Goal: Task Accomplishment & Management: Manage account settings

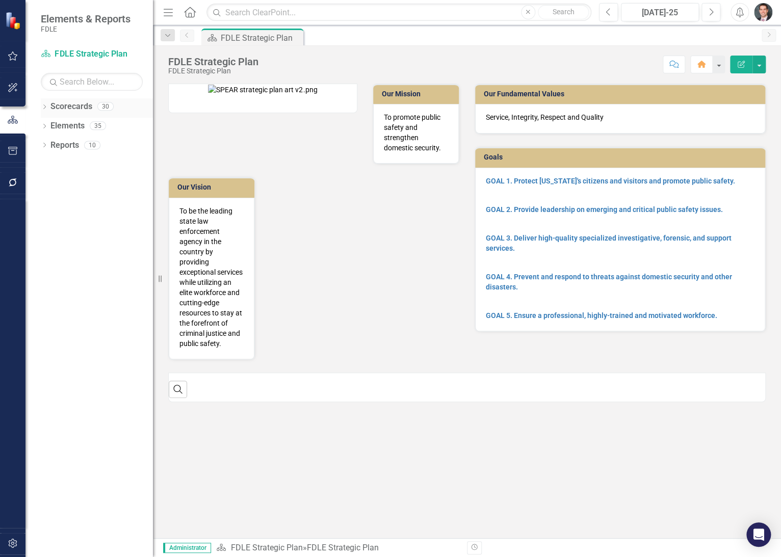
click at [44, 105] on icon "Dropdown" at bounding box center [44, 108] width 7 height 6
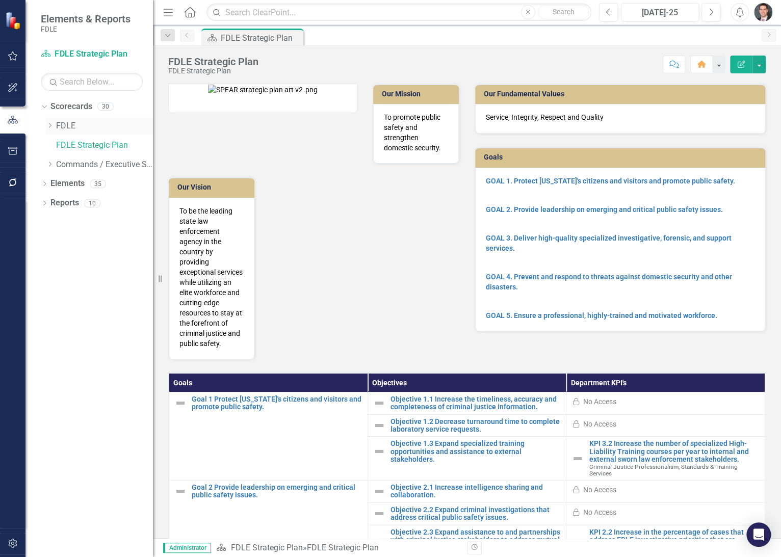
click at [51, 128] on icon "Dropdown" at bounding box center [50, 125] width 8 height 6
click at [59, 168] on div "Dropdown" at bounding box center [60, 164] width 8 height 9
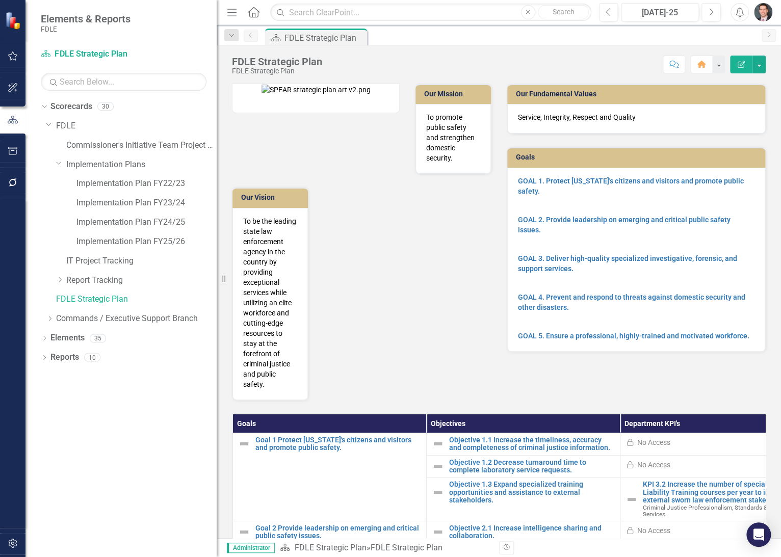
drag, startPoint x: 153, startPoint y: 167, endPoint x: 219, endPoint y: 168, distance: 65.3
click at [219, 168] on div "Resize" at bounding box center [221, 278] width 8 height 557
click at [159, 200] on link "Implementation Plan FY23/24" at bounding box center [147, 203] width 142 height 12
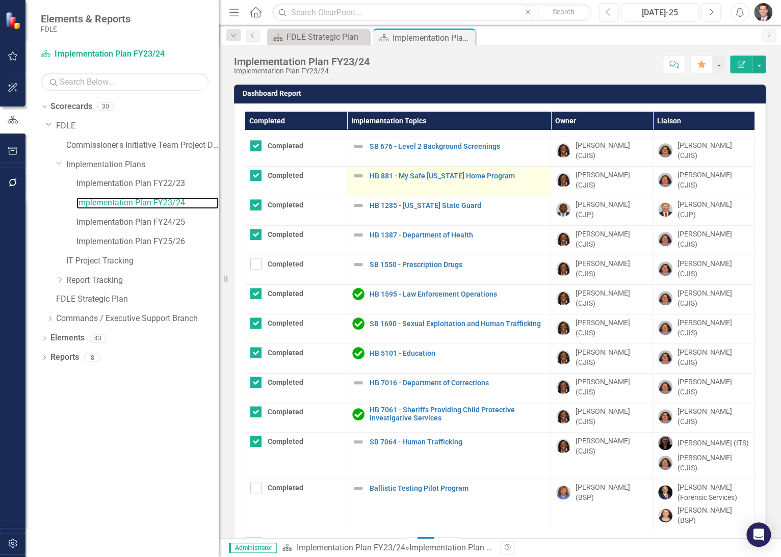
scroll to position [37, 0]
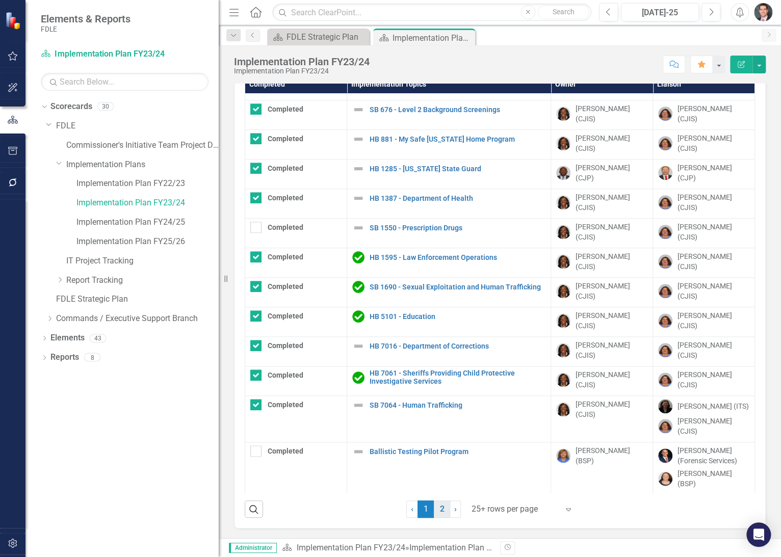
click at [437, 505] on link "2" at bounding box center [442, 509] width 16 height 17
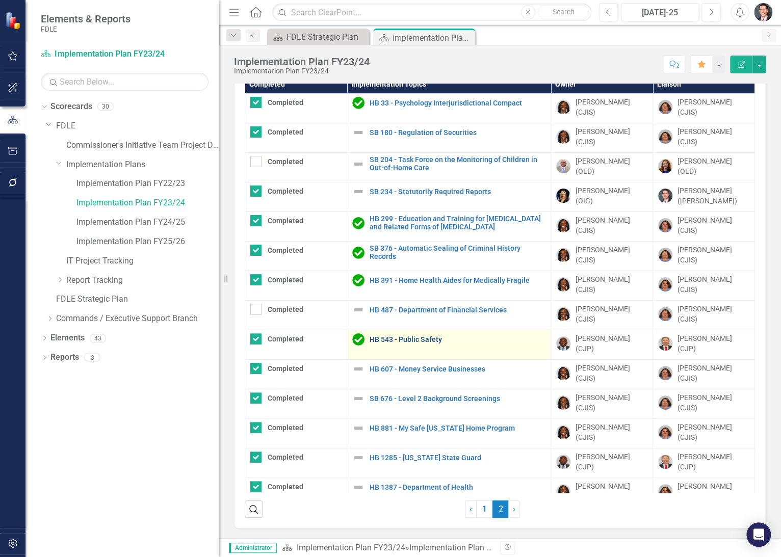
checkbox input "false"
checkbox input "true"
checkbox input "false"
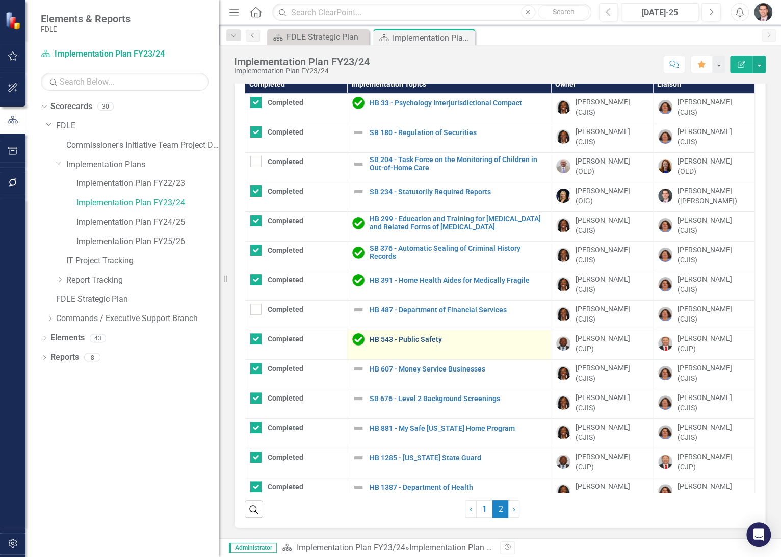
checkbox input "false"
checkbox input "true"
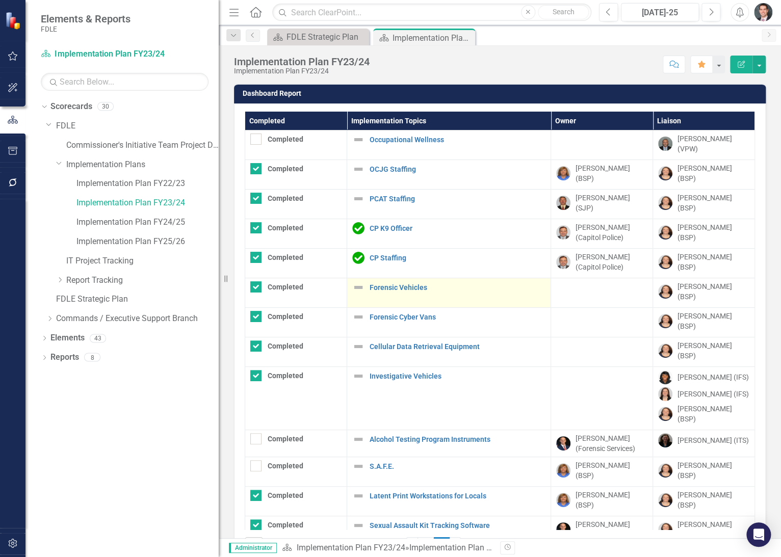
click at [360, 281] on img at bounding box center [358, 287] width 12 height 12
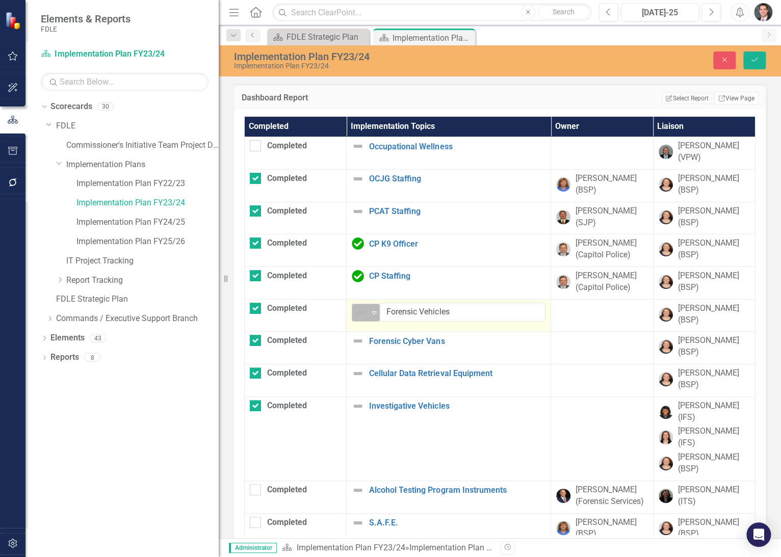
click at [359, 307] on img at bounding box center [361, 312] width 12 height 12
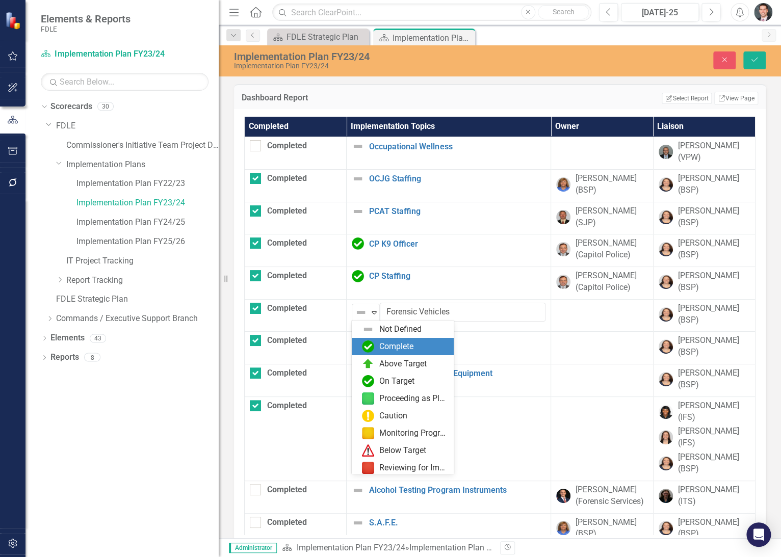
click at [379, 343] on div "Complete" at bounding box center [396, 347] width 34 height 12
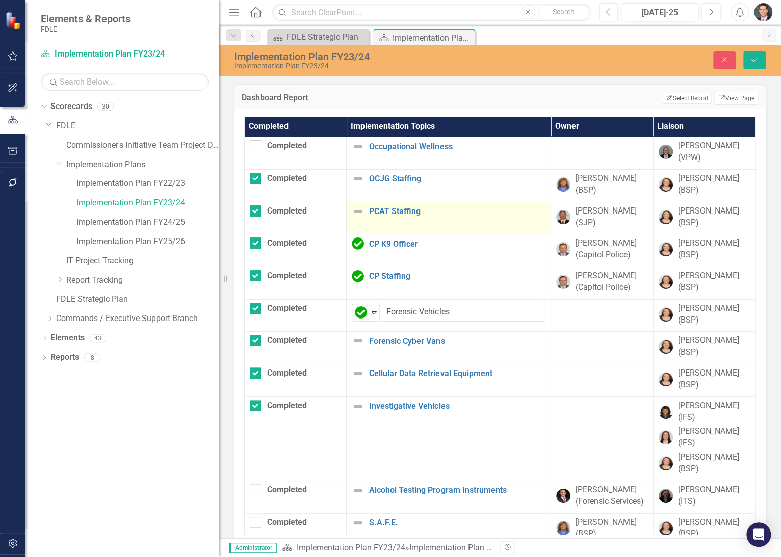
click at [357, 212] on img at bounding box center [358, 211] width 12 height 12
click at [360, 214] on img at bounding box center [361, 215] width 12 height 12
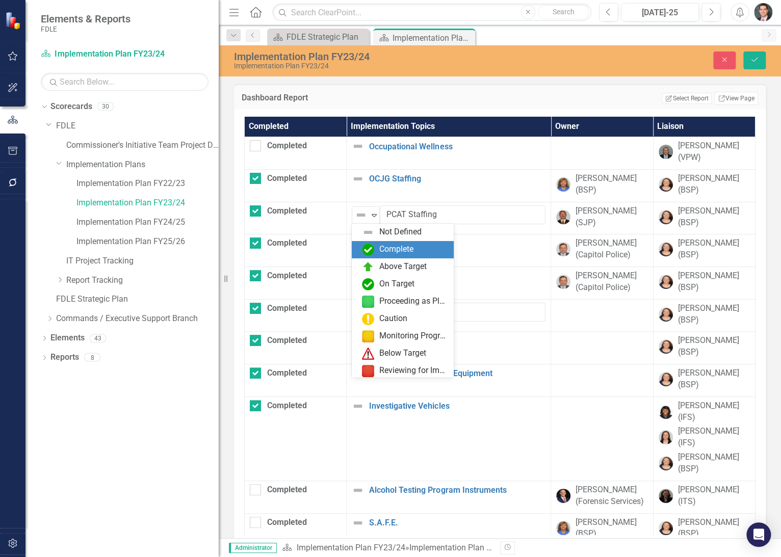
click at [378, 245] on div "Complete" at bounding box center [405, 250] width 86 height 12
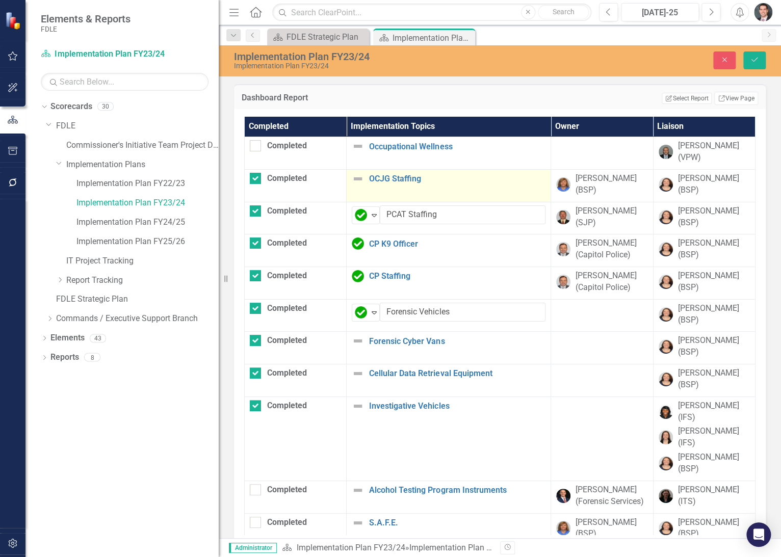
click at [358, 182] on img at bounding box center [358, 179] width 12 height 12
click at [358, 182] on img at bounding box center [361, 182] width 12 height 12
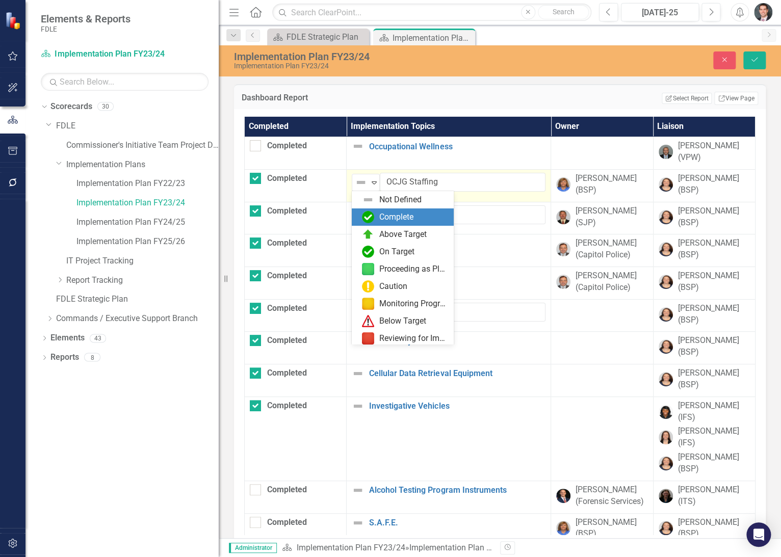
click at [376, 215] on div "Complete" at bounding box center [405, 217] width 86 height 12
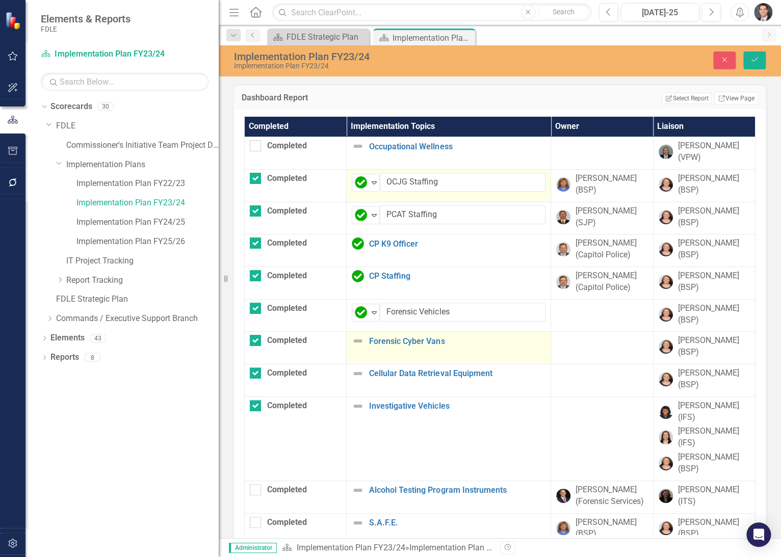
click at [355, 344] on img at bounding box center [358, 341] width 12 height 12
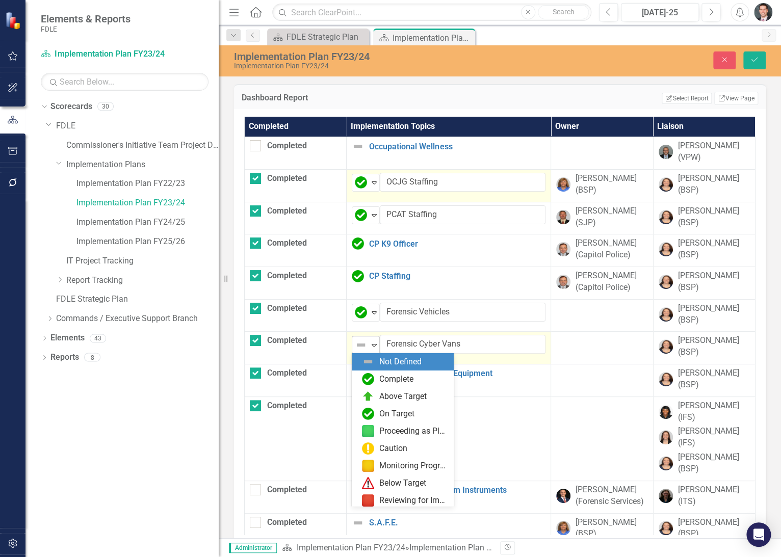
click at [357, 344] on img at bounding box center [361, 345] width 12 height 12
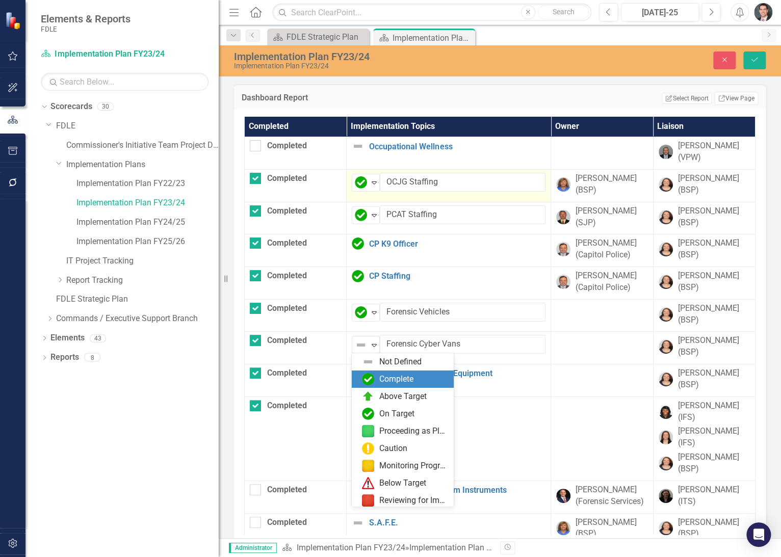
click at [375, 377] on div "Complete" at bounding box center [405, 379] width 86 height 12
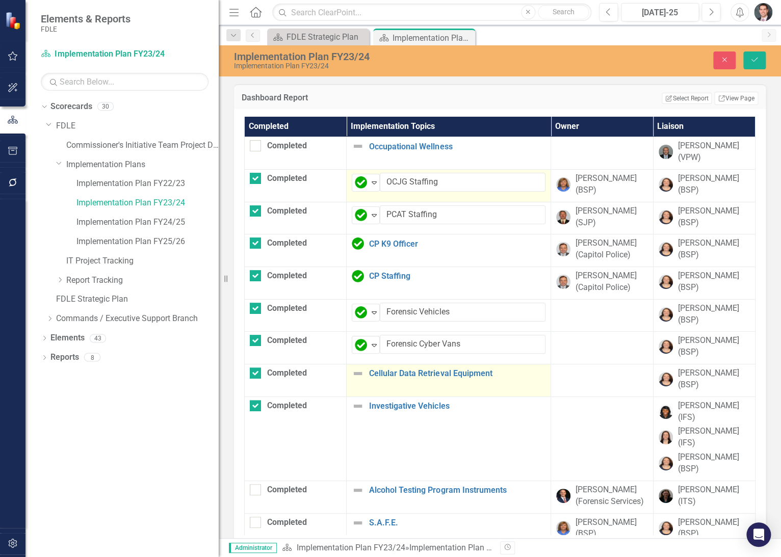
click at [359, 372] on img at bounding box center [358, 374] width 12 height 12
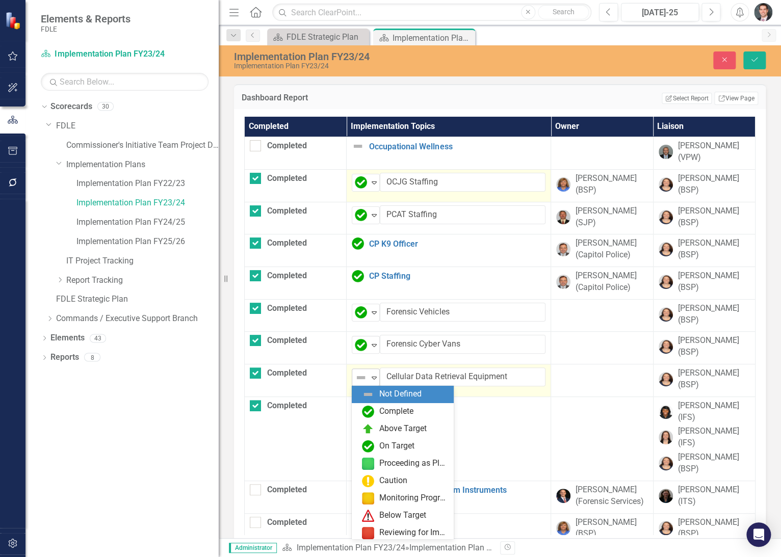
click at [364, 376] on img at bounding box center [361, 378] width 12 height 12
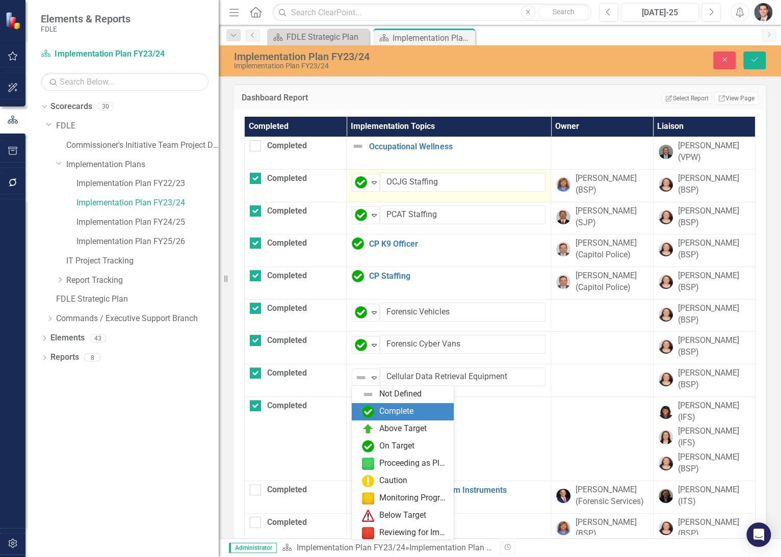
click at [389, 409] on div "Complete" at bounding box center [396, 412] width 34 height 12
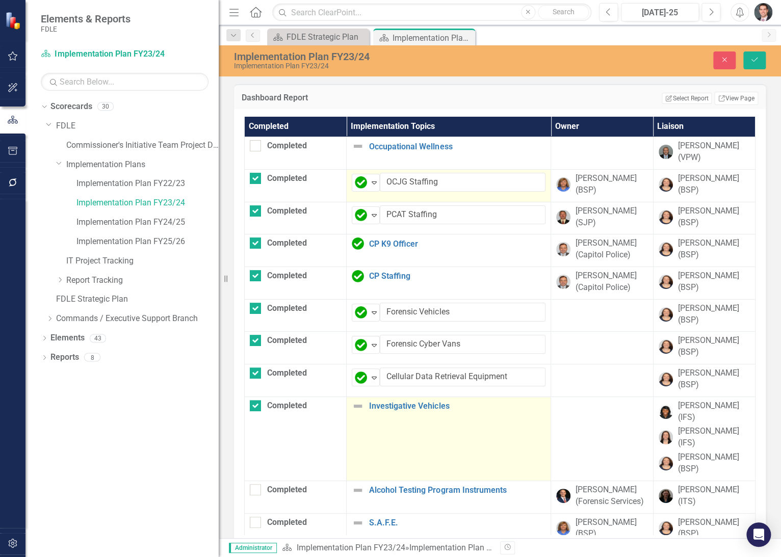
click at [352, 406] on img at bounding box center [358, 406] width 12 height 12
click at [355, 406] on img at bounding box center [361, 410] width 12 height 12
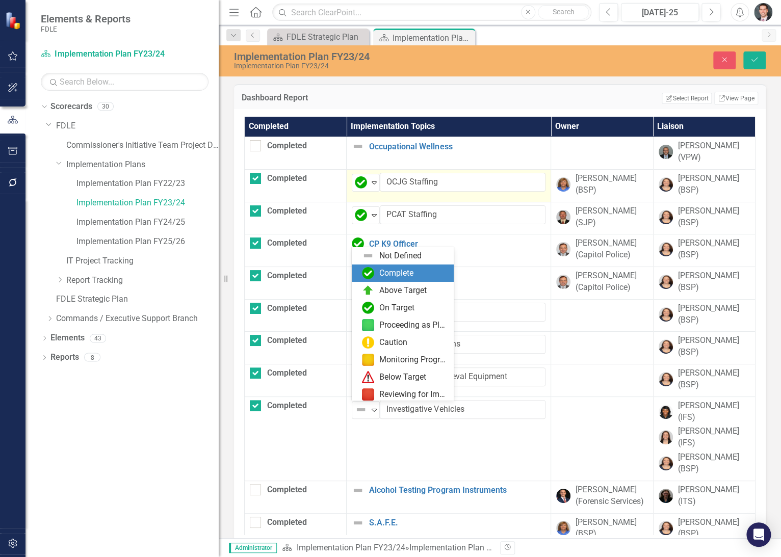
click at [412, 278] on div "Complete" at bounding box center [396, 274] width 34 height 12
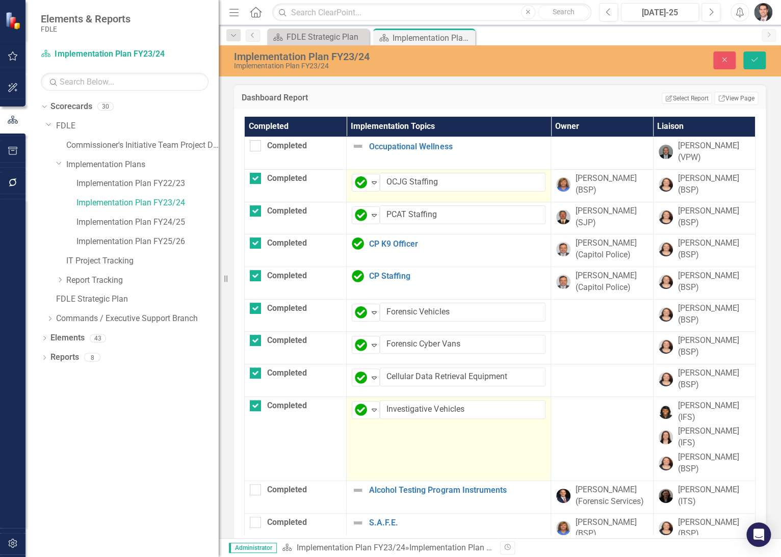
scroll to position [226, 0]
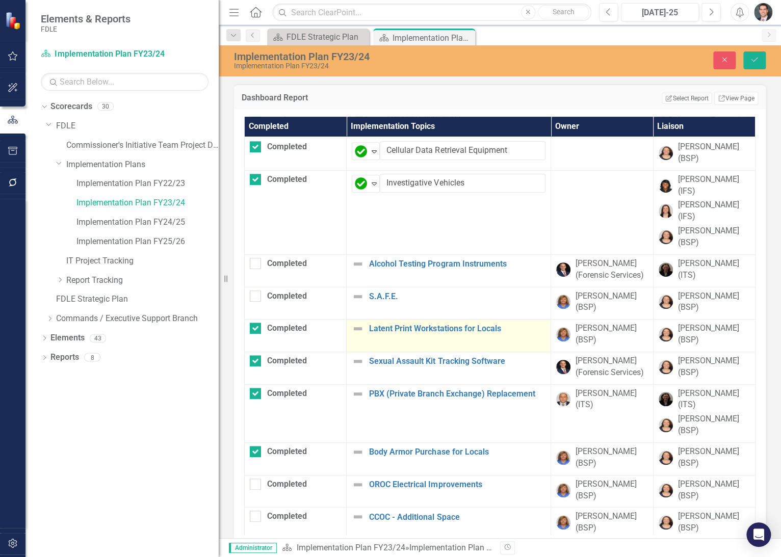
click at [357, 323] on img at bounding box center [358, 329] width 12 height 12
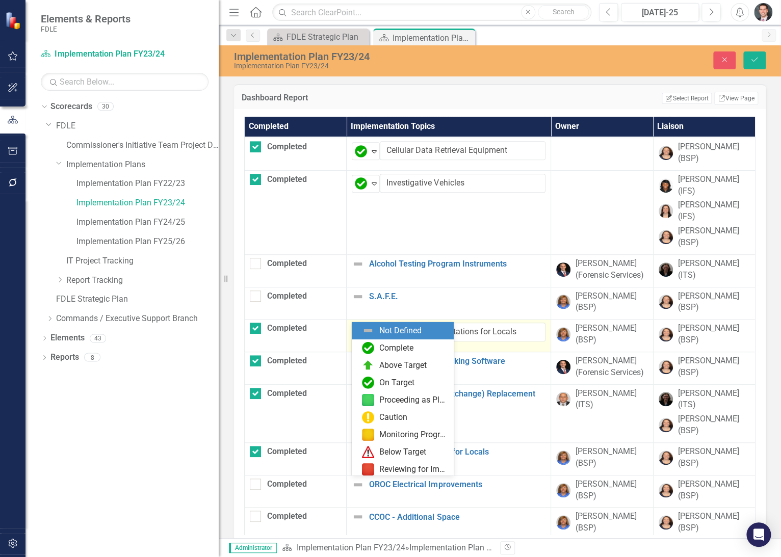
click at [357, 327] on img at bounding box center [361, 333] width 12 height 12
click at [371, 347] on img at bounding box center [368, 348] width 12 height 12
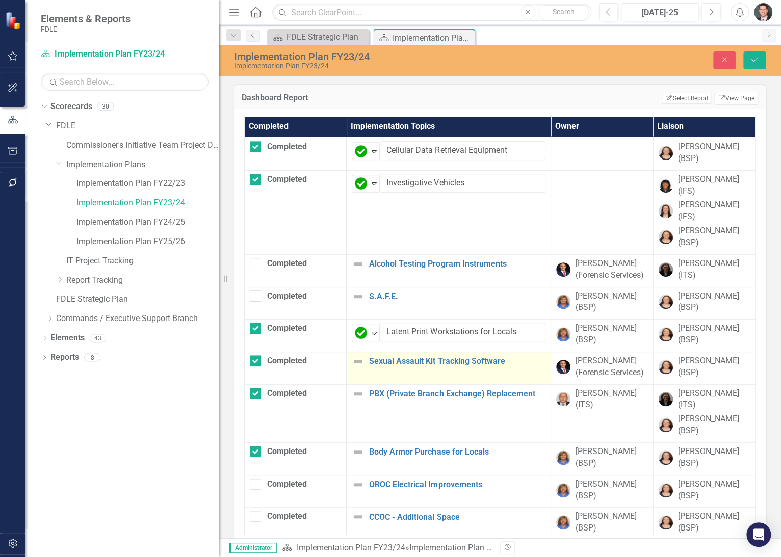
click at [356, 352] on td "Sexual Assault Kit Tracking Software Link Map View Link Map Edit Edit Implement…" at bounding box center [449, 368] width 204 height 33
click at [356, 359] on img at bounding box center [361, 365] width 12 height 12
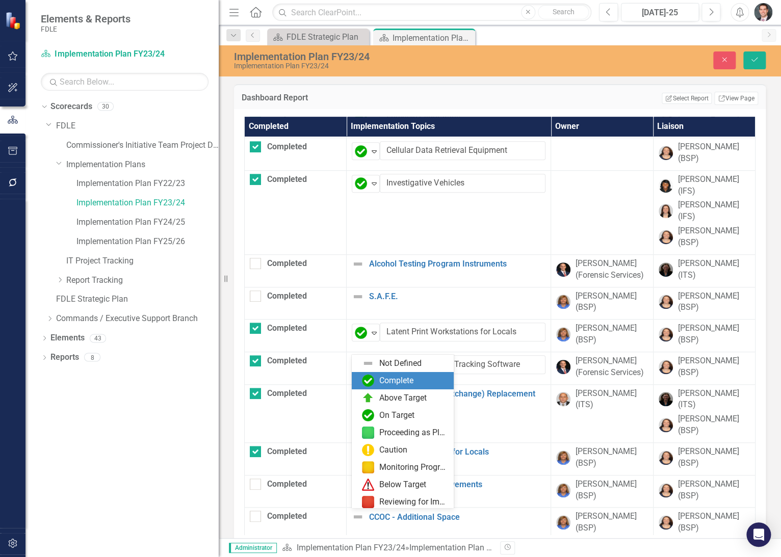
click at [381, 377] on div "Complete" at bounding box center [396, 381] width 34 height 12
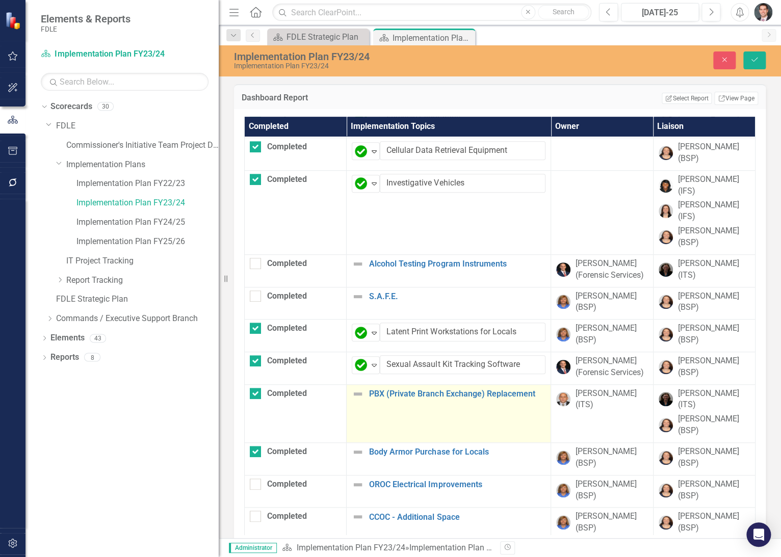
click at [362, 388] on img at bounding box center [358, 394] width 12 height 12
click at [362, 391] on img at bounding box center [361, 397] width 12 height 12
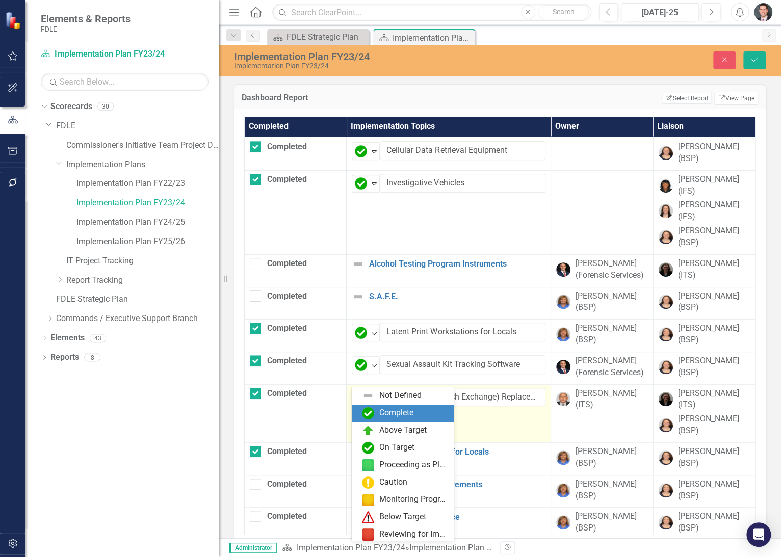
click at [379, 407] on div "Complete" at bounding box center [405, 413] width 86 height 12
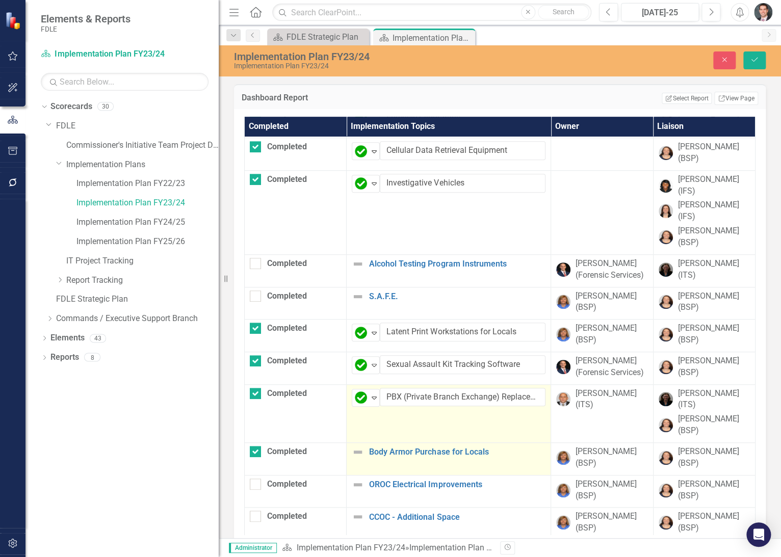
click at [359, 446] on img at bounding box center [358, 452] width 12 height 12
click at [359, 450] on img at bounding box center [361, 456] width 12 height 12
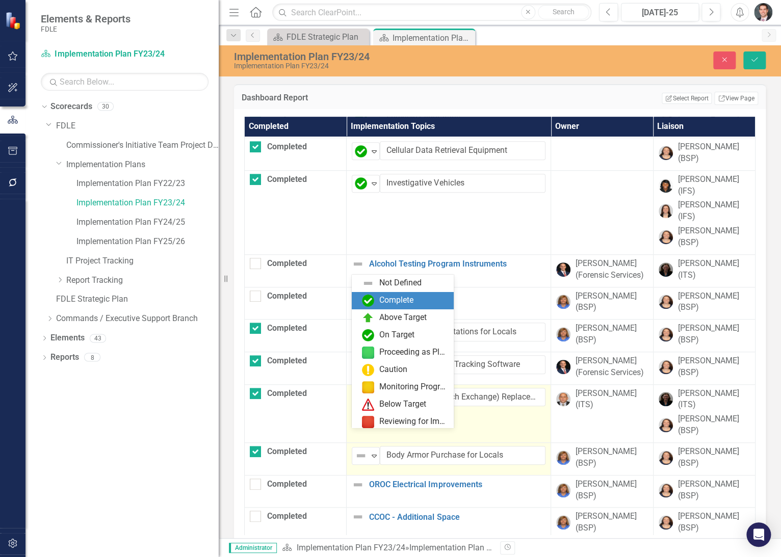
click at [384, 302] on div "Complete" at bounding box center [396, 301] width 34 height 12
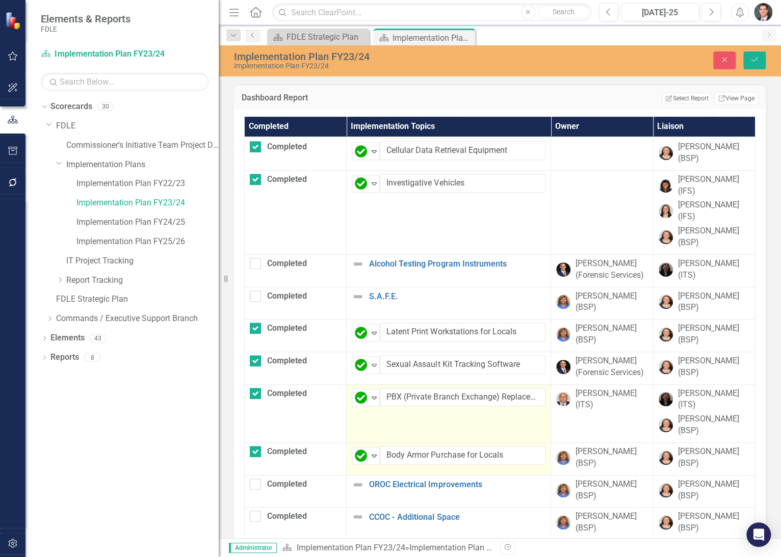
scroll to position [252, 0]
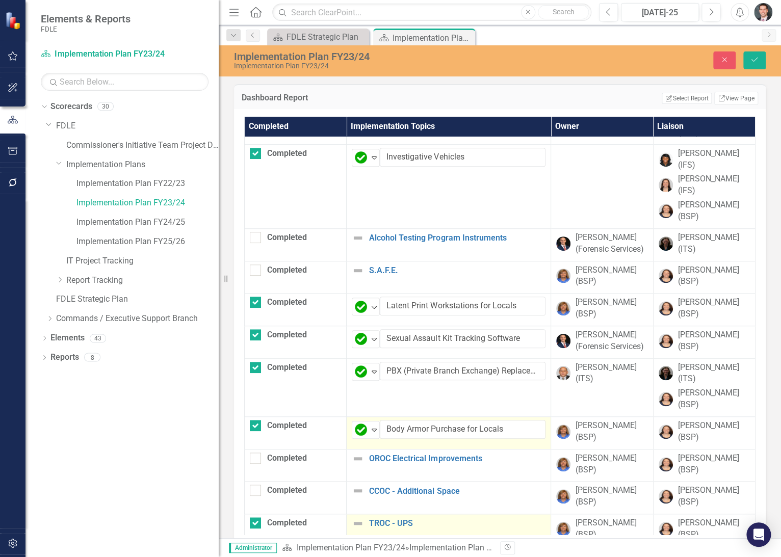
click at [358, 517] on img at bounding box center [358, 523] width 12 height 12
click at [357, 517] on img at bounding box center [358, 523] width 12 height 12
click at [357, 521] on img at bounding box center [361, 527] width 12 height 12
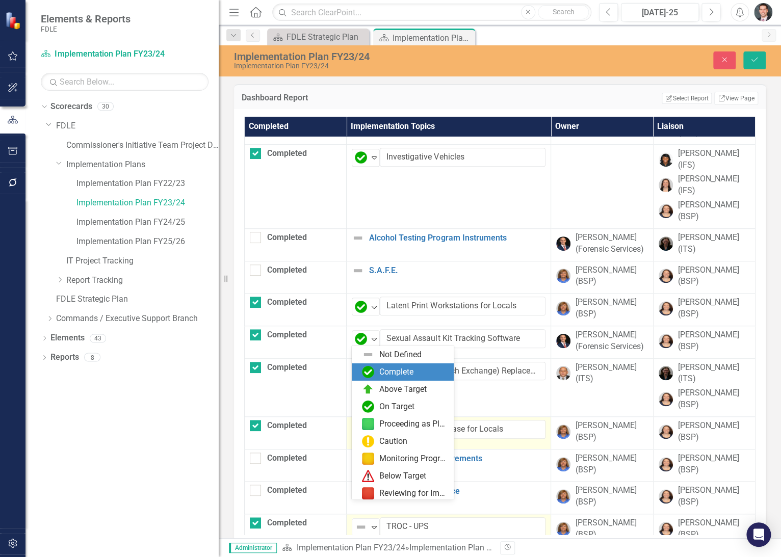
click at [379, 375] on div "Complete" at bounding box center [396, 373] width 34 height 12
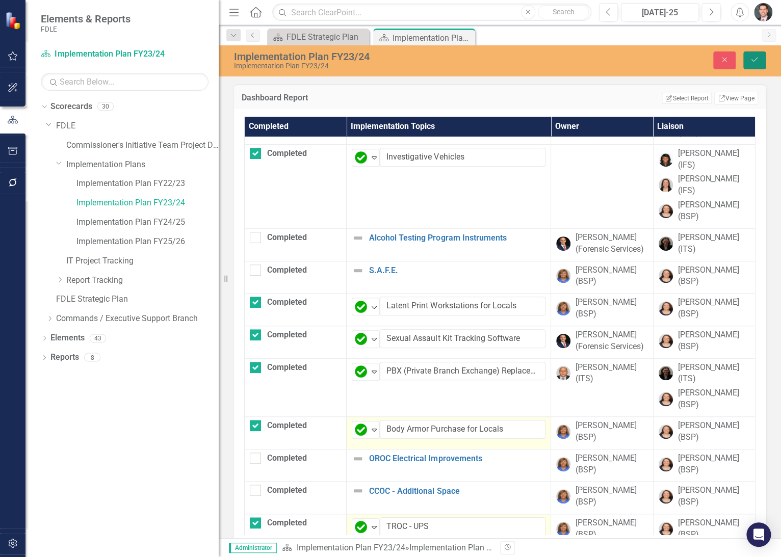
click at [756, 59] on icon "Save" at bounding box center [754, 59] width 9 height 7
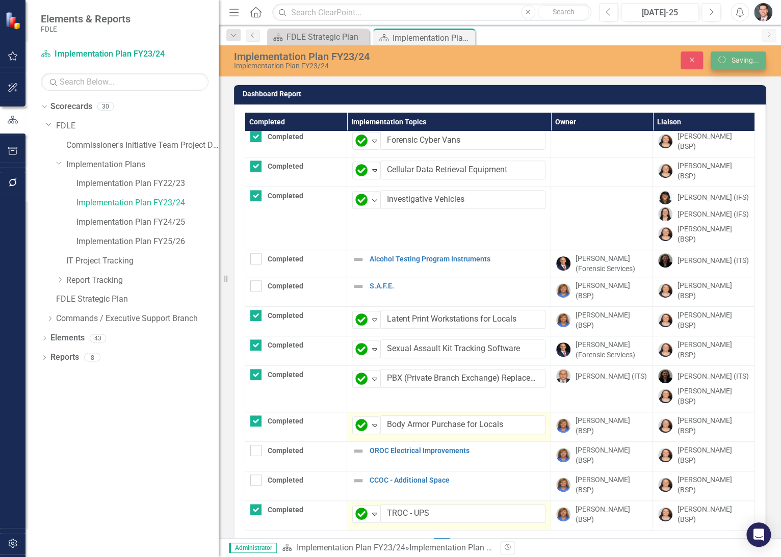
scroll to position [0, 0]
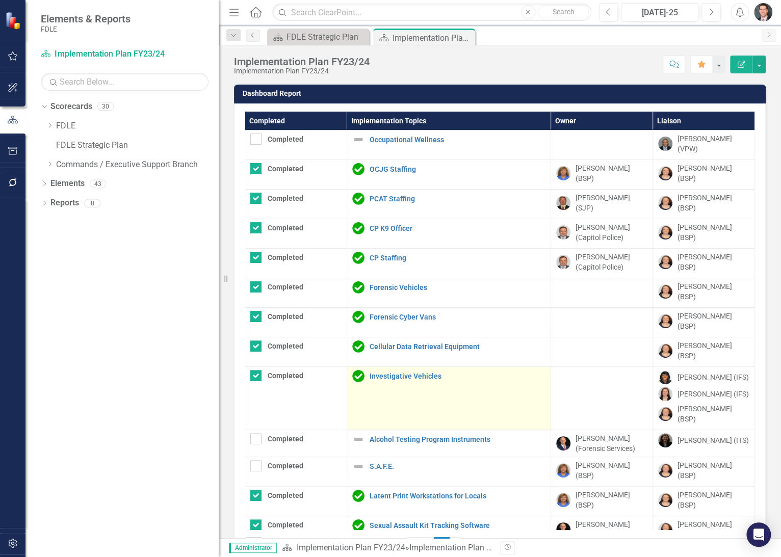
click at [404, 370] on div "Investigative Vehicles" at bounding box center [448, 376] width 193 height 12
click at [404, 374] on link "Investigative Vehicles" at bounding box center [458, 377] width 176 height 8
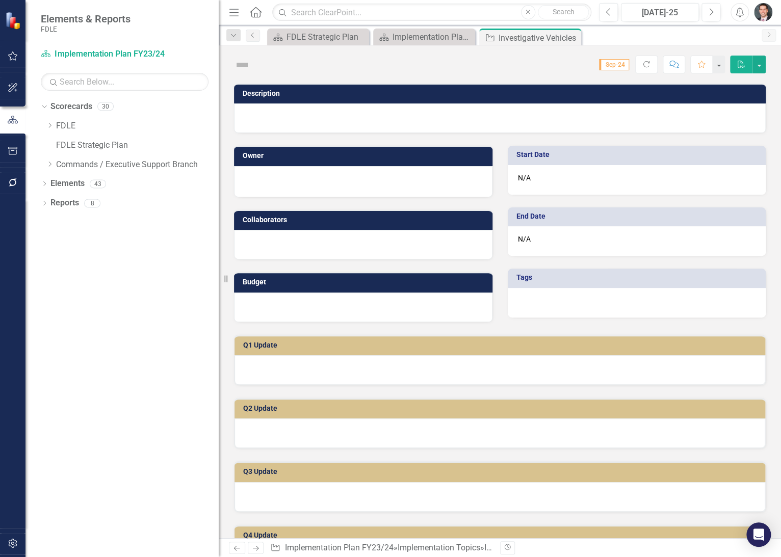
checkbox input "true"
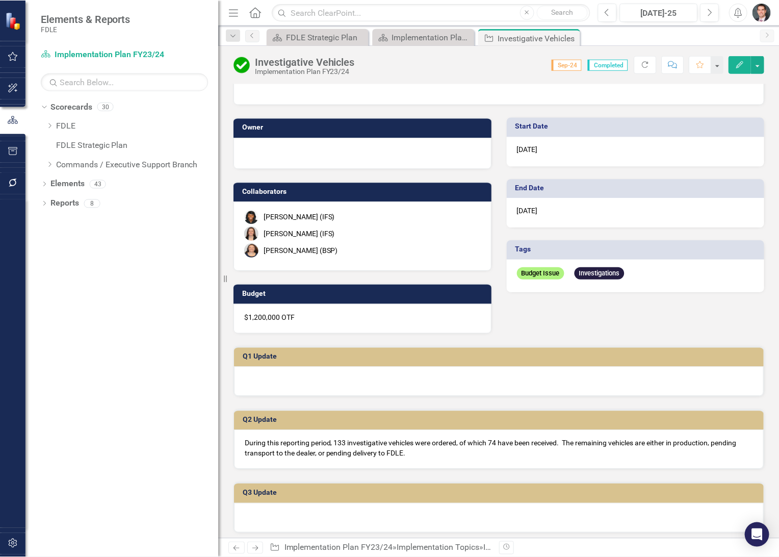
scroll to position [75, 0]
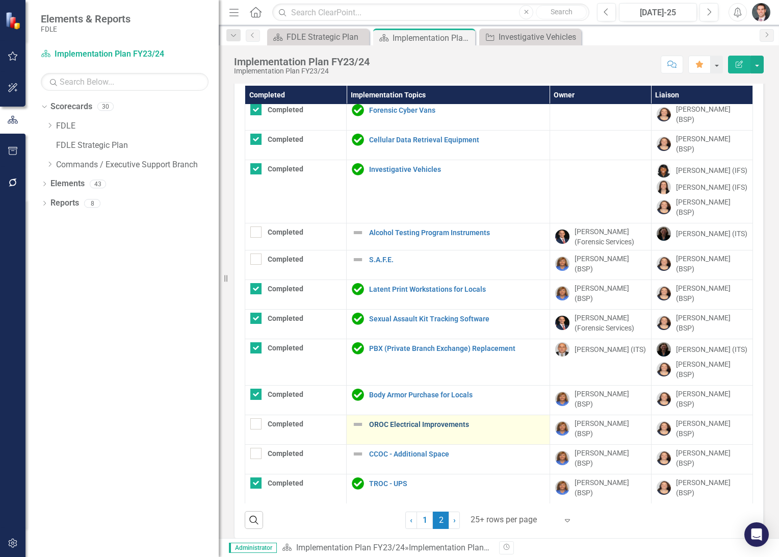
scroll to position [37, 0]
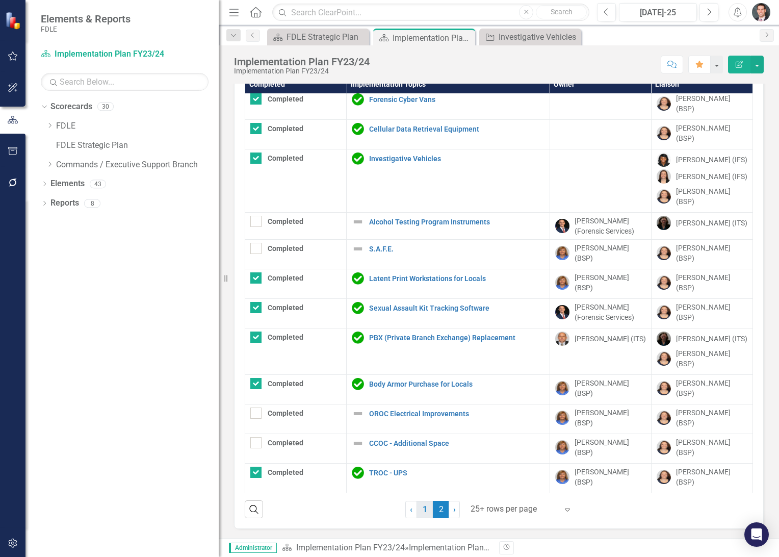
click at [422, 507] on link "1" at bounding box center [424, 509] width 16 height 17
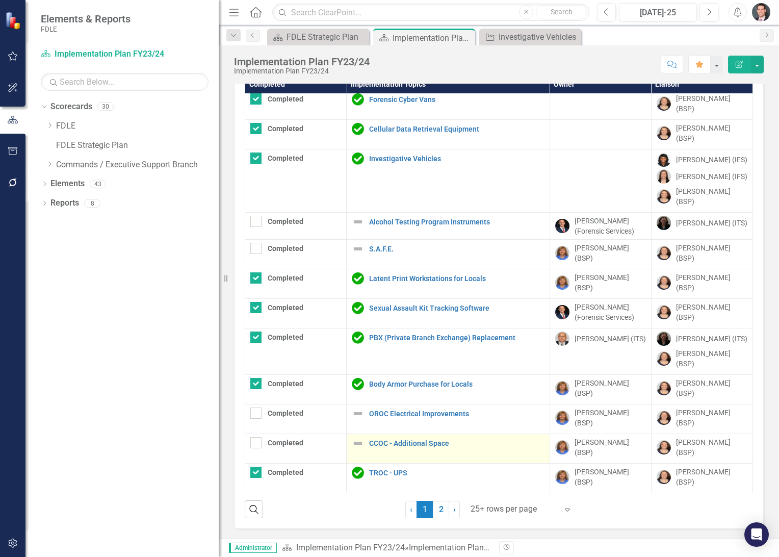
scroll to position [0, 0]
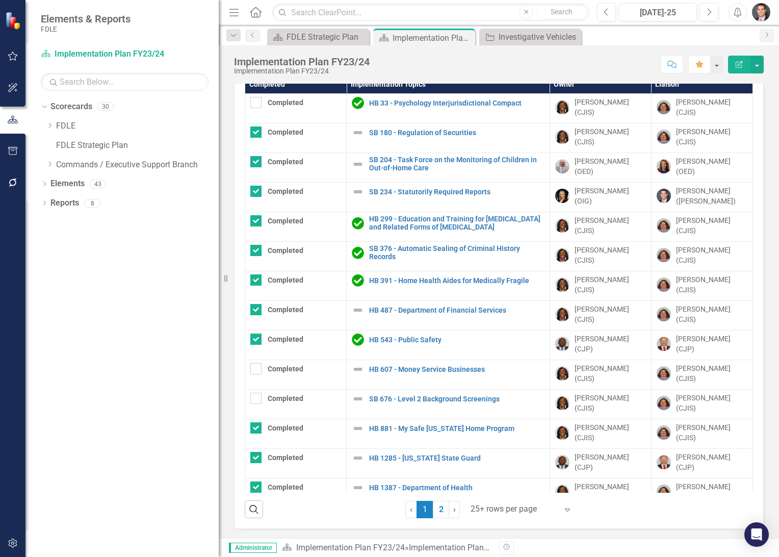
checkbox input "true"
checkbox input "false"
checkbox input "true"
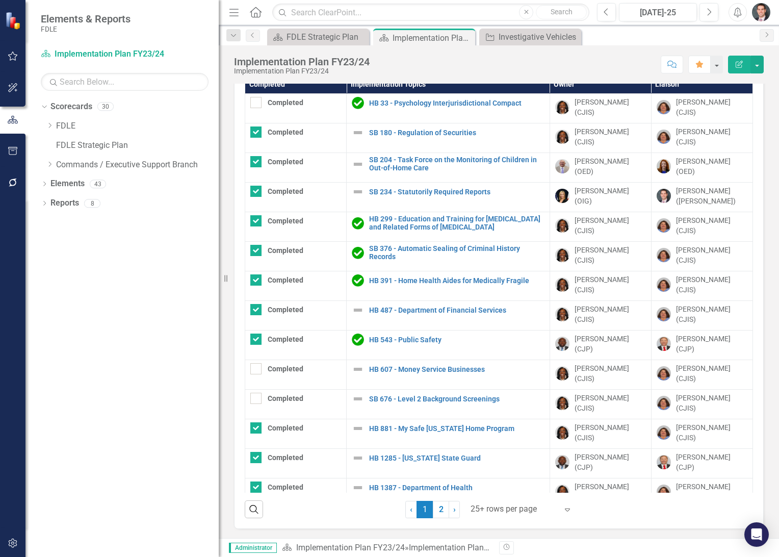
checkbox input "false"
checkbox input "true"
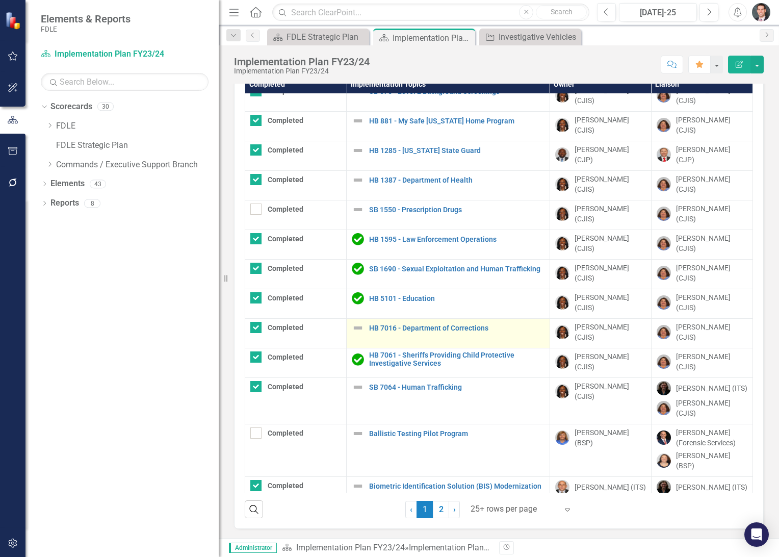
click at [357, 322] on img at bounding box center [358, 328] width 12 height 12
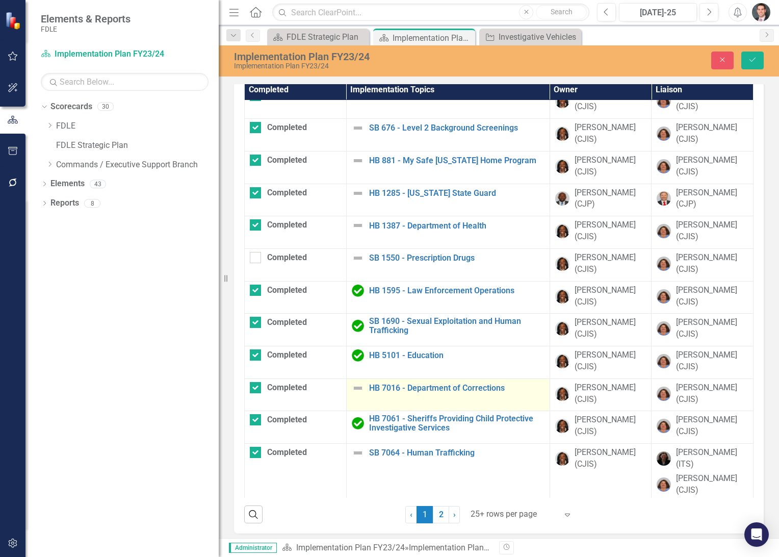
scroll to position [41, 0]
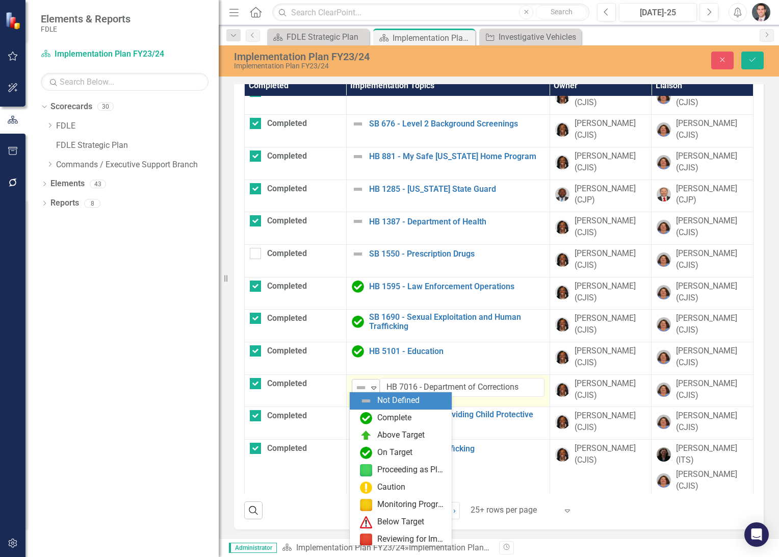
click at [356, 382] on img at bounding box center [361, 387] width 12 height 12
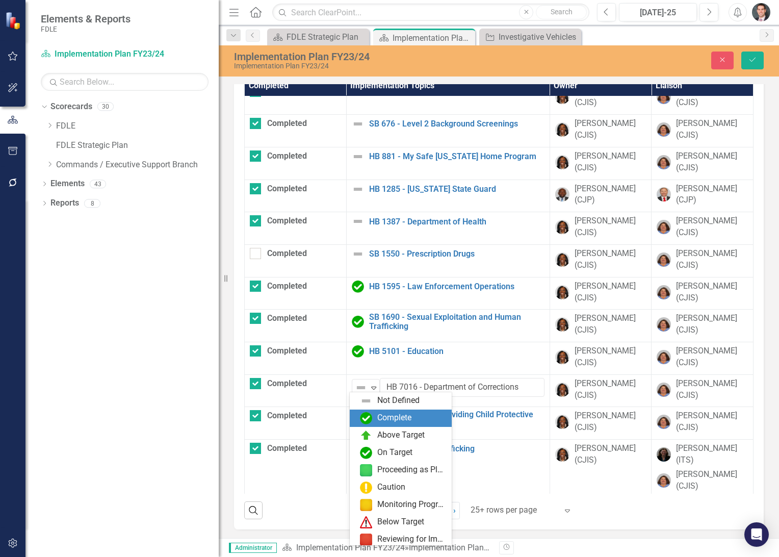
click at [373, 413] on div "Complete" at bounding box center [403, 418] width 86 height 12
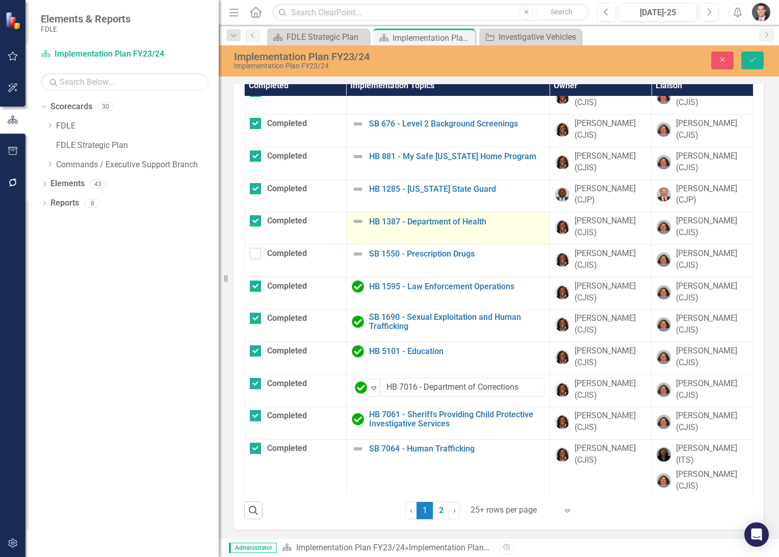
click at [352, 217] on img at bounding box center [358, 221] width 12 height 12
click at [355, 219] on img at bounding box center [361, 225] width 12 height 12
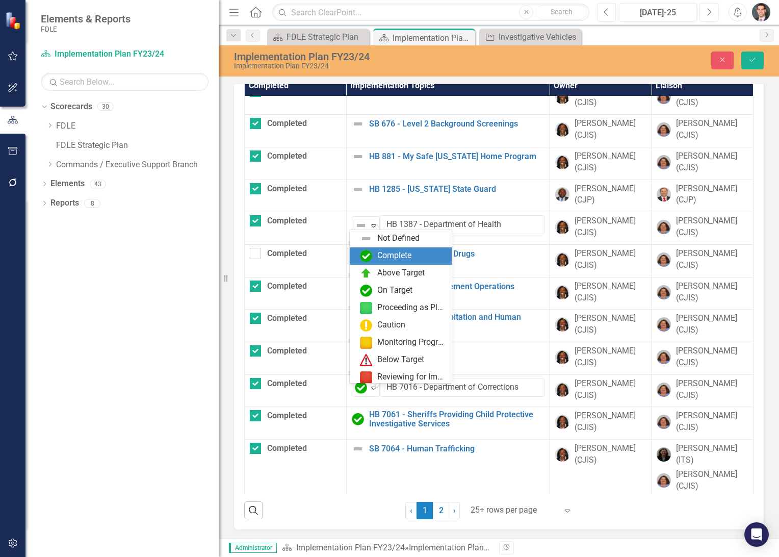
click at [381, 256] on div "Complete" at bounding box center [394, 256] width 34 height 12
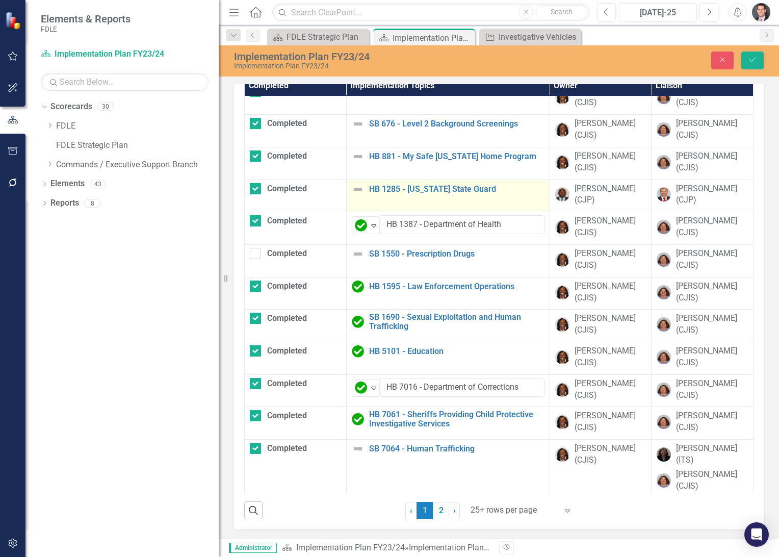
click at [352, 186] on img at bounding box center [358, 189] width 12 height 12
click at [355, 187] on img at bounding box center [361, 193] width 12 height 12
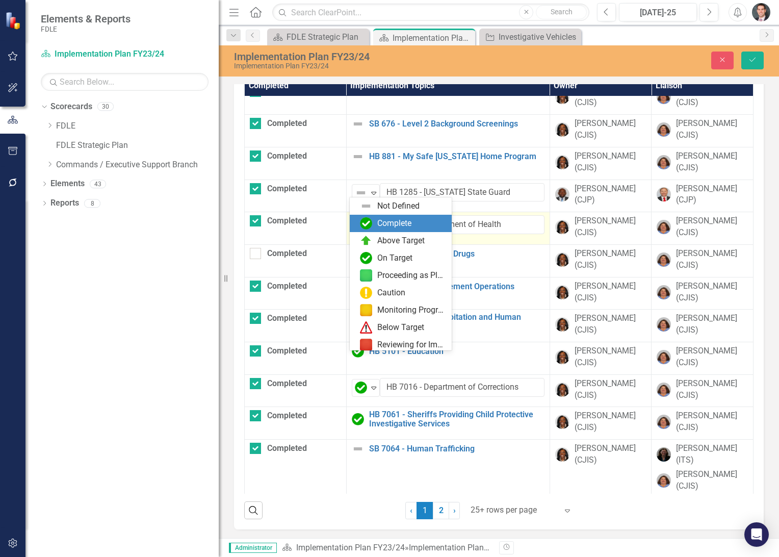
click at [374, 219] on div "Complete" at bounding box center [403, 223] width 86 height 12
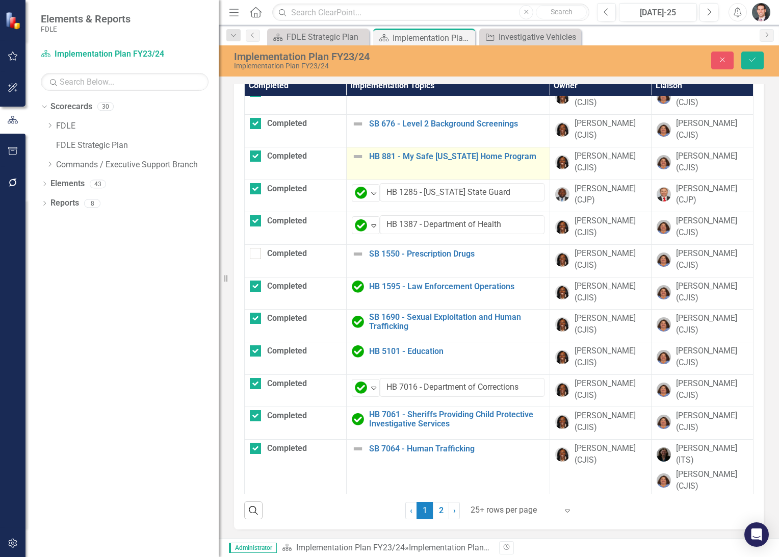
click at [352, 152] on img at bounding box center [358, 156] width 12 height 12
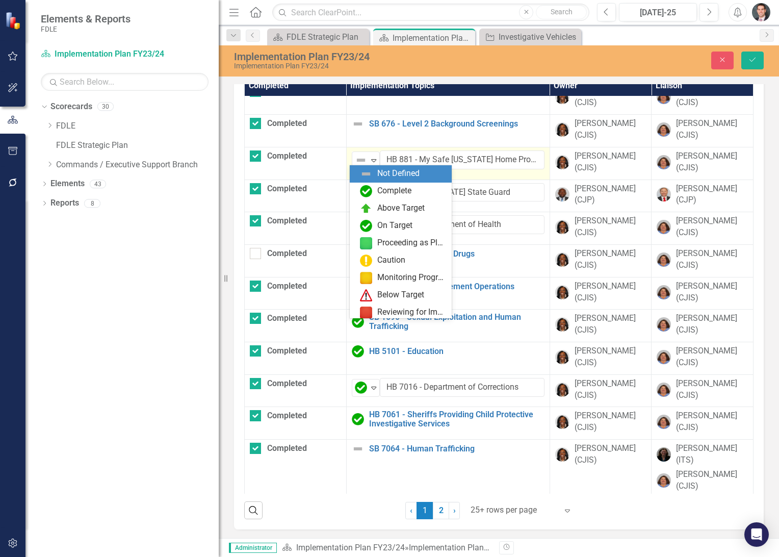
click at [354, 153] on div "Not Defined" at bounding box center [361, 160] width 15 height 14
click at [373, 189] on div "Complete" at bounding box center [403, 191] width 86 height 12
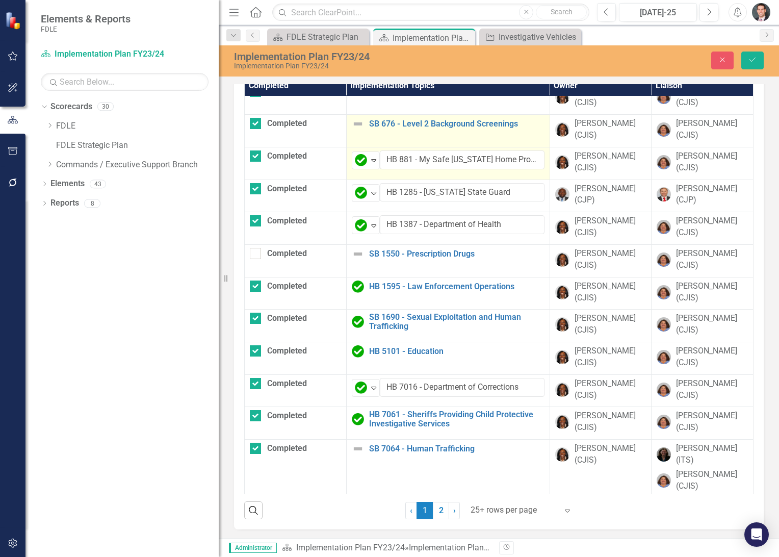
click at [356, 120] on img at bounding box center [358, 124] width 12 height 12
click at [356, 122] on img at bounding box center [361, 128] width 12 height 12
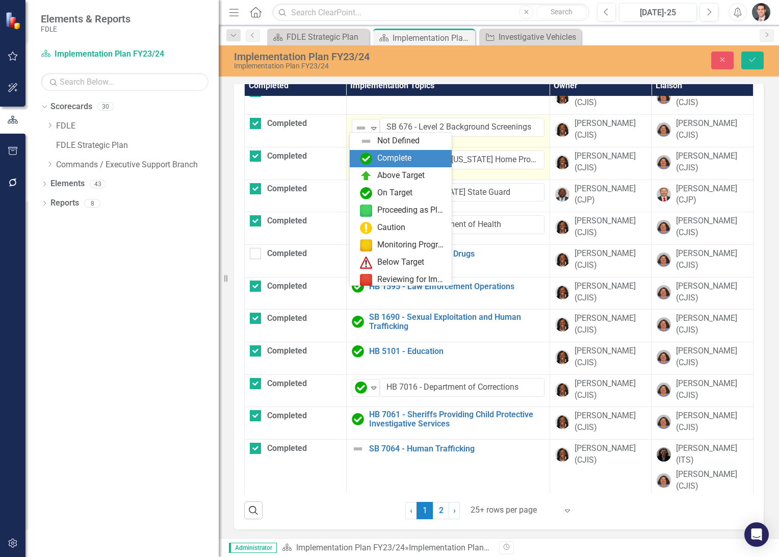
click at [376, 158] on div "Complete" at bounding box center [403, 158] width 86 height 12
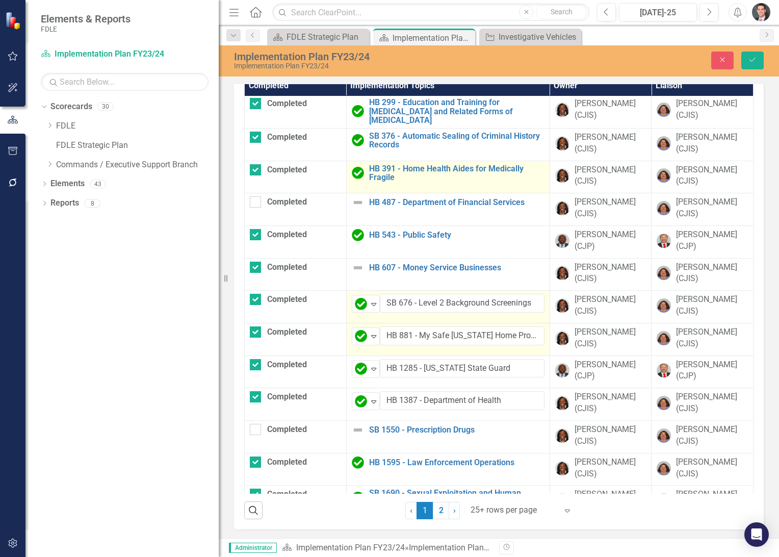
scroll to position [81, 0]
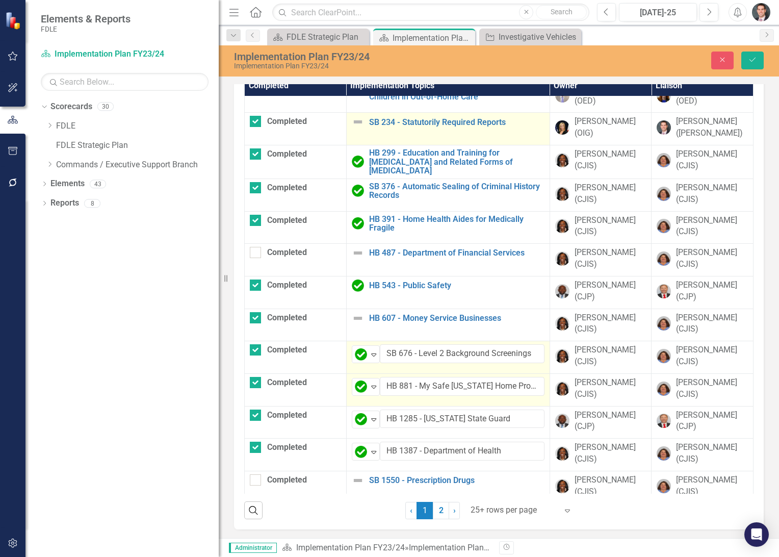
click at [353, 123] on img at bounding box center [358, 122] width 12 height 12
click at [355, 123] on img at bounding box center [361, 126] width 12 height 12
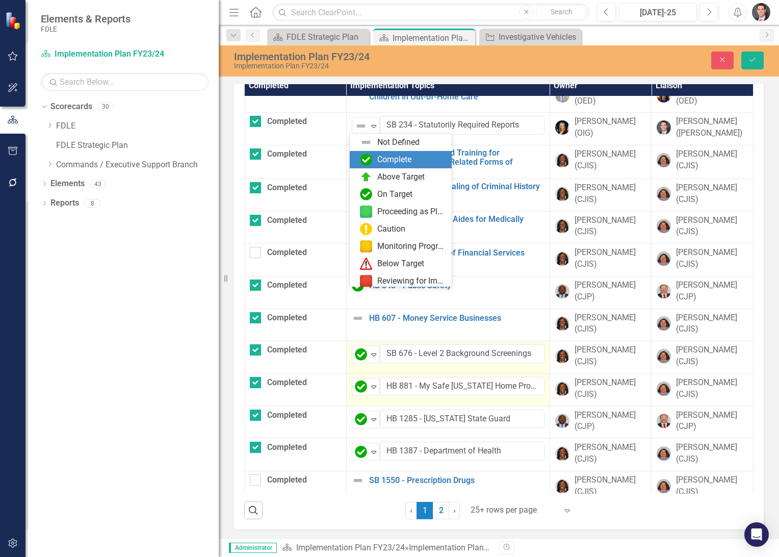
click at [367, 156] on img at bounding box center [366, 159] width 12 height 12
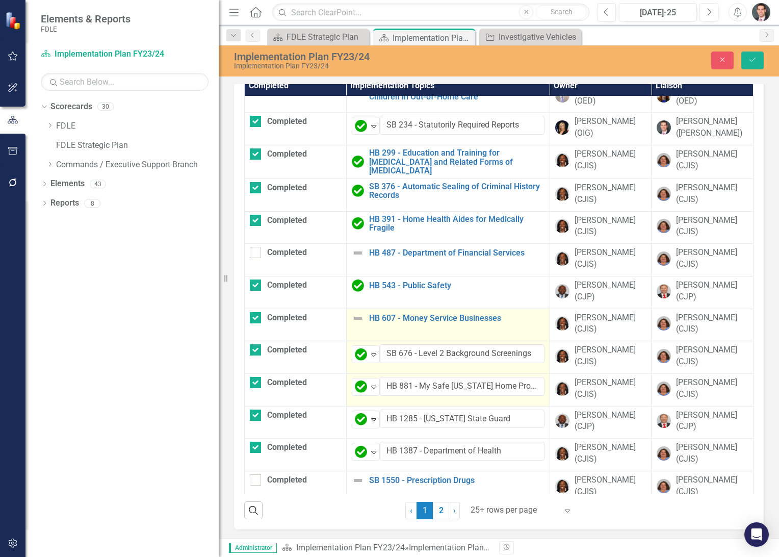
click at [352, 312] on img at bounding box center [358, 318] width 12 height 12
click at [355, 316] on img at bounding box center [361, 322] width 12 height 12
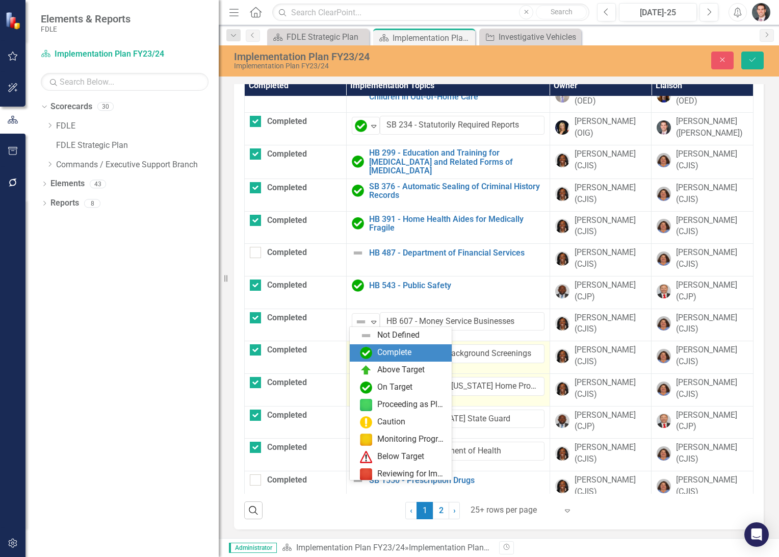
click at [375, 347] on div "Complete" at bounding box center [403, 353] width 86 height 12
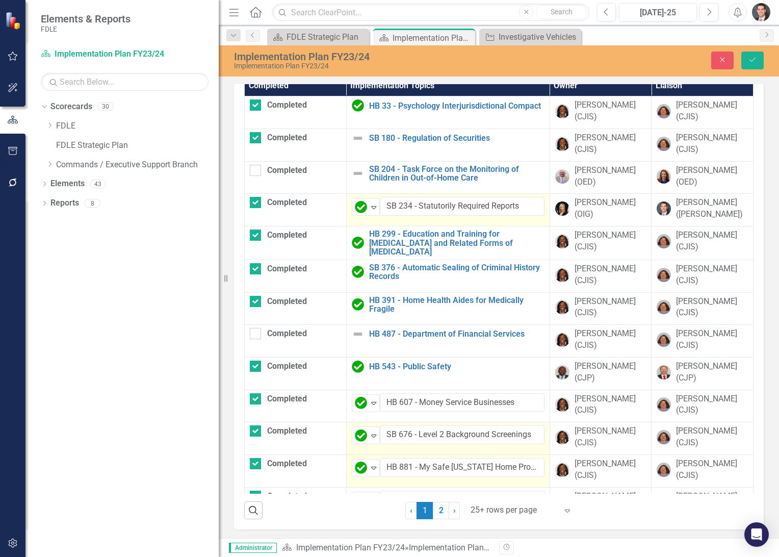
scroll to position [0, 0]
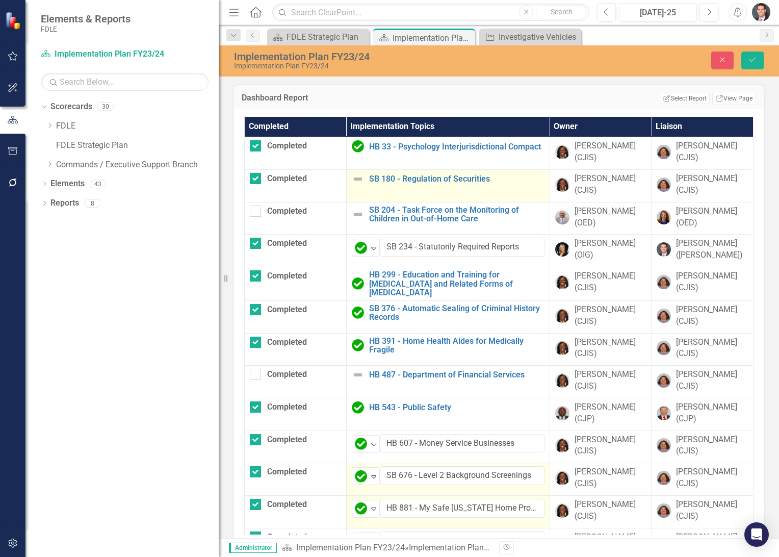
click at [357, 176] on img at bounding box center [358, 179] width 12 height 12
click at [355, 179] on img at bounding box center [361, 182] width 12 height 12
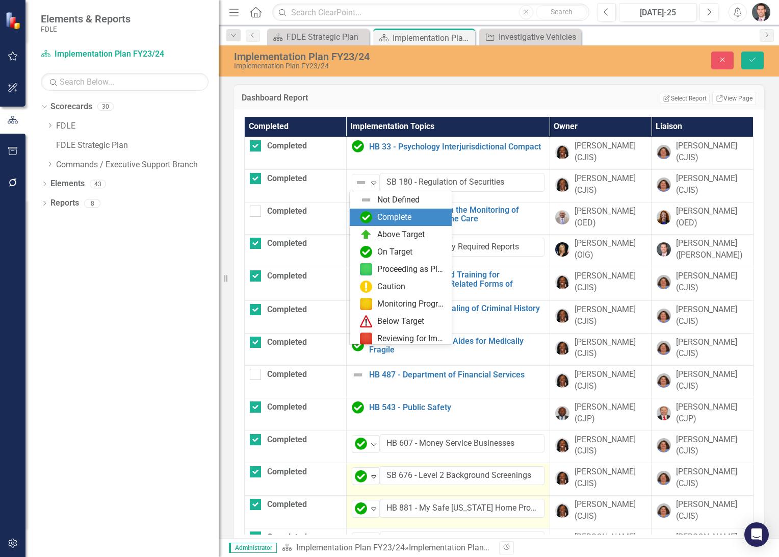
click at [375, 217] on div "Complete" at bounding box center [403, 217] width 86 height 12
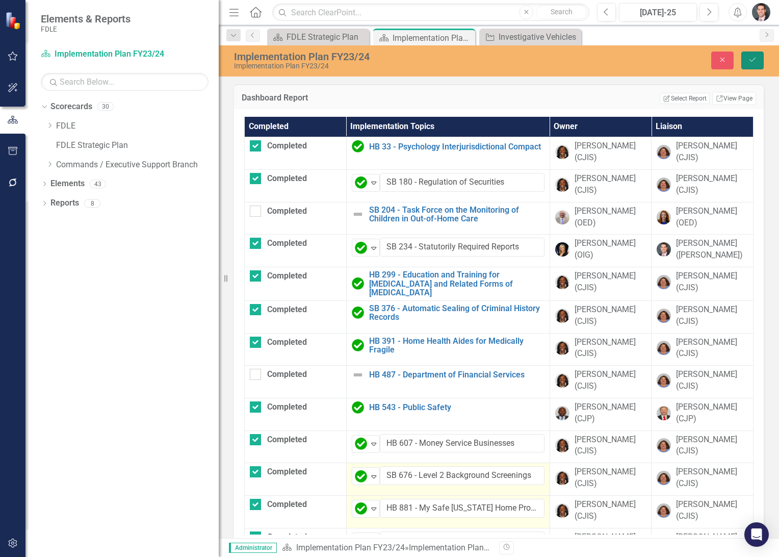
click at [748, 62] on icon "Save" at bounding box center [752, 59] width 9 height 7
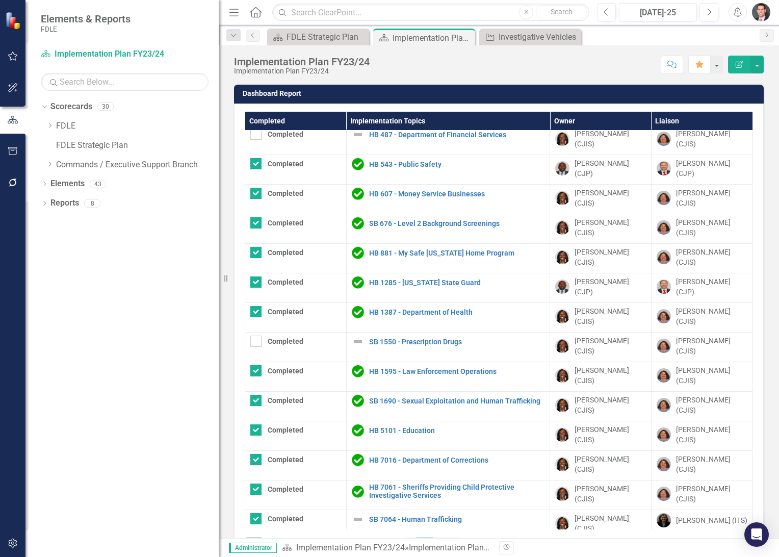
scroll to position [226, 0]
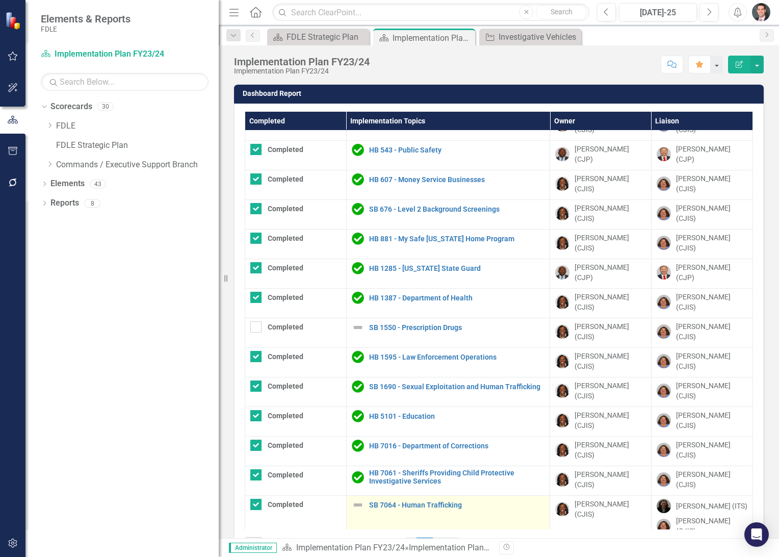
click at [352, 499] on img at bounding box center [358, 505] width 12 height 12
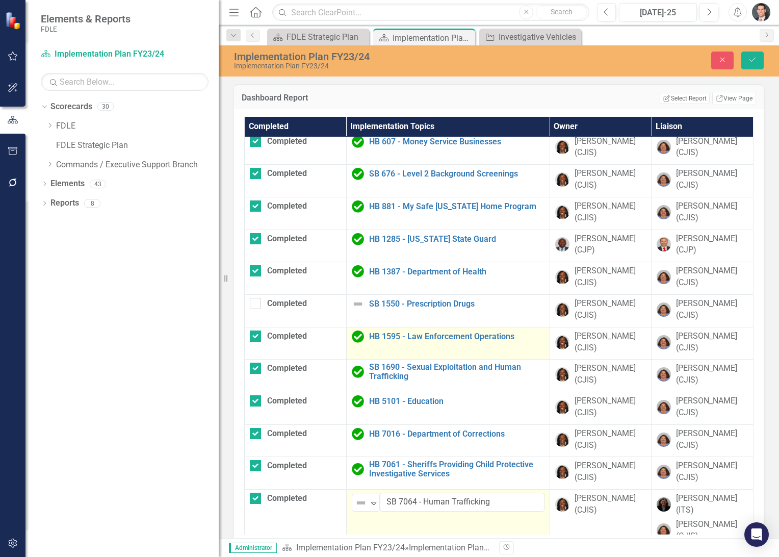
scroll to position [453, 0]
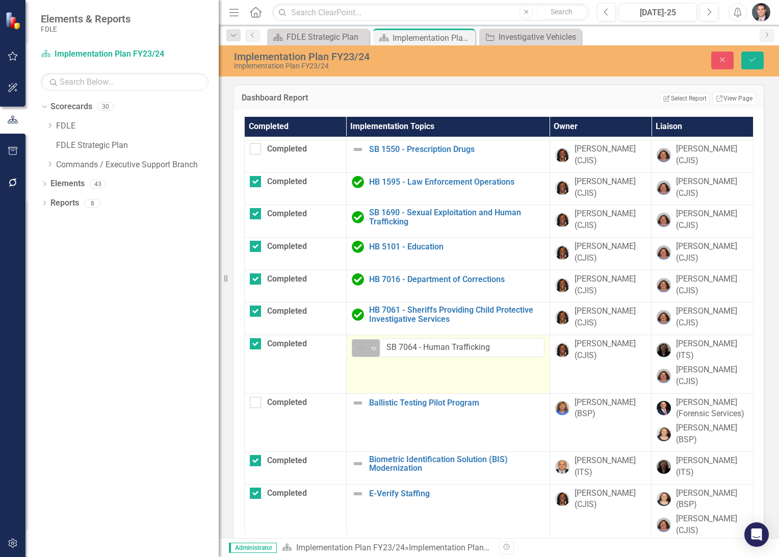
click at [357, 345] on img at bounding box center [361, 348] width 12 height 12
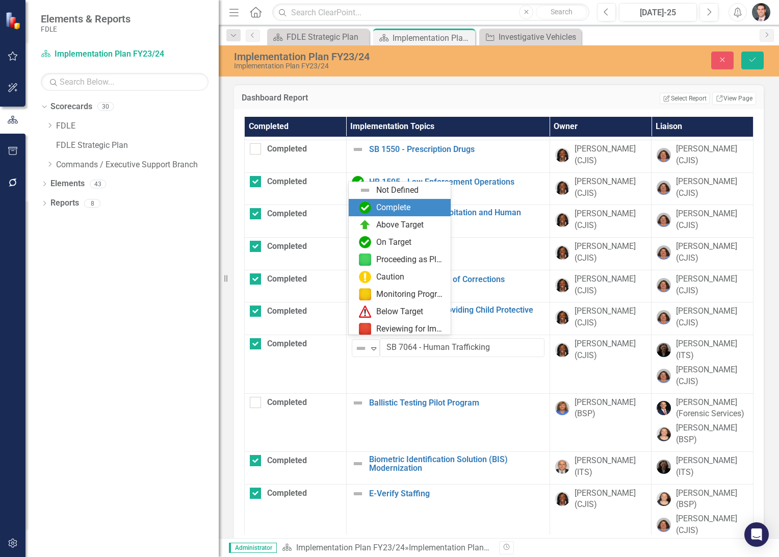
click at [386, 208] on div "Complete" at bounding box center [393, 208] width 34 height 12
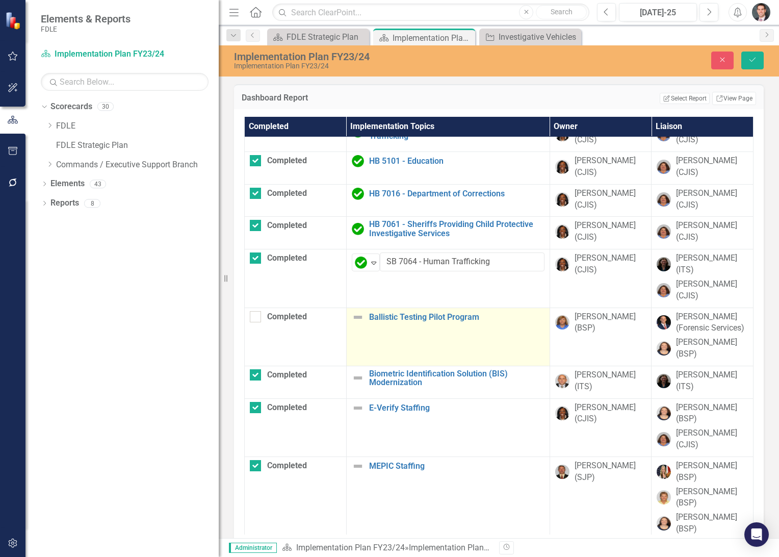
scroll to position [543, 0]
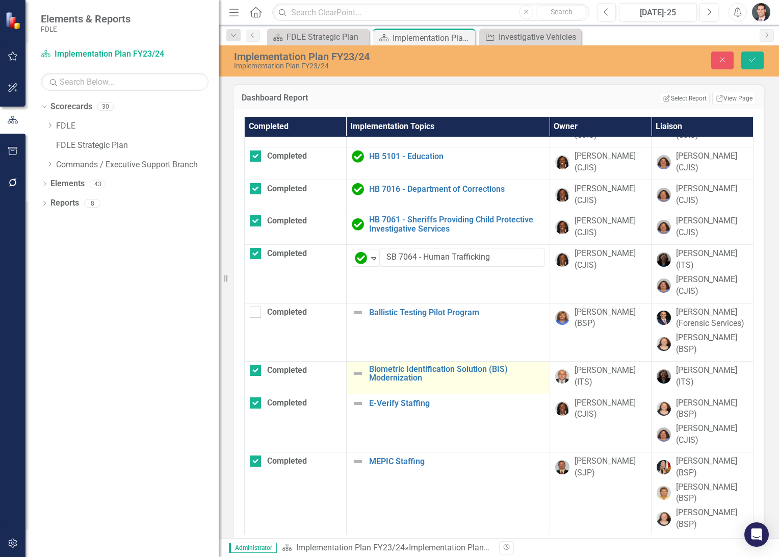
click at [355, 379] on img at bounding box center [358, 373] width 12 height 12
click at [355, 380] on img at bounding box center [361, 374] width 12 height 12
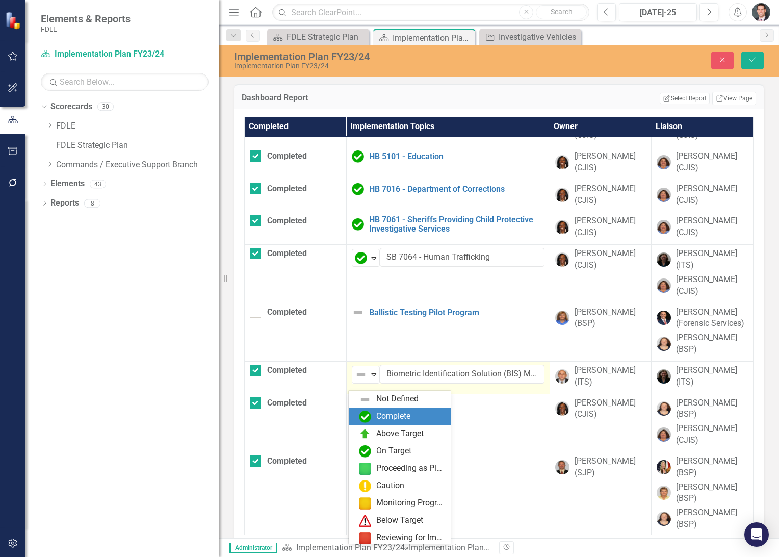
click at [363, 411] on img at bounding box center [365, 416] width 12 height 12
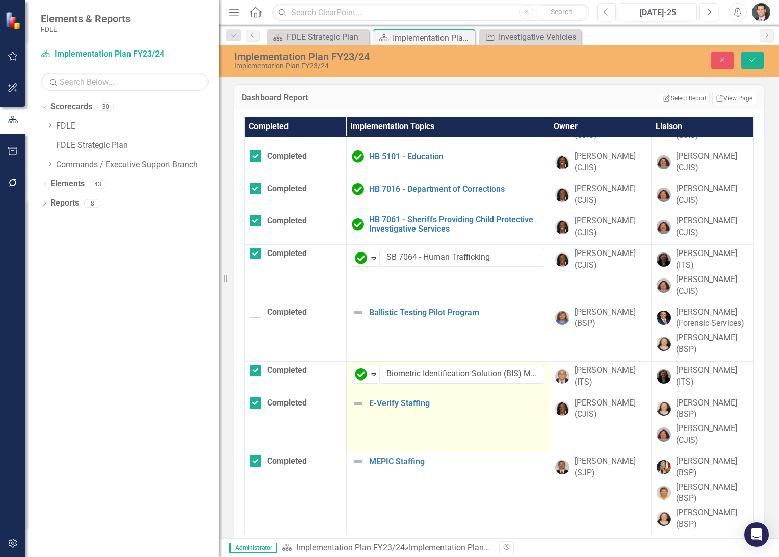
click at [356, 409] on img at bounding box center [358, 403] width 12 height 12
click at [357, 411] on img at bounding box center [361, 407] width 12 height 12
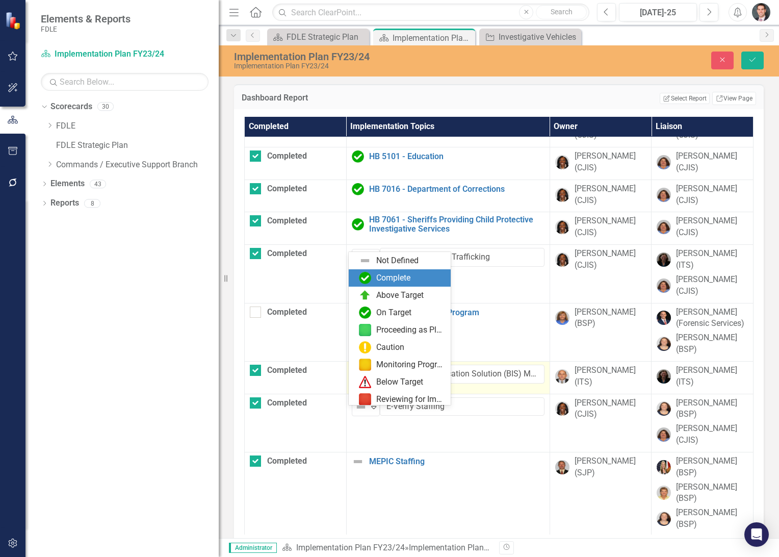
click at [380, 280] on div "Complete" at bounding box center [393, 278] width 34 height 12
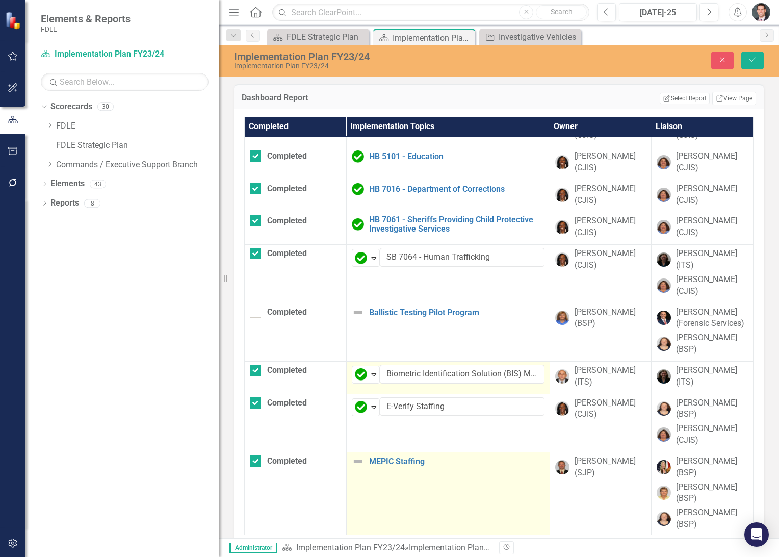
click at [355, 467] on img at bounding box center [358, 461] width 12 height 12
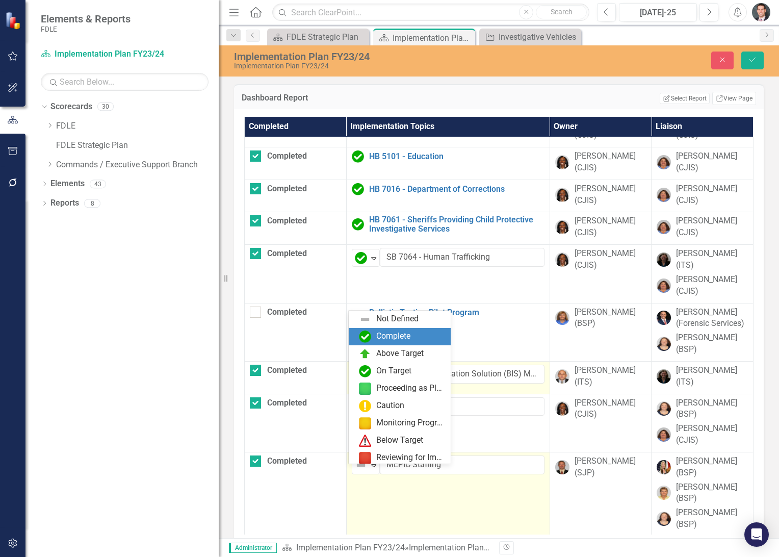
click at [364, 333] on img at bounding box center [365, 336] width 12 height 12
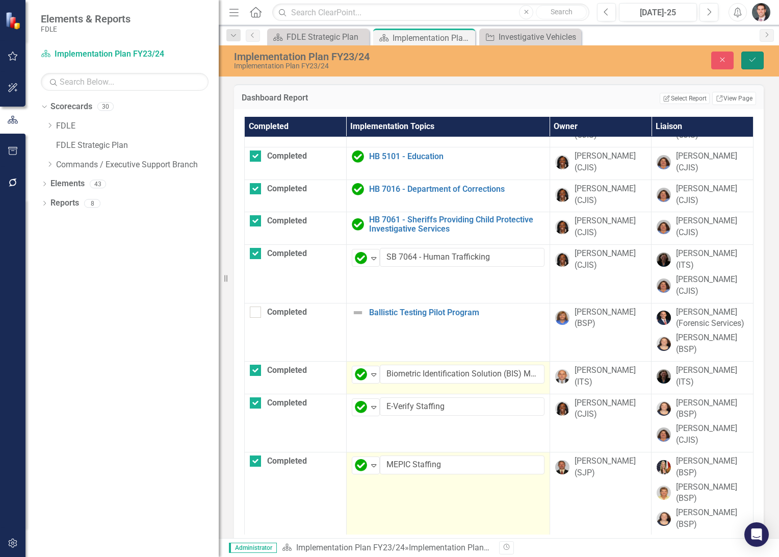
click at [758, 62] on button "Save" at bounding box center [752, 60] width 22 height 18
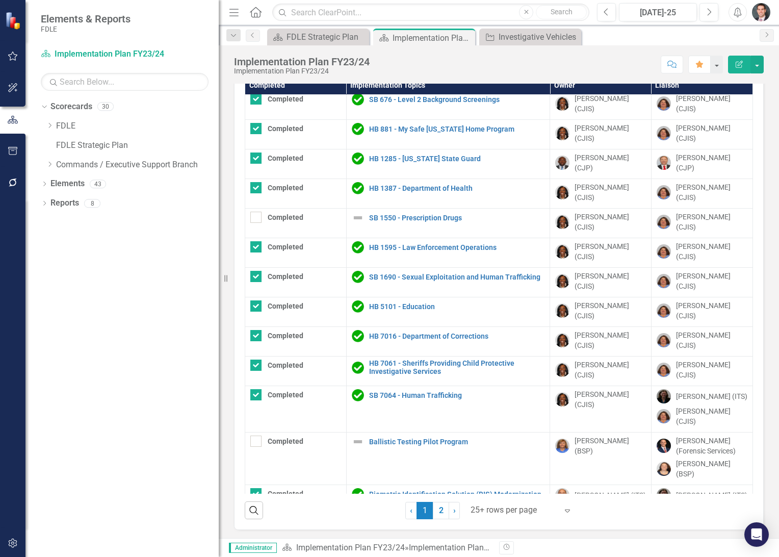
scroll to position [37, 0]
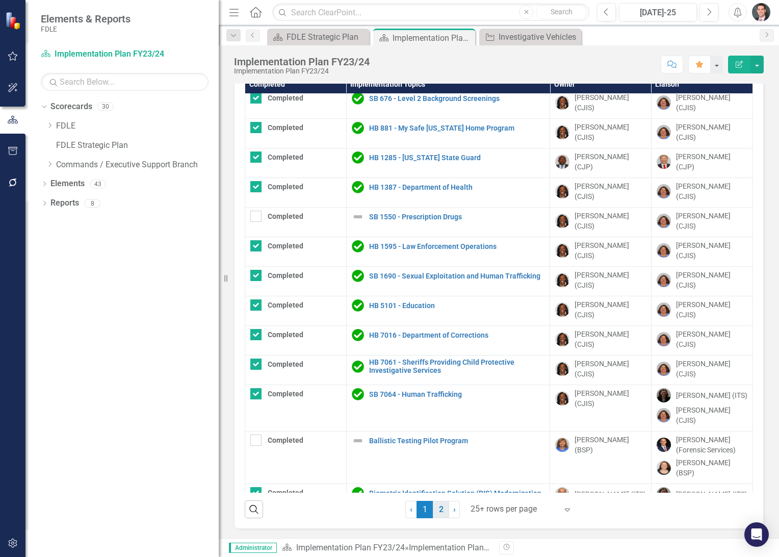
click at [435, 509] on link "2" at bounding box center [441, 509] width 16 height 17
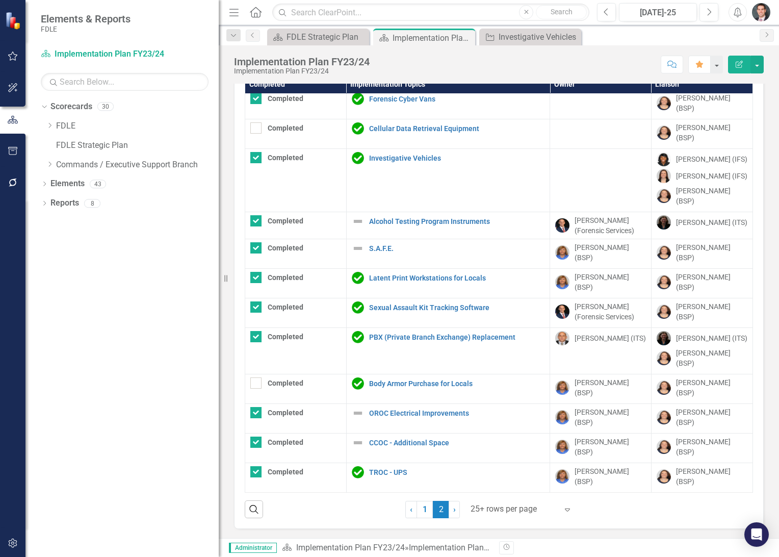
scroll to position [0, 0]
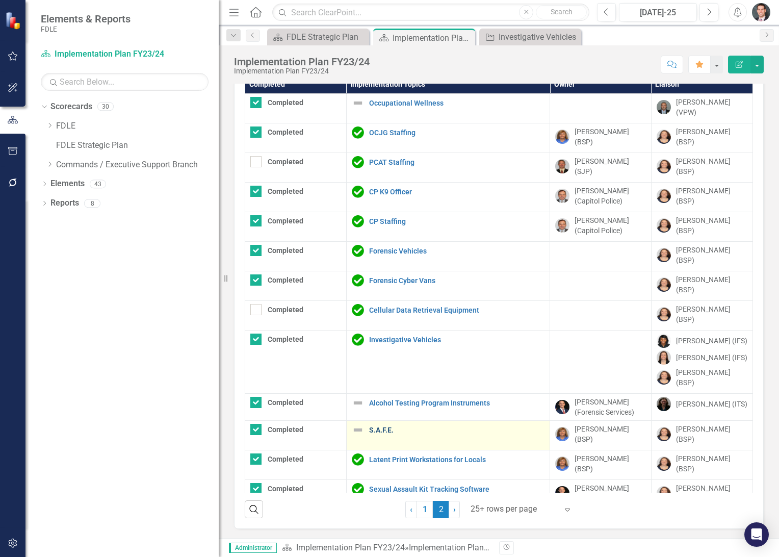
checkbox input "false"
checkbox input "true"
checkbox input "false"
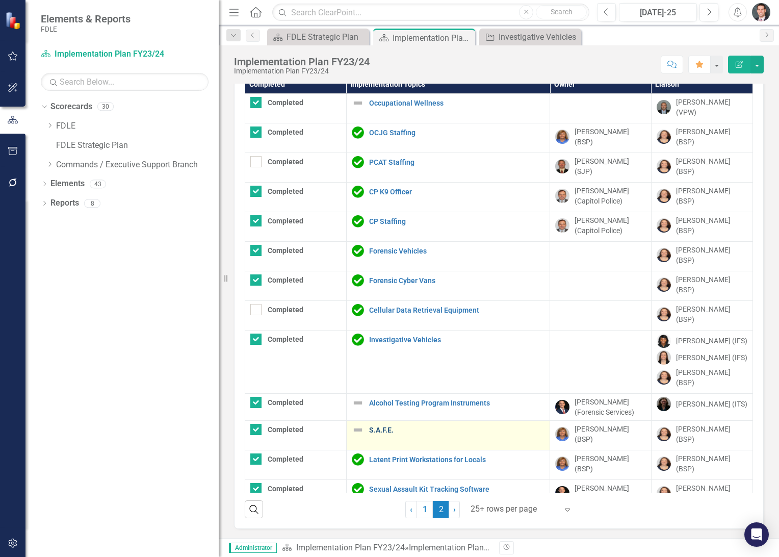
checkbox input "true"
checkbox input "false"
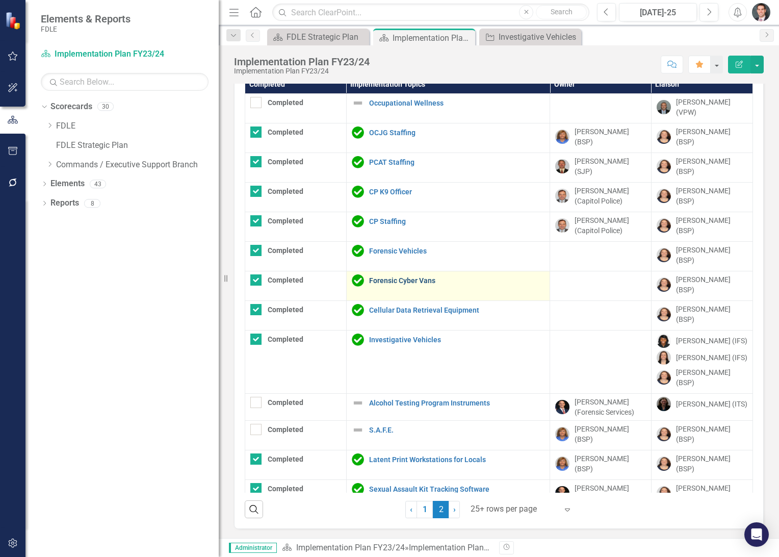
click at [398, 279] on link "Forensic Cyber Vans" at bounding box center [456, 281] width 175 height 8
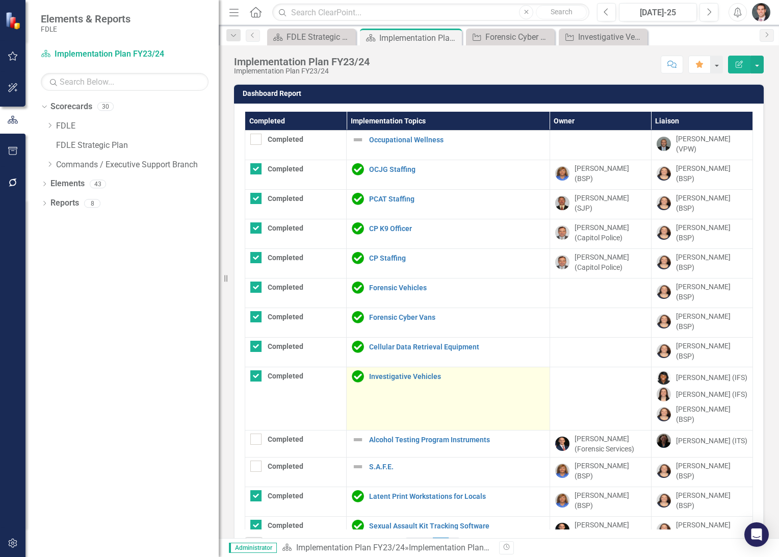
scroll to position [75, 0]
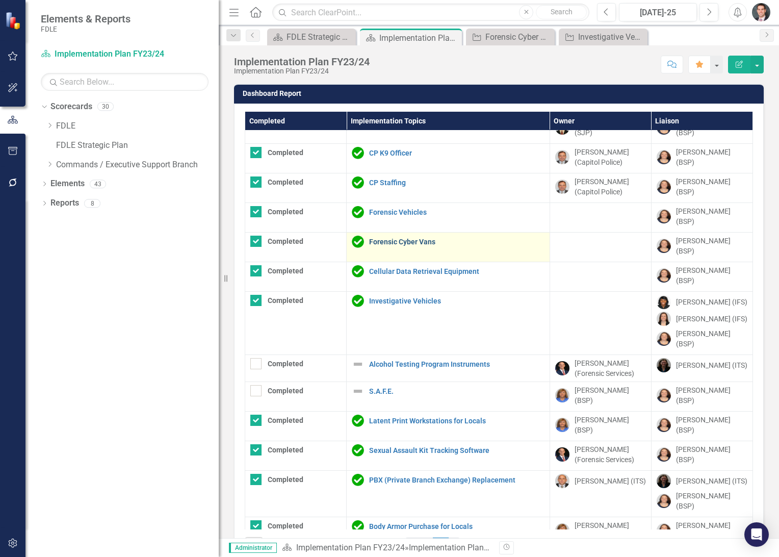
click at [387, 238] on link "Forensic Cyber Vans" at bounding box center [456, 242] width 175 height 8
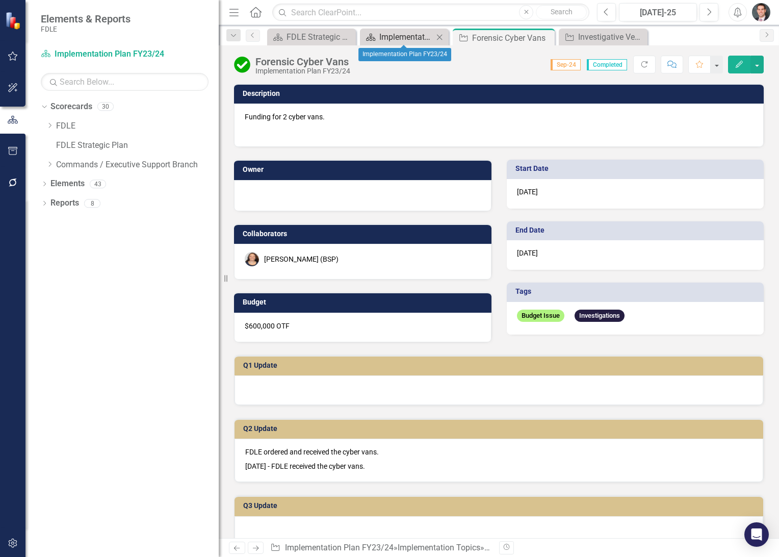
click at [404, 36] on div "Implementation Plan FY23/24" at bounding box center [406, 37] width 54 height 13
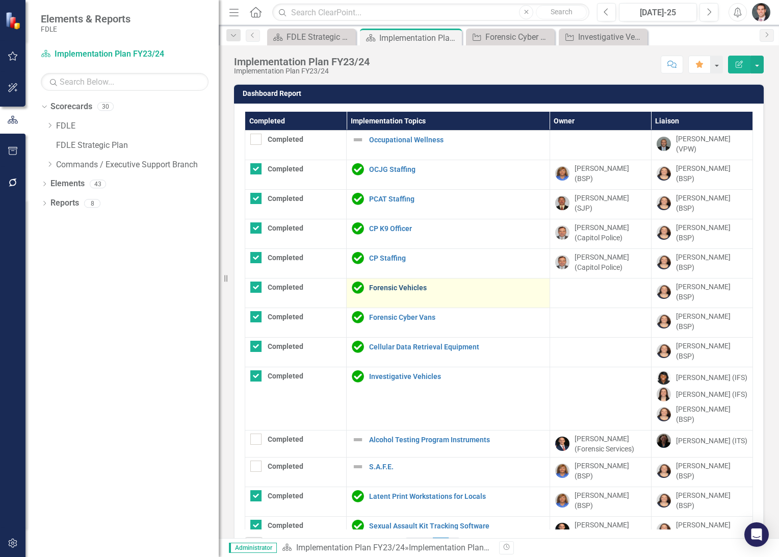
click at [374, 284] on link "Forensic Vehicles" at bounding box center [456, 288] width 175 height 8
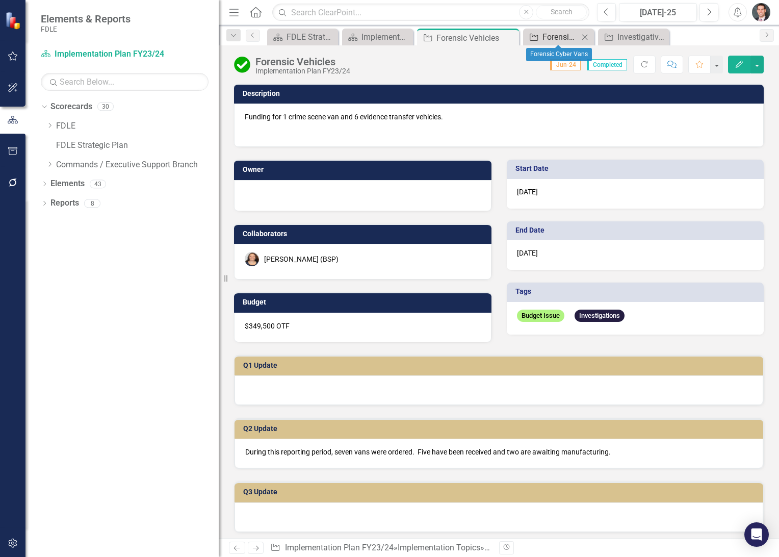
click at [559, 34] on div "Forensic Cyber Vans" at bounding box center [560, 37] width 36 height 13
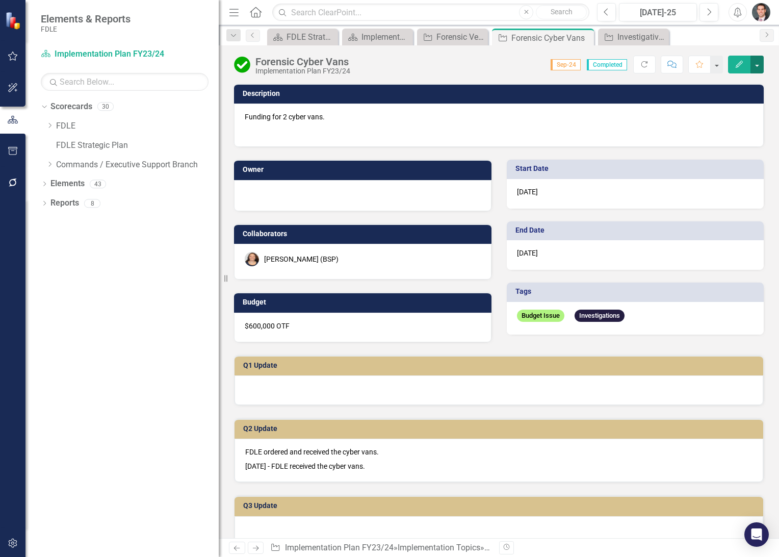
click at [758, 65] on button "button" at bounding box center [756, 65] width 13 height 18
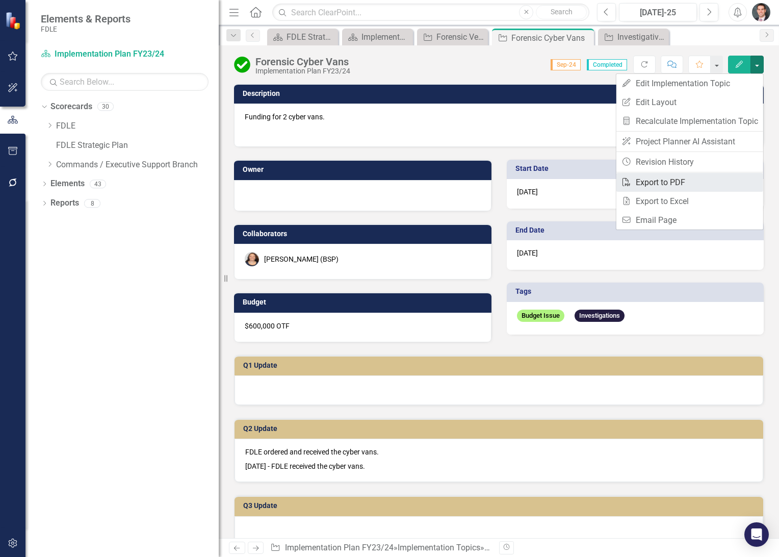
click at [682, 183] on link "PDF Export to PDF" at bounding box center [689, 182] width 147 height 19
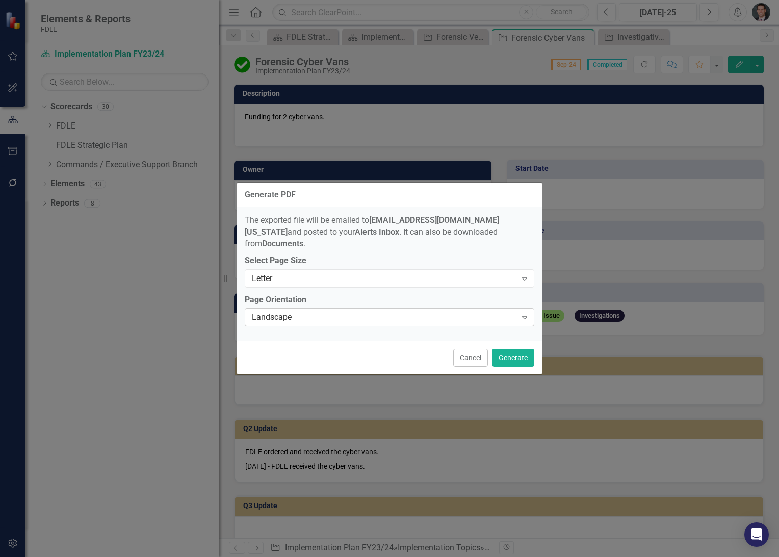
click at [299, 313] on div "Landscape" at bounding box center [384, 317] width 265 height 12
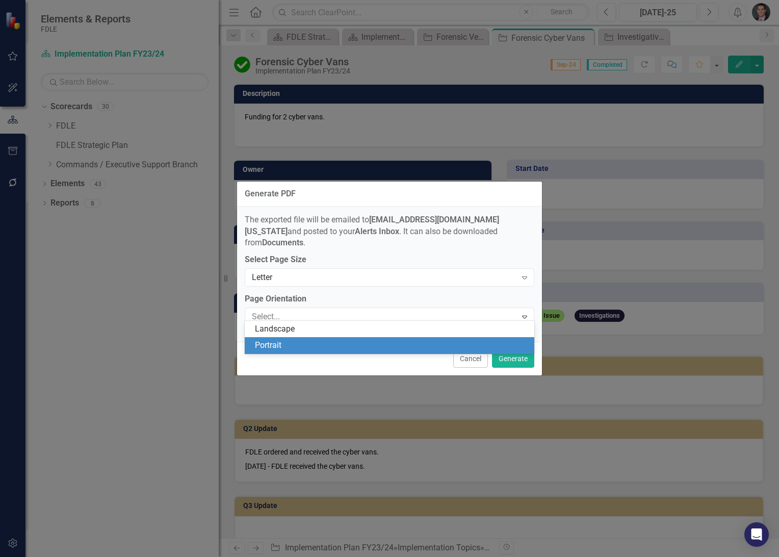
click at [297, 340] on div "Portrait" at bounding box center [391, 345] width 273 height 12
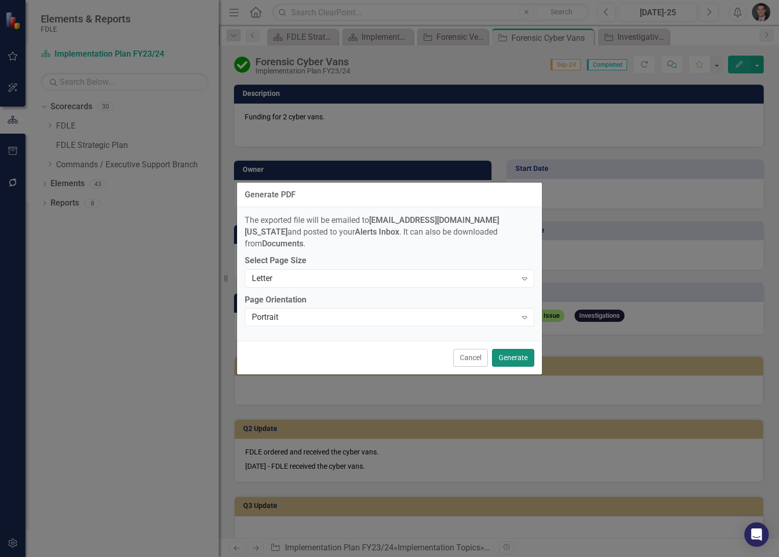
click at [508, 349] on button "Generate" at bounding box center [513, 358] width 42 height 18
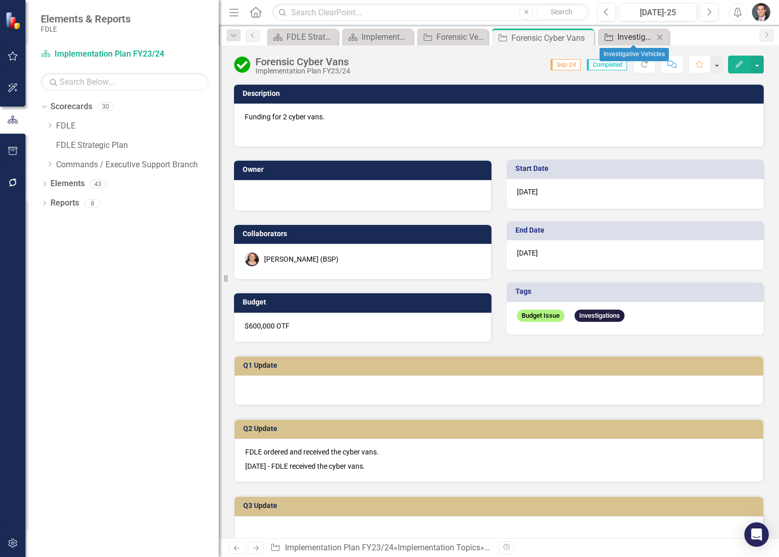
click at [636, 34] on div "Investigative Vehicles" at bounding box center [635, 37] width 36 height 13
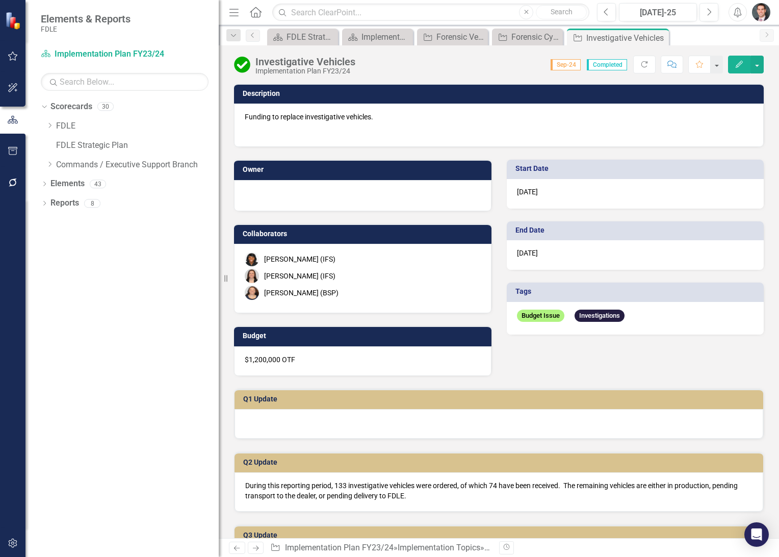
click at [760, 74] on div "Investigative Vehicles Implementation Plan FY23/24 Score: N/A Sep-24 Completed …" at bounding box center [499, 60] width 560 height 31
click at [757, 65] on button "button" at bounding box center [756, 65] width 13 height 18
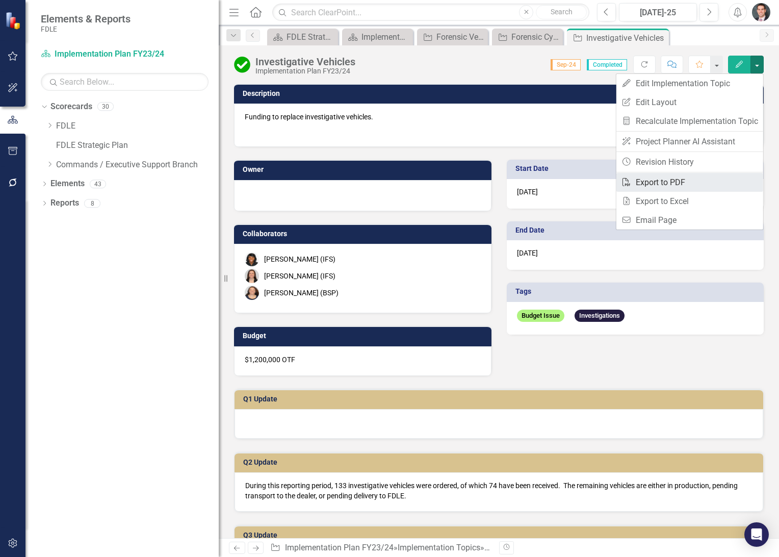
click at [670, 179] on link "PDF Export to PDF" at bounding box center [689, 182] width 147 height 19
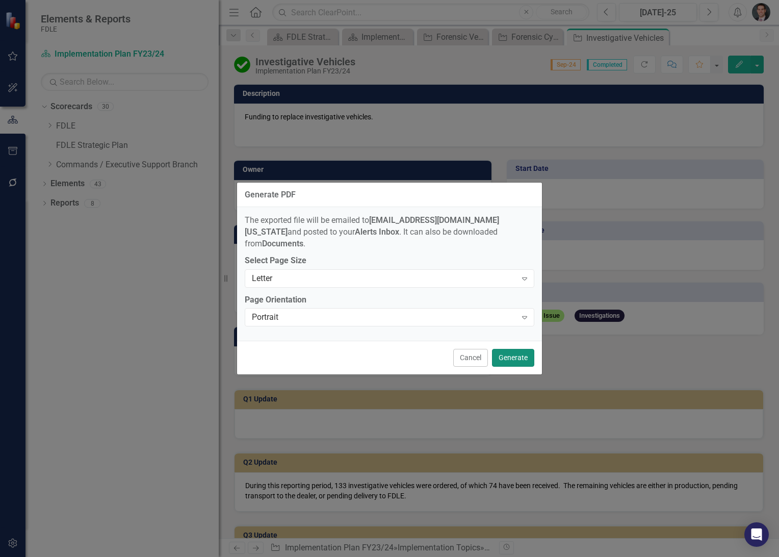
click at [509, 349] on button "Generate" at bounding box center [513, 358] width 42 height 18
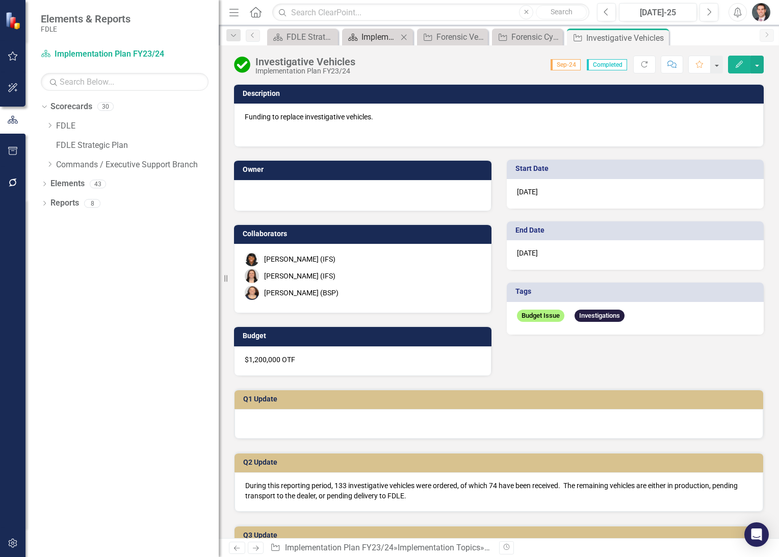
click at [383, 36] on div "Implementation Plan FY23/24" at bounding box center [379, 37] width 36 height 13
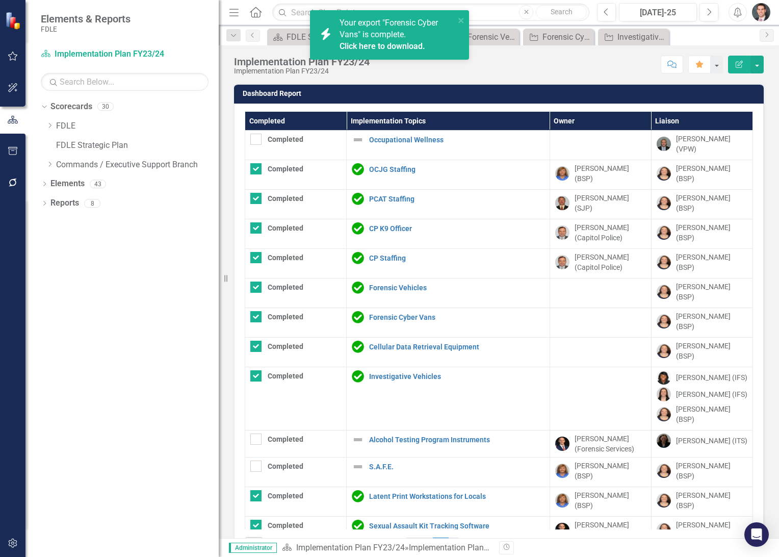
click at [401, 44] on link "Click here to download." at bounding box center [382, 46] width 86 height 10
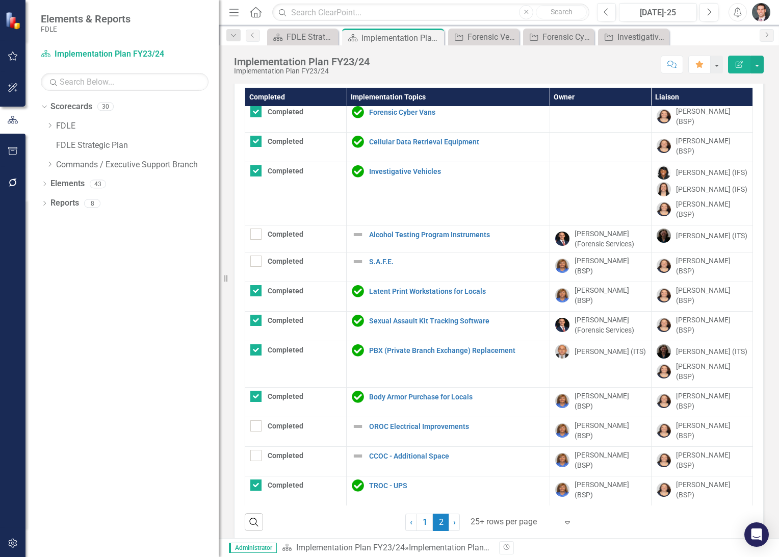
scroll to position [37, 0]
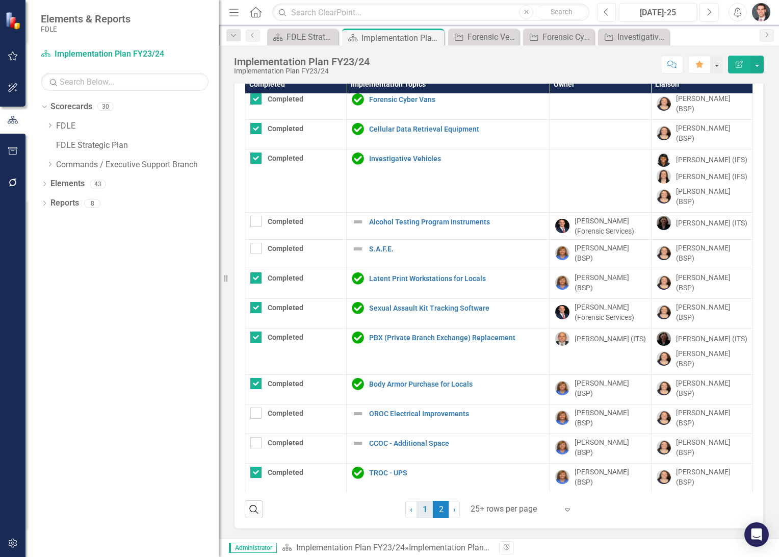
click at [426, 509] on link "1" at bounding box center [424, 509] width 16 height 17
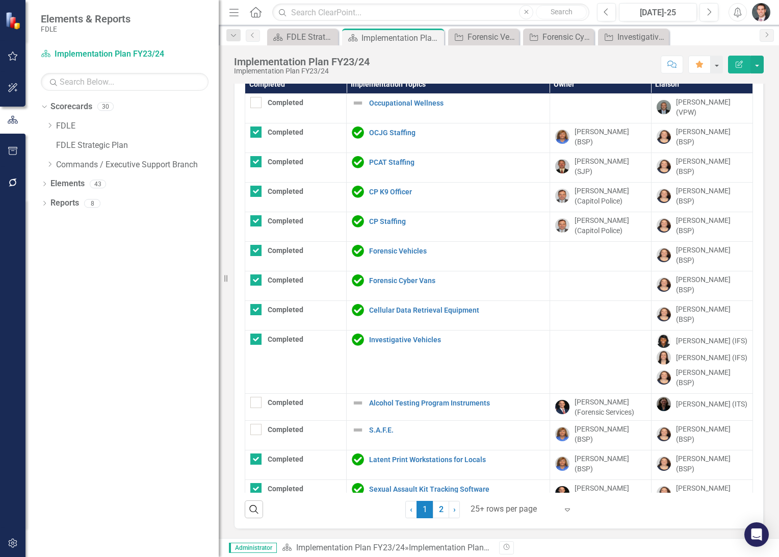
checkbox input "true"
checkbox input "false"
checkbox input "true"
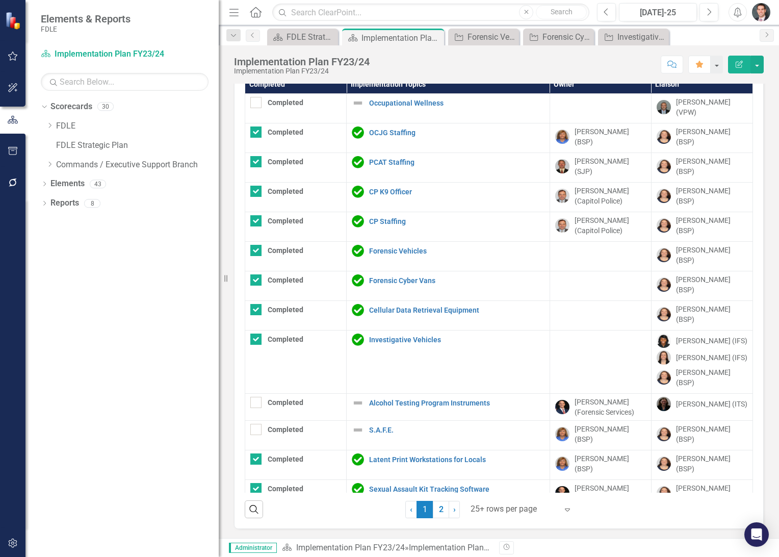
checkbox input "false"
checkbox input "true"
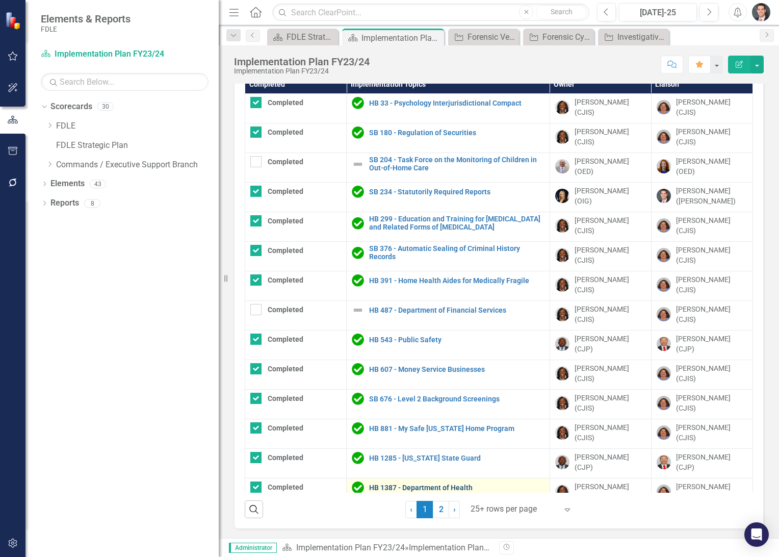
scroll to position [307, 0]
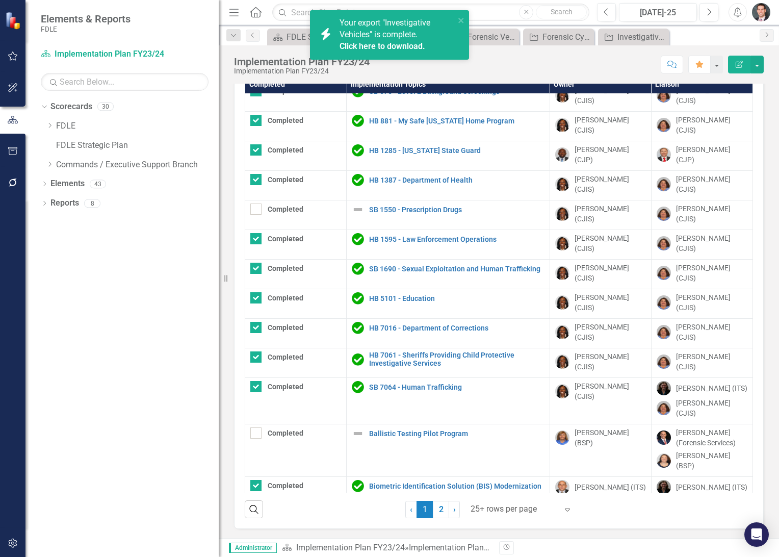
click at [397, 44] on link "Click here to download." at bounding box center [382, 46] width 86 height 10
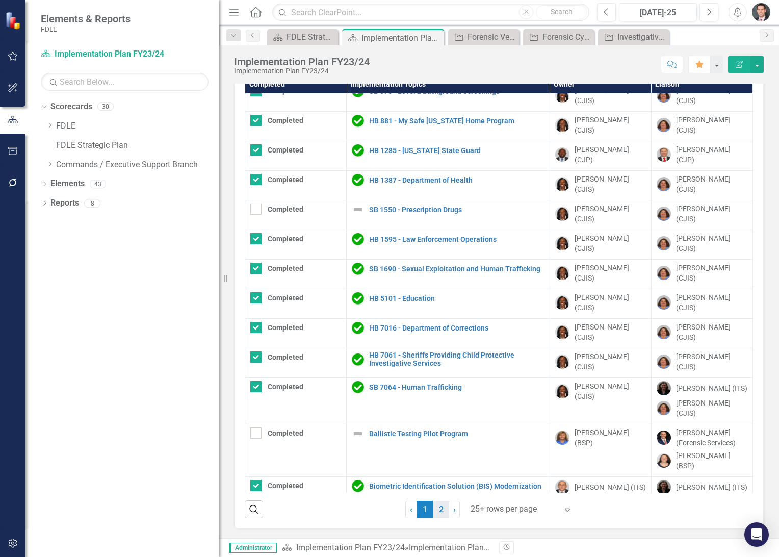
click at [434, 511] on link "2" at bounding box center [441, 509] width 16 height 17
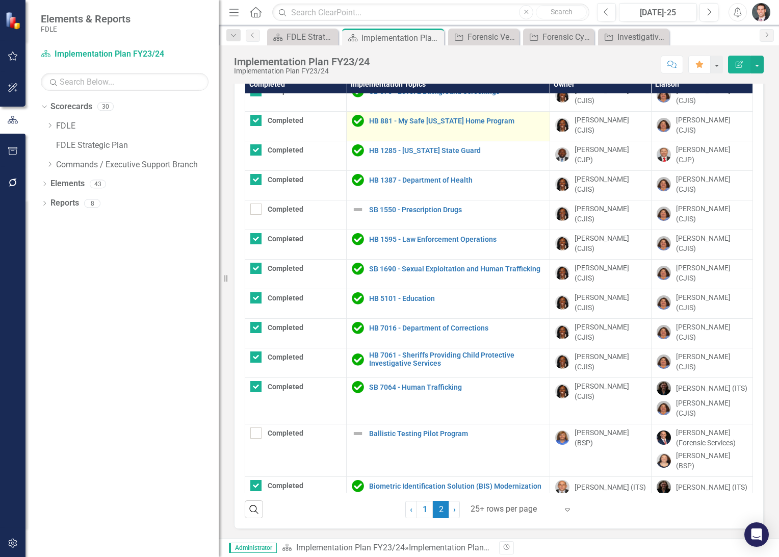
scroll to position [0, 0]
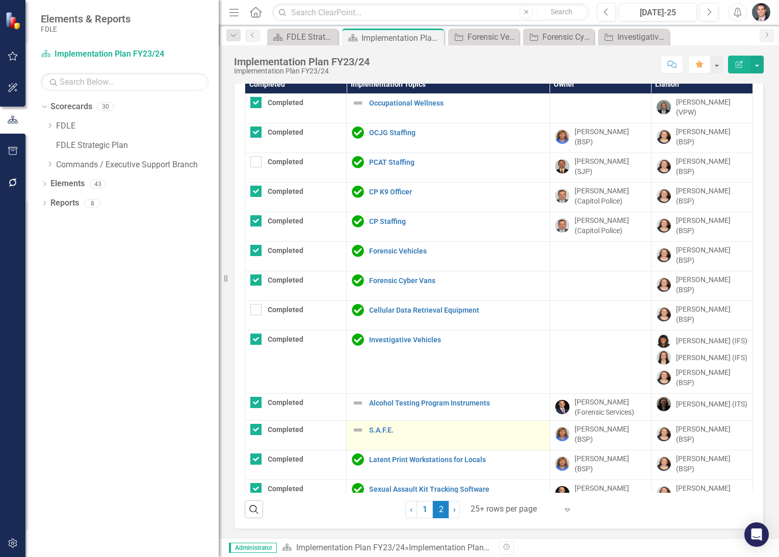
checkbox input "false"
checkbox input "true"
checkbox input "false"
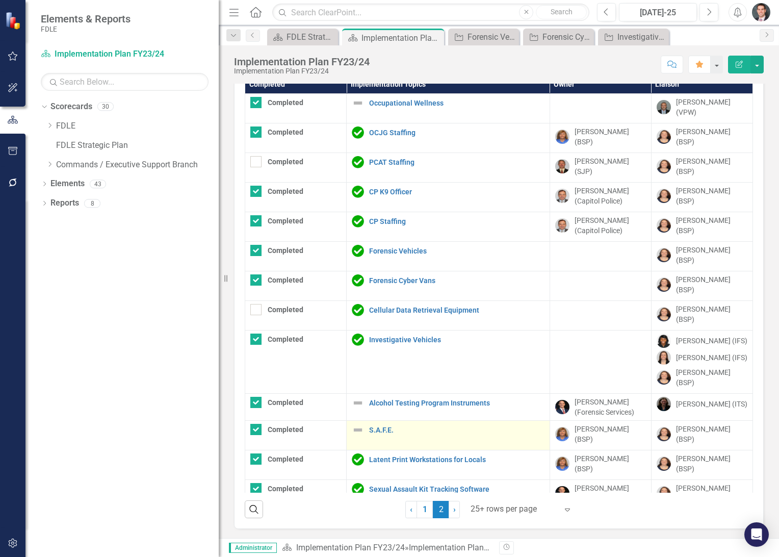
checkbox input "true"
checkbox input "false"
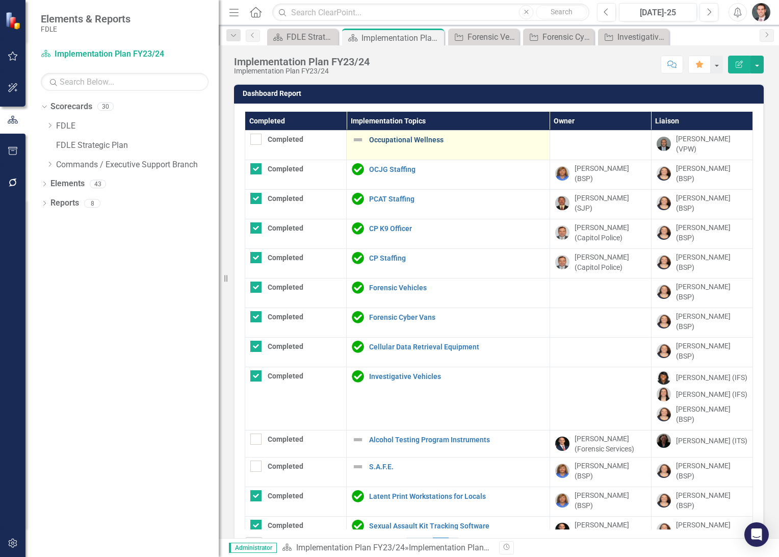
click at [389, 138] on link "Occupational Wellness" at bounding box center [456, 140] width 175 height 8
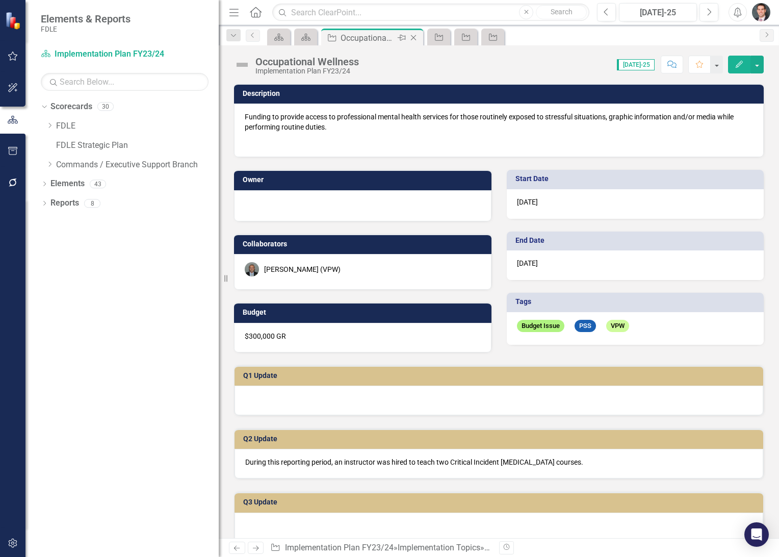
click at [414, 37] on icon at bounding box center [414, 38] width 6 height 6
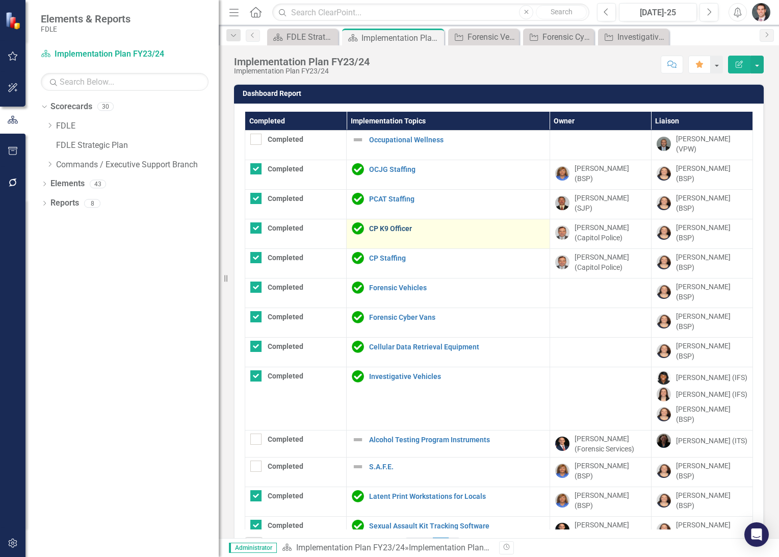
click at [385, 225] on link "CP K9 Officer" at bounding box center [456, 229] width 175 height 8
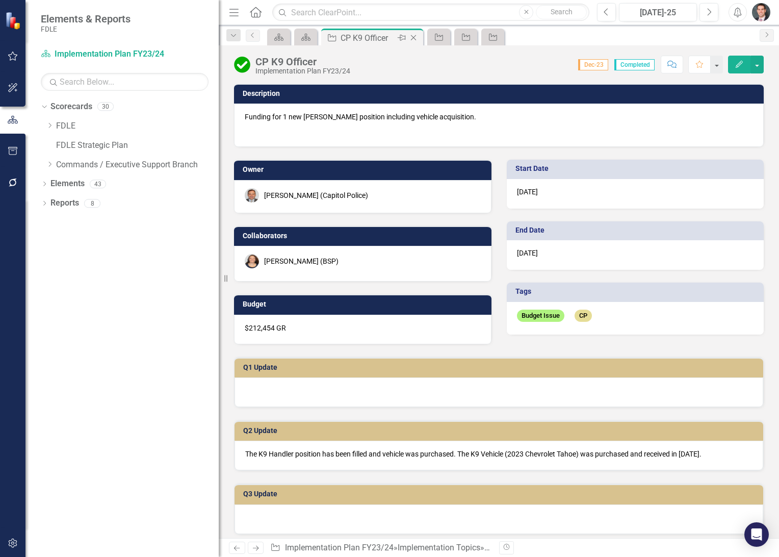
click at [416, 37] on icon "Close" at bounding box center [413, 38] width 10 height 8
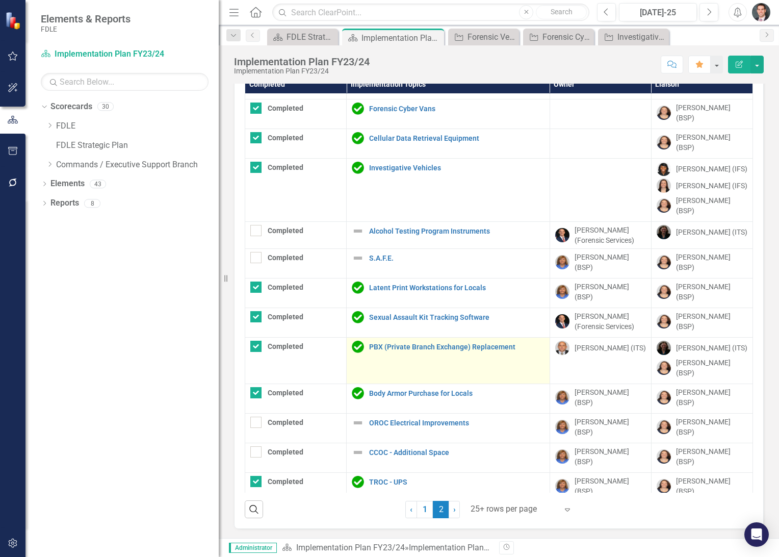
scroll to position [181, 0]
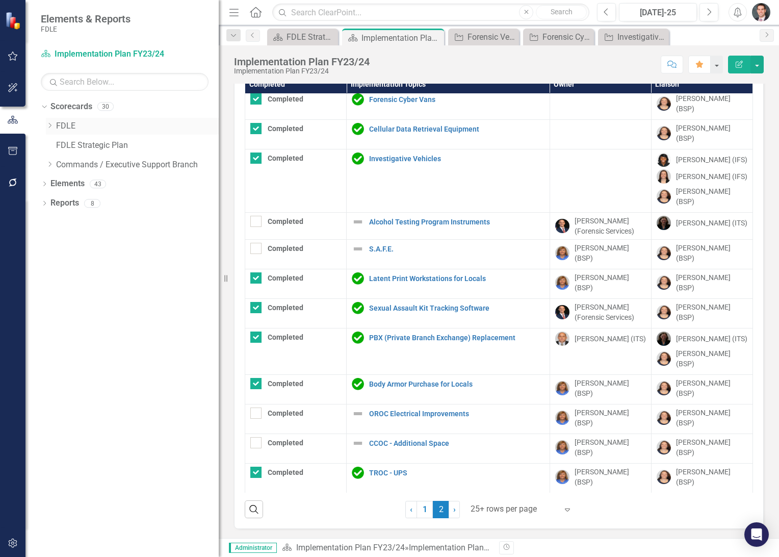
click at [49, 122] on div "Dropdown" at bounding box center [50, 126] width 8 height 9
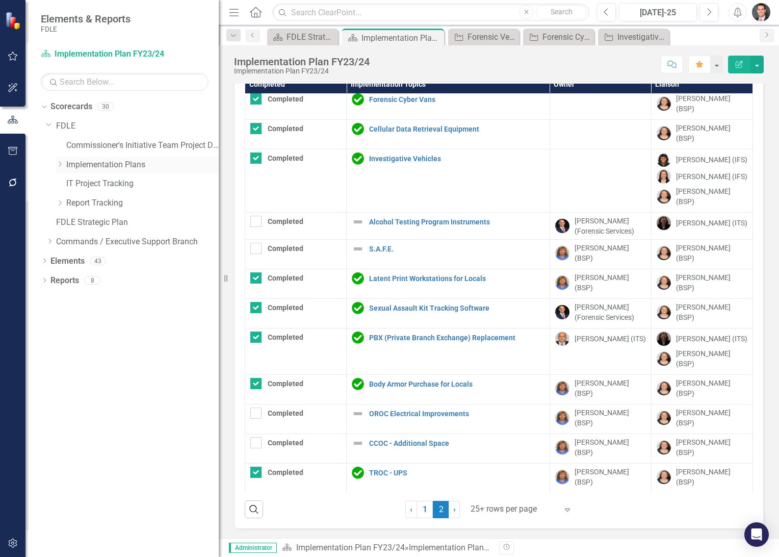
click at [60, 165] on icon "Dropdown" at bounding box center [60, 164] width 8 height 6
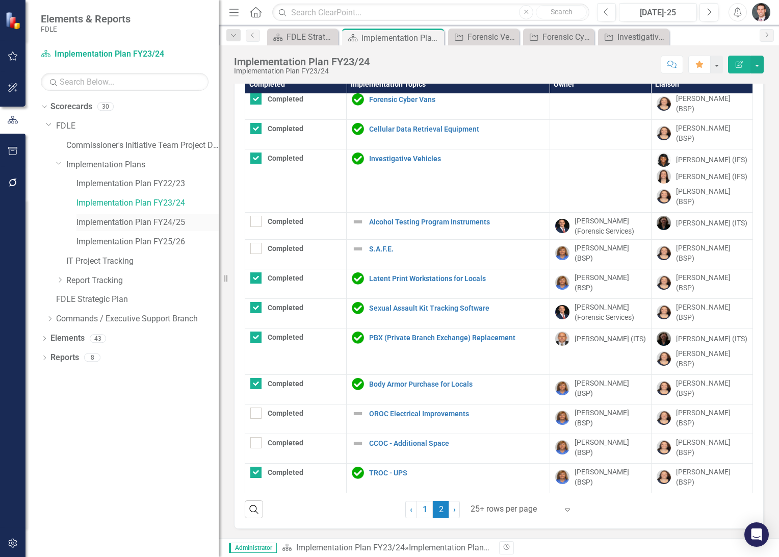
click at [116, 221] on link "Implementation Plan FY24/25" at bounding box center [147, 223] width 142 height 12
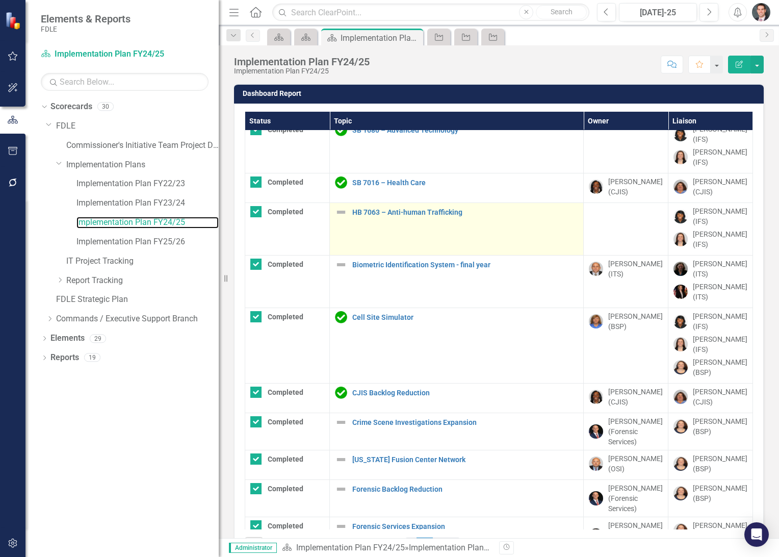
scroll to position [418, 0]
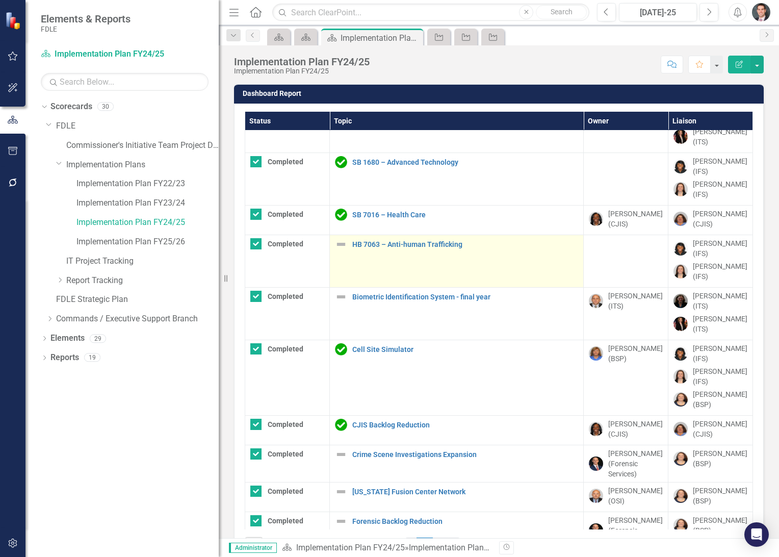
click at [341, 238] on img at bounding box center [341, 244] width 12 height 12
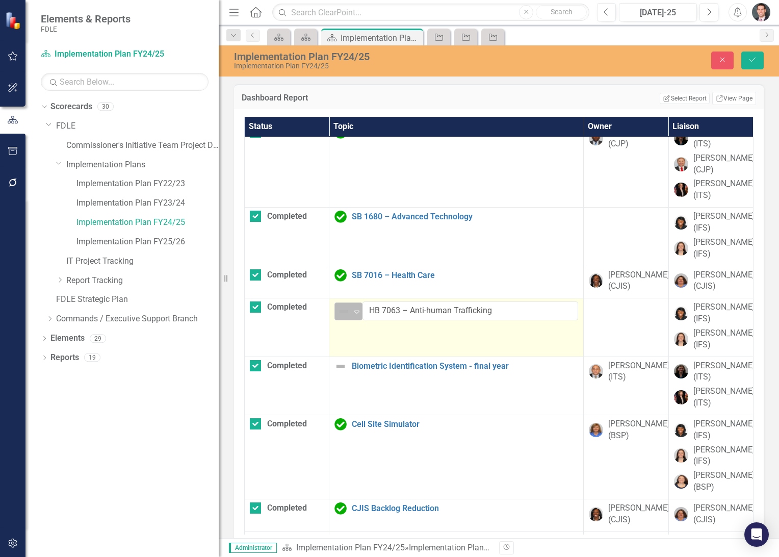
click at [345, 311] on img at bounding box center [343, 311] width 12 height 12
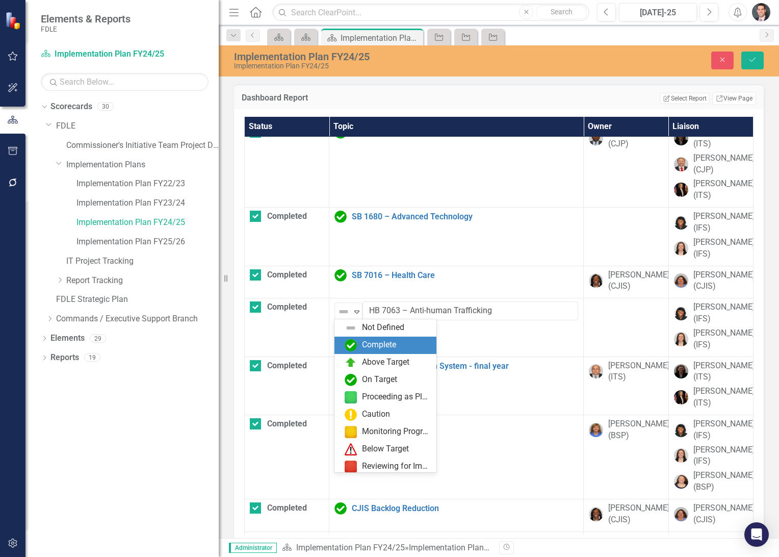
click at [355, 341] on img at bounding box center [351, 345] width 12 height 12
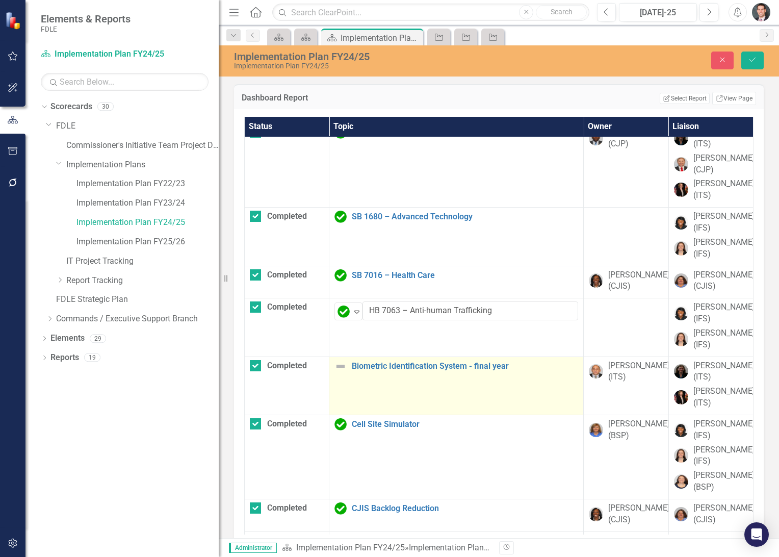
click at [338, 365] on img at bounding box center [340, 366] width 12 height 12
click at [342, 367] on img at bounding box center [343, 369] width 12 height 12
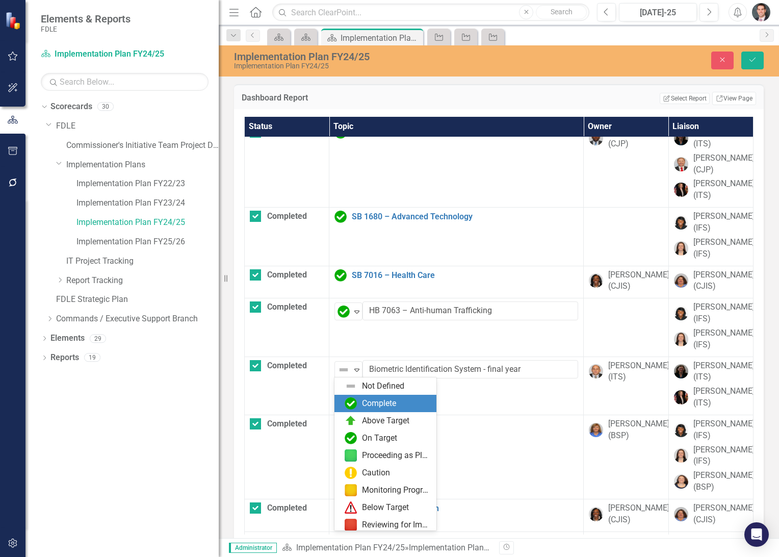
click at [363, 398] on div "Complete" at bounding box center [379, 404] width 34 height 12
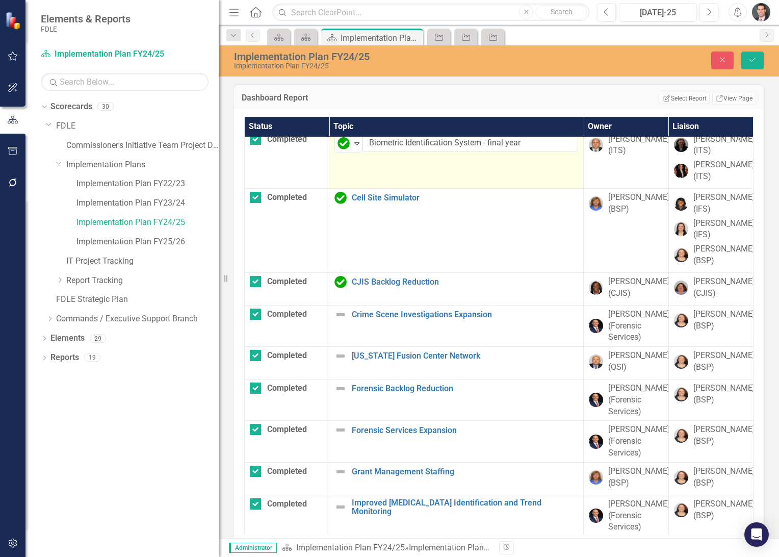
scroll to position [721, 0]
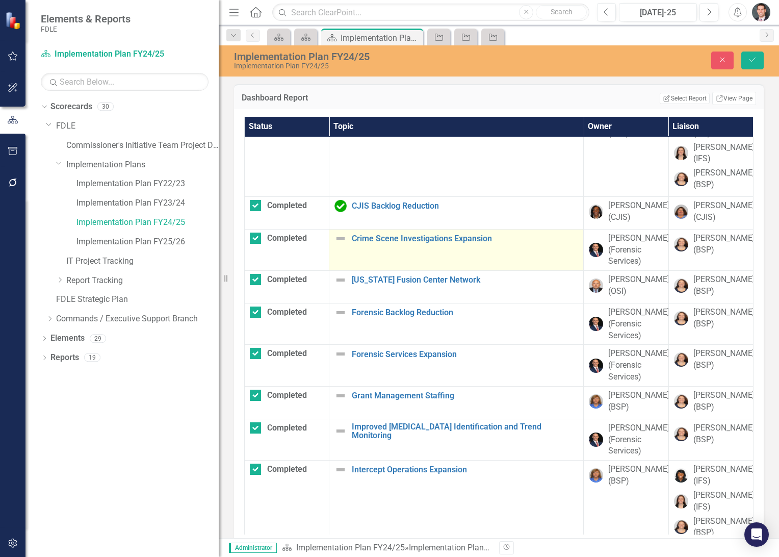
click at [338, 237] on img at bounding box center [340, 238] width 12 height 12
click at [343, 244] on img at bounding box center [343, 242] width 12 height 12
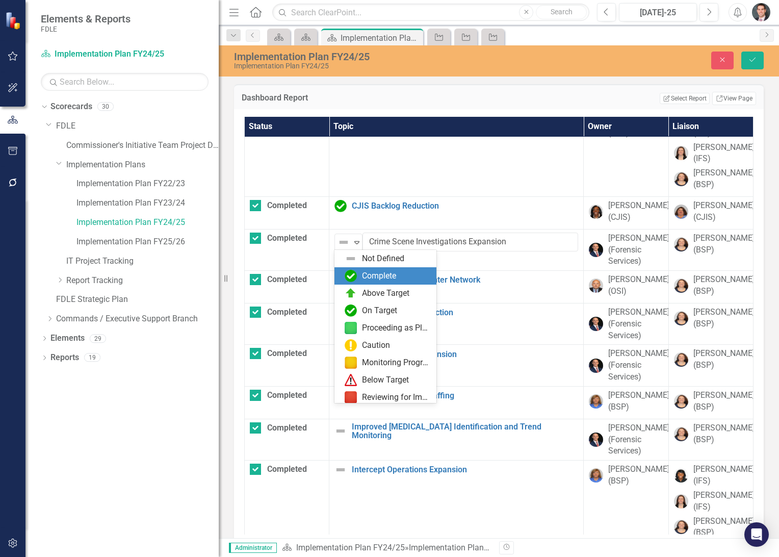
click at [354, 270] on img at bounding box center [351, 276] width 12 height 12
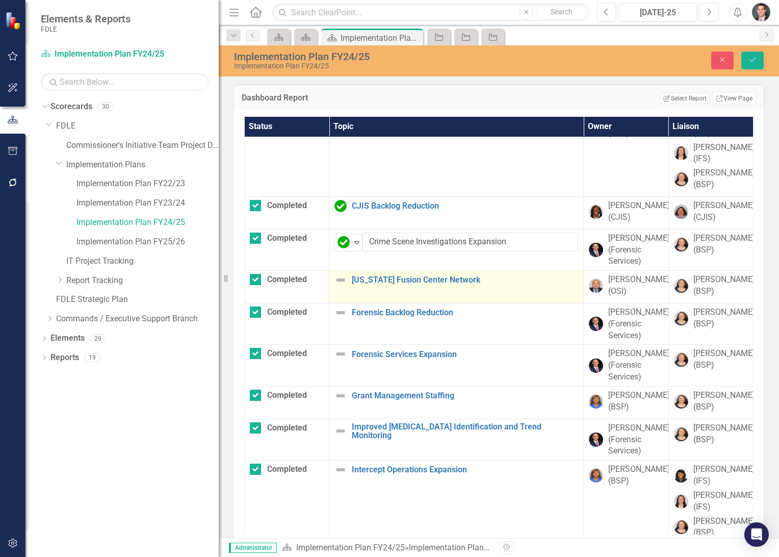
click at [341, 277] on img at bounding box center [340, 280] width 12 height 12
click at [341, 278] on img at bounding box center [343, 284] width 12 height 12
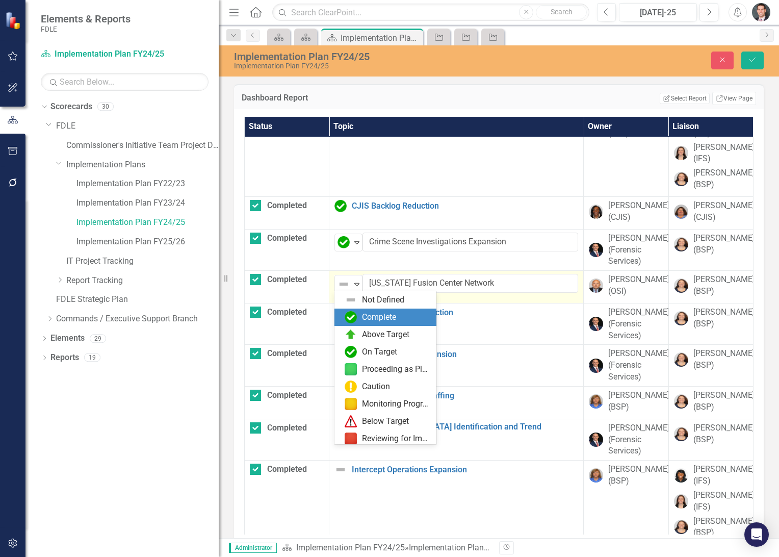
click at [350, 310] on div "Complete" at bounding box center [385, 316] width 102 height 17
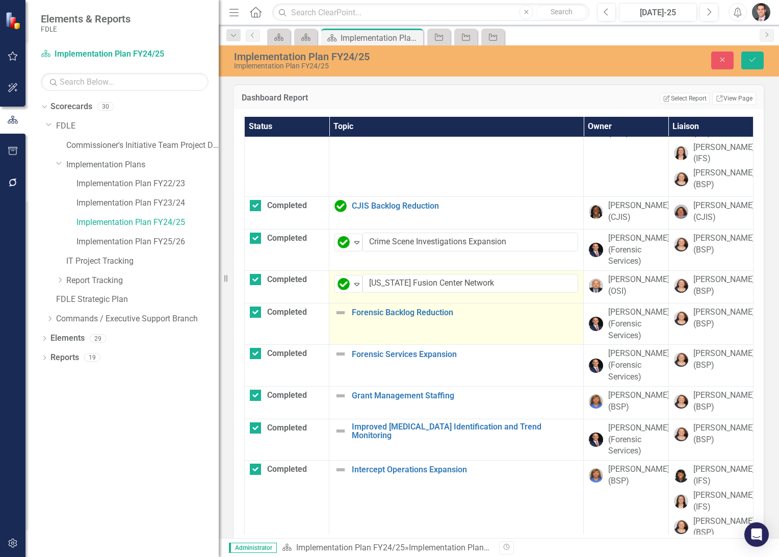
click at [341, 310] on img at bounding box center [340, 312] width 12 height 12
click at [341, 310] on img at bounding box center [343, 316] width 12 height 12
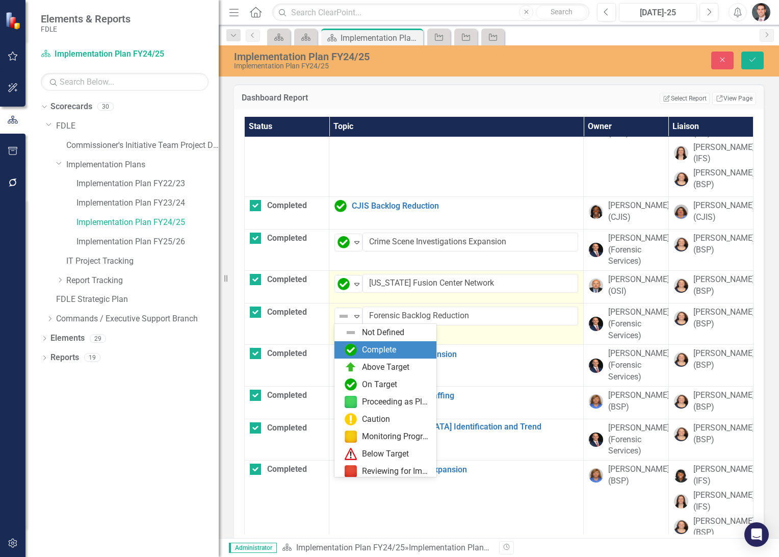
click at [357, 349] on div "Complete" at bounding box center [388, 350] width 86 height 12
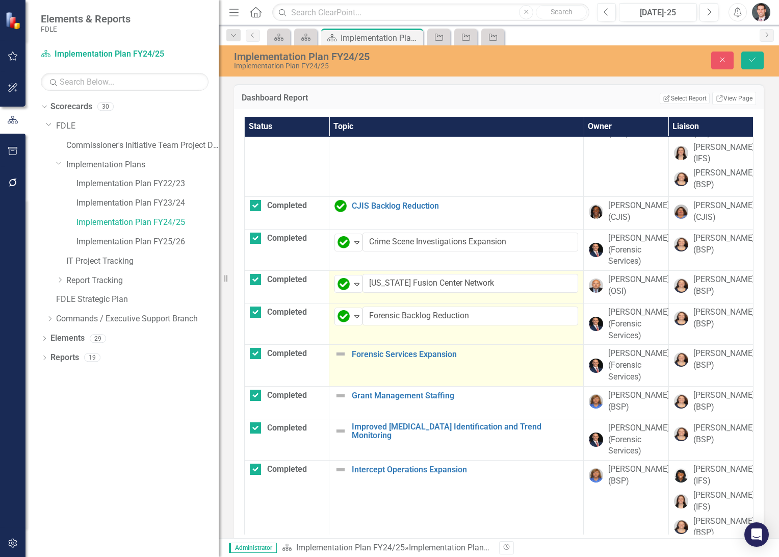
click at [341, 352] on img at bounding box center [340, 354] width 12 height 12
click at [341, 354] on img at bounding box center [343, 358] width 12 height 12
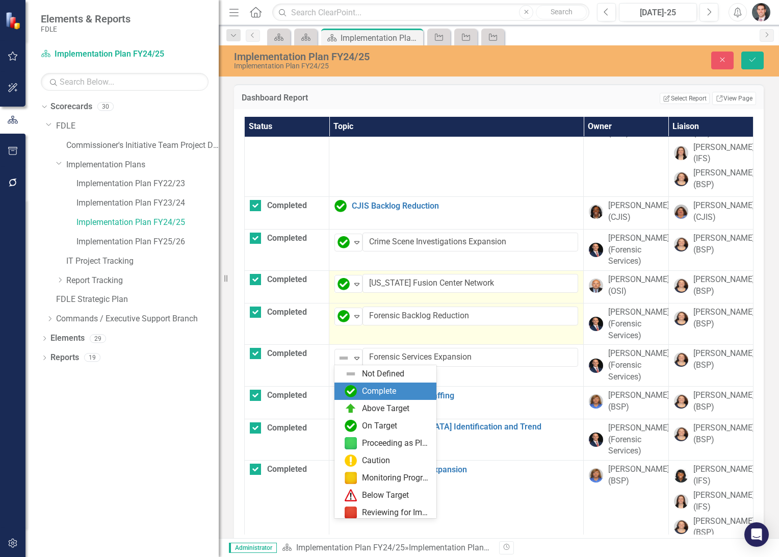
click at [351, 387] on img at bounding box center [351, 391] width 12 height 12
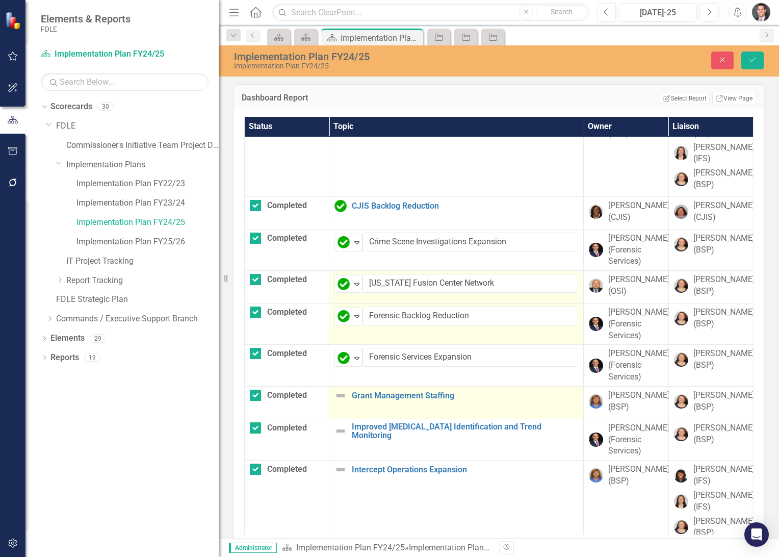
click at [342, 393] on img at bounding box center [340, 395] width 12 height 12
click at [342, 394] on img at bounding box center [343, 399] width 12 height 12
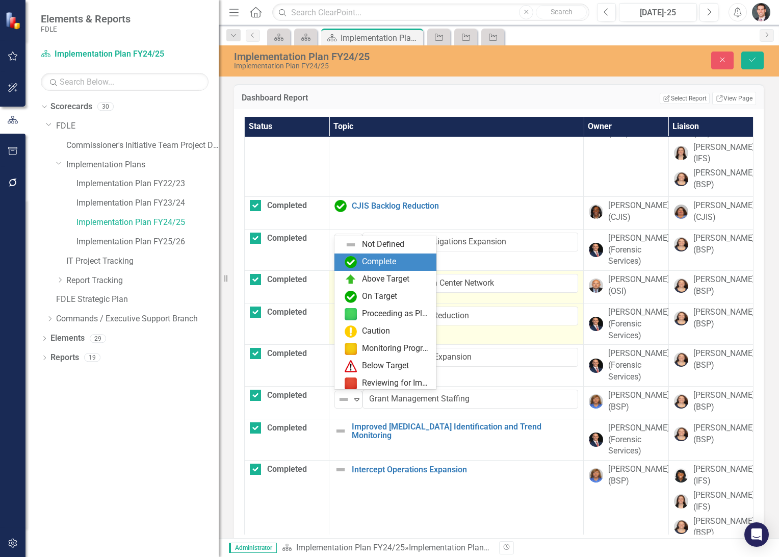
drag, startPoint x: 358, startPoint y: 264, endPoint x: 366, endPoint y: 278, distance: 16.2
click at [359, 264] on div "Complete" at bounding box center [388, 262] width 86 height 12
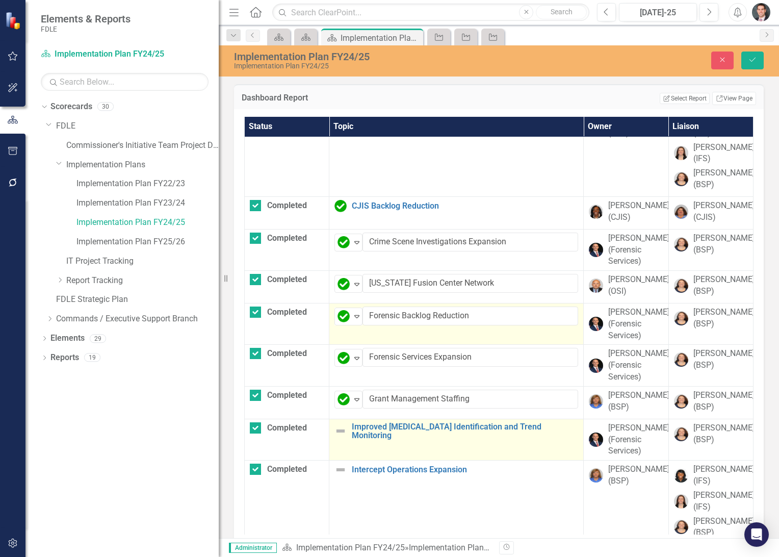
click at [341, 428] on img at bounding box center [340, 431] width 12 height 12
click at [341, 428] on img at bounding box center [343, 432] width 12 height 12
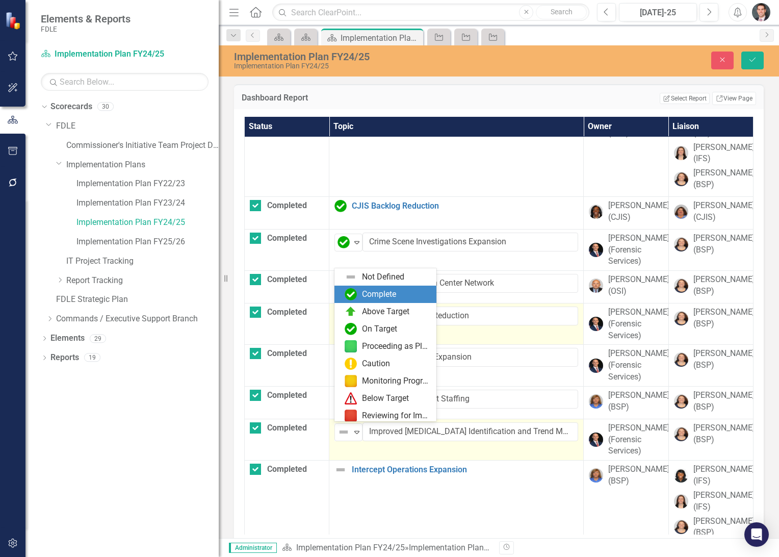
click at [371, 297] on div "Complete" at bounding box center [379, 295] width 34 height 12
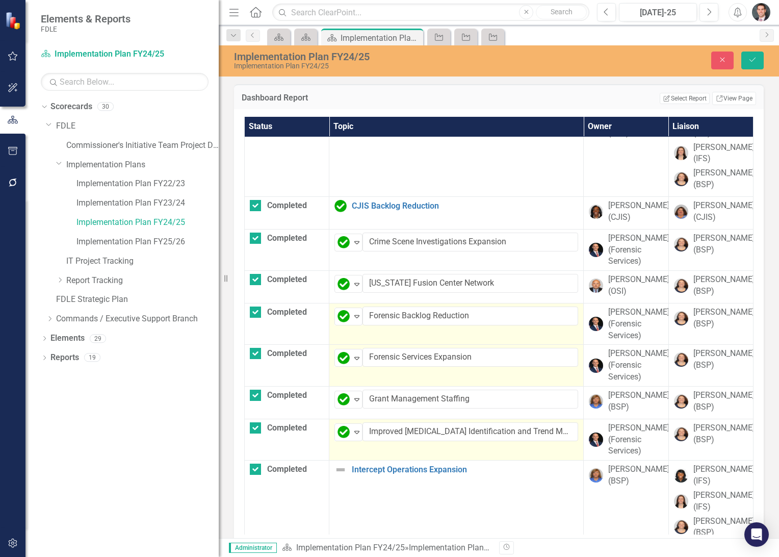
scroll to position [872, 0]
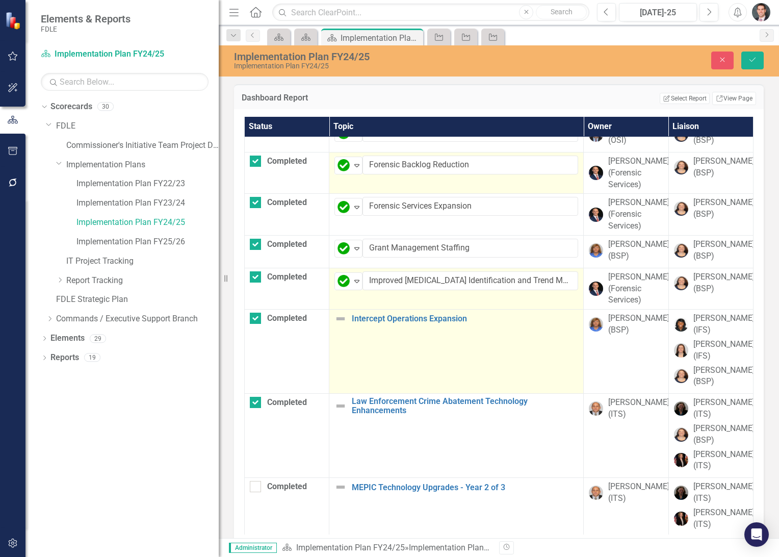
click at [338, 318] on img at bounding box center [340, 318] width 12 height 12
click at [338, 318] on img at bounding box center [343, 323] width 12 height 12
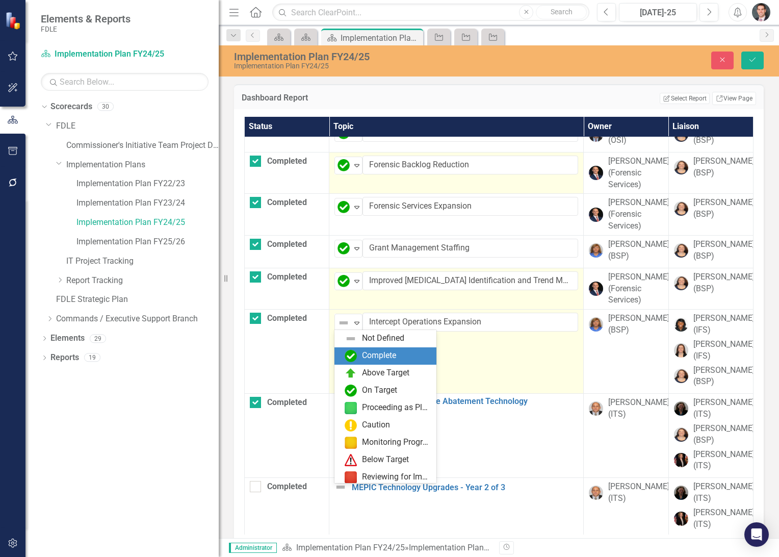
click at [372, 357] on div "Complete" at bounding box center [379, 356] width 34 height 12
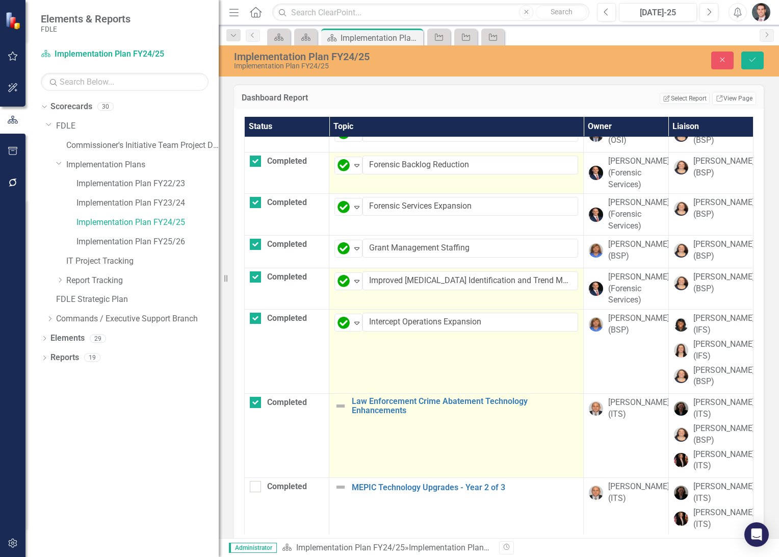
click at [343, 403] on img at bounding box center [340, 406] width 12 height 12
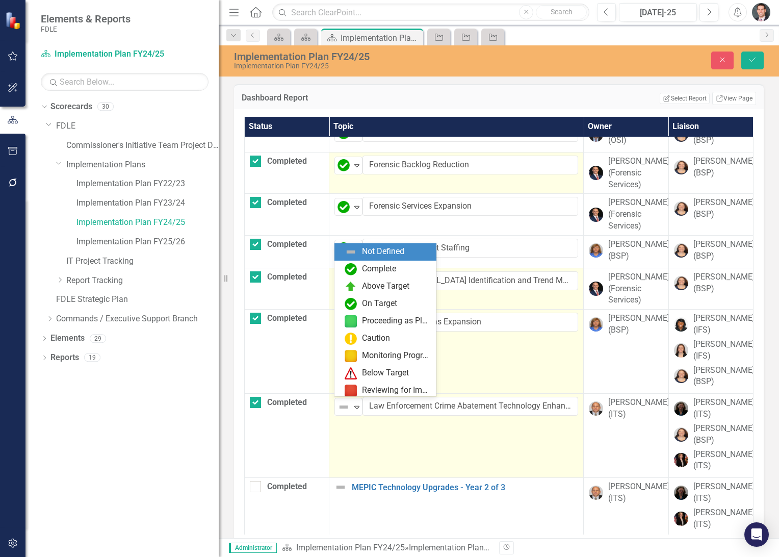
click at [343, 403] on img at bounding box center [343, 407] width 12 height 12
click at [376, 269] on div "Complete" at bounding box center [379, 269] width 34 height 12
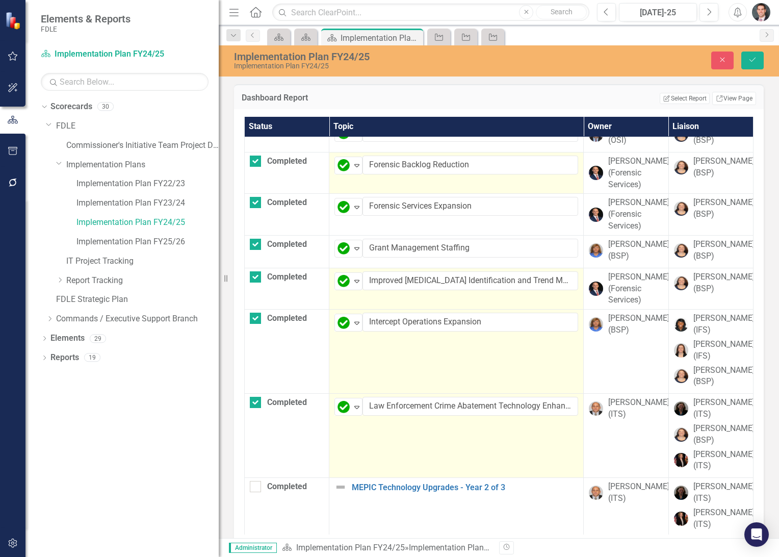
scroll to position [879, 0]
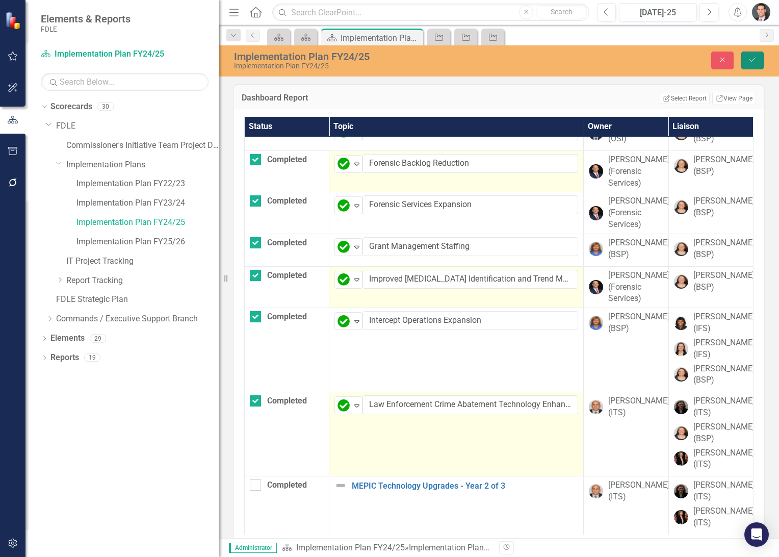
click at [749, 59] on icon "Save" at bounding box center [752, 59] width 9 height 7
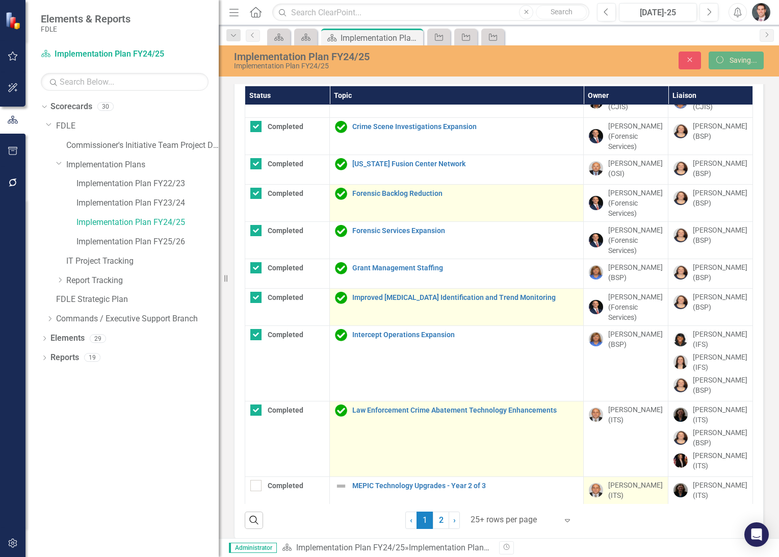
scroll to position [37, 0]
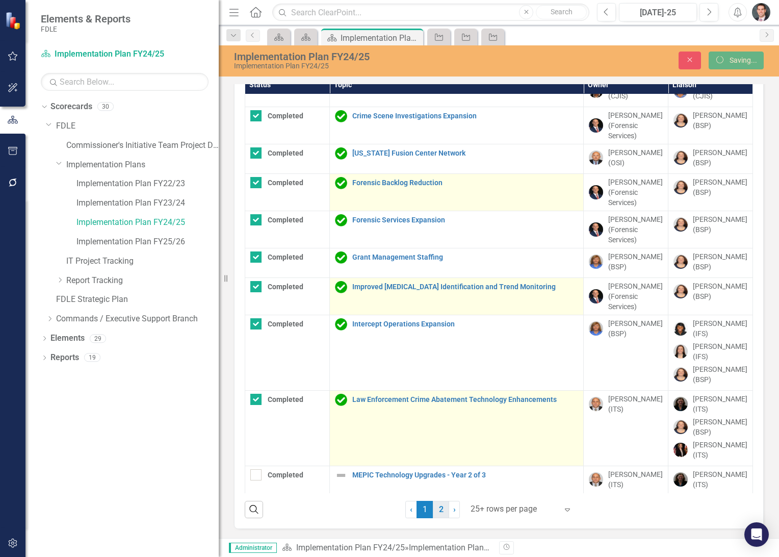
click at [437, 508] on link "2" at bounding box center [441, 509] width 16 height 17
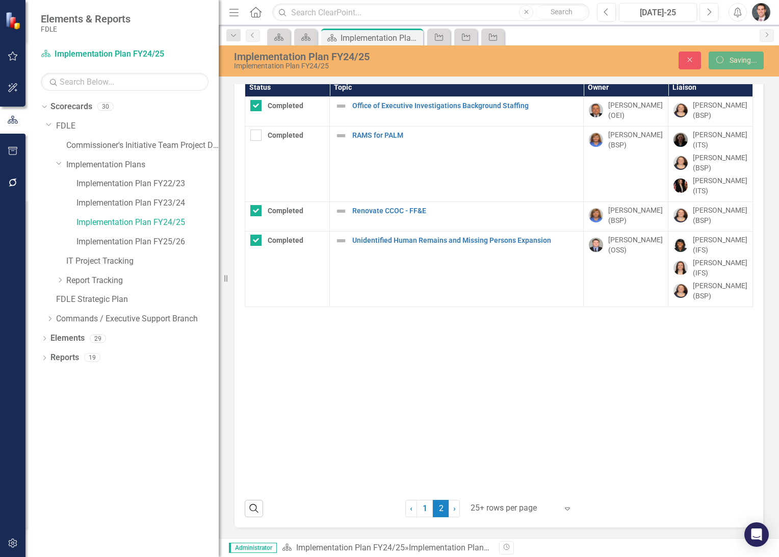
scroll to position [0, 0]
checkbox input "false"
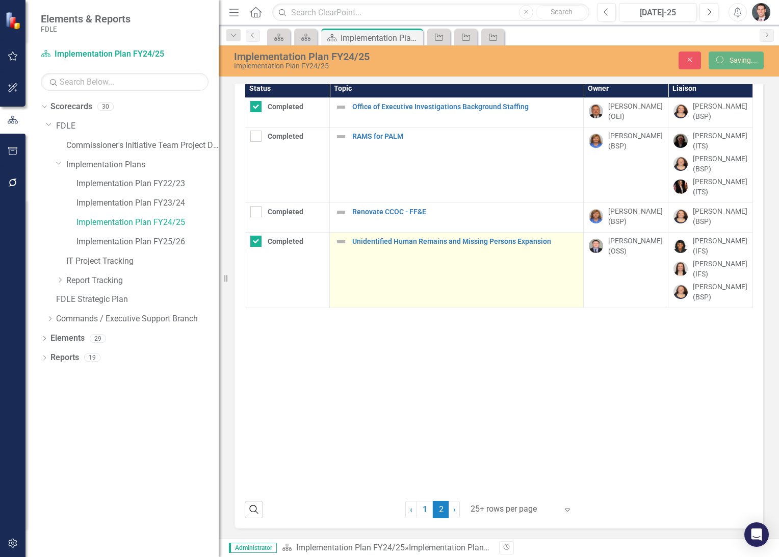
click at [338, 240] on img at bounding box center [341, 242] width 12 height 12
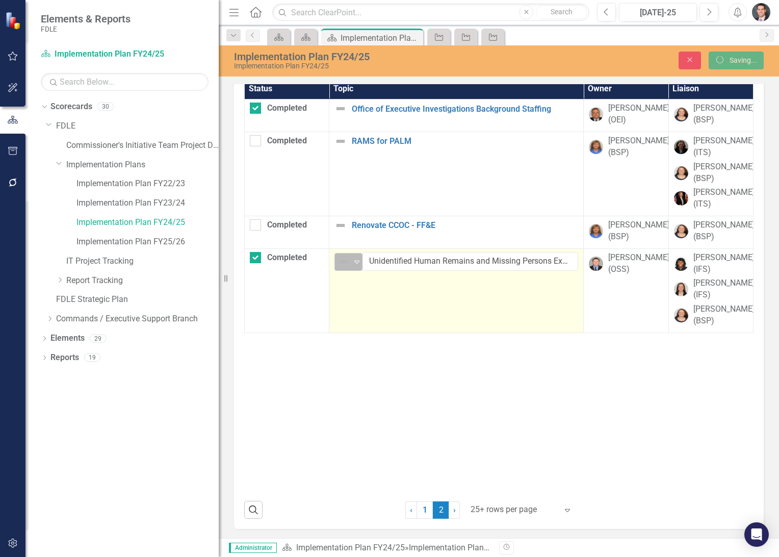
click at [347, 268] on img at bounding box center [343, 261] width 12 height 12
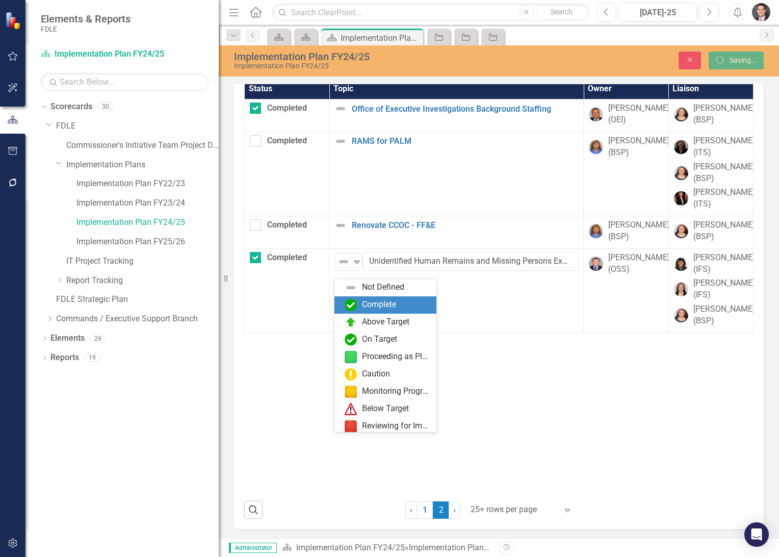
click at [357, 298] on div "Complete" at bounding box center [385, 304] width 102 height 17
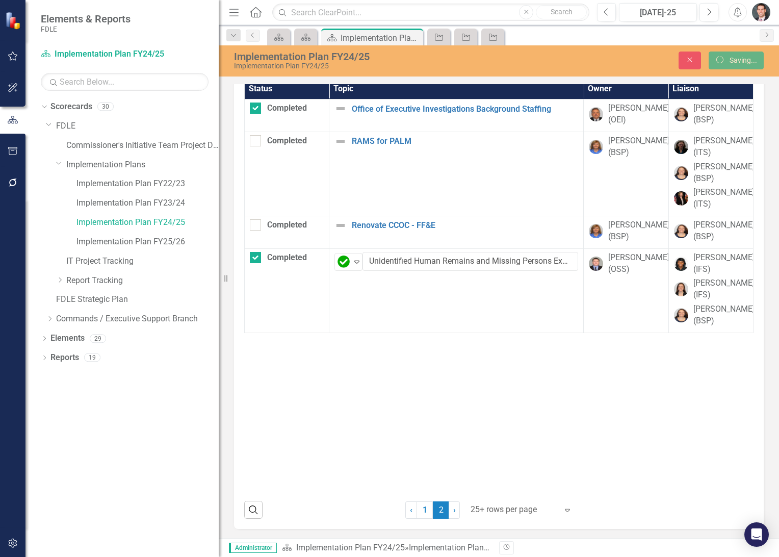
scroll to position [0, 0]
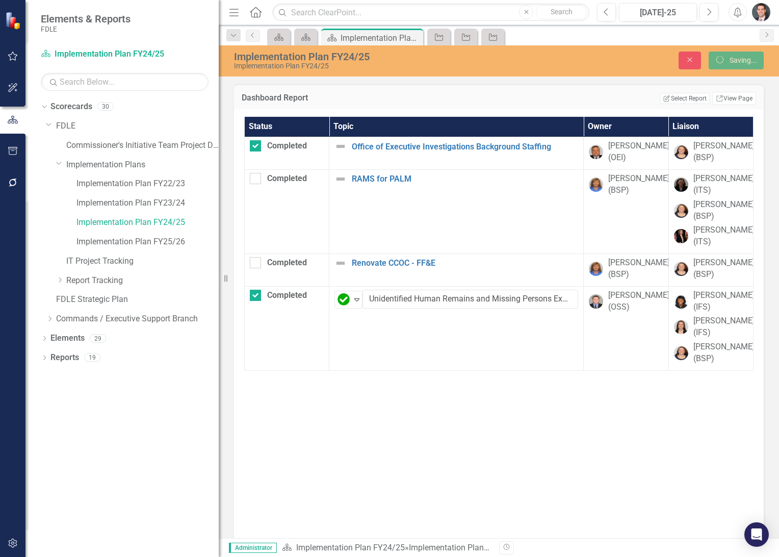
click at [594, 404] on div "Status Topic Owner Liaison Completed Office of Executive Investigations Backgro…" at bounding box center [498, 324] width 509 height 414
click at [472, 395] on div "Status Topic Owner Liaison Completed Office of Executive Investigations Backgro…" at bounding box center [498, 324] width 509 height 414
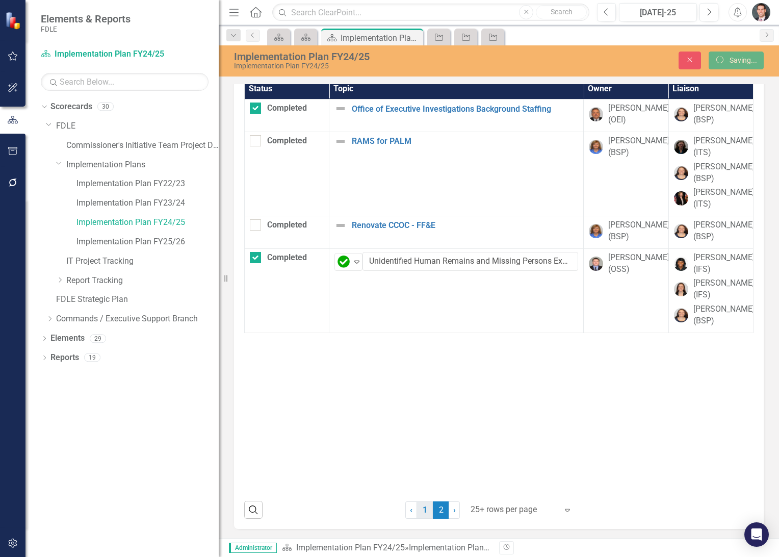
click at [424, 509] on link "1" at bounding box center [424, 509] width 16 height 17
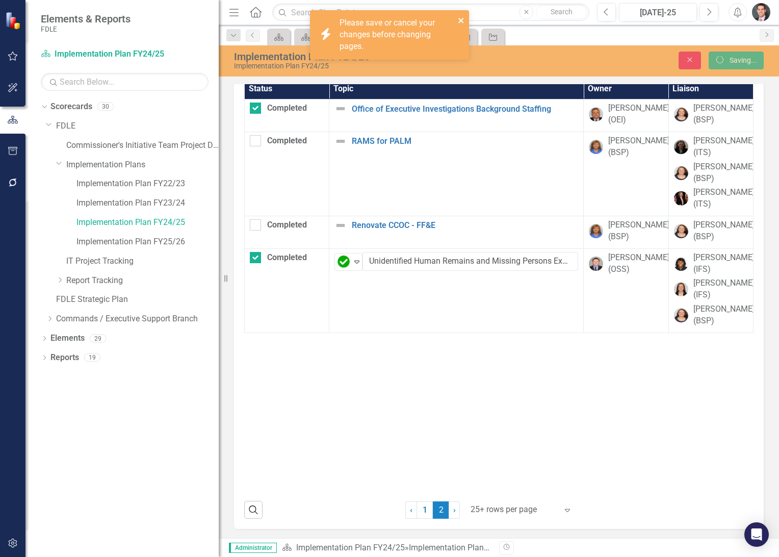
click at [460, 17] on icon "close" at bounding box center [461, 20] width 7 height 8
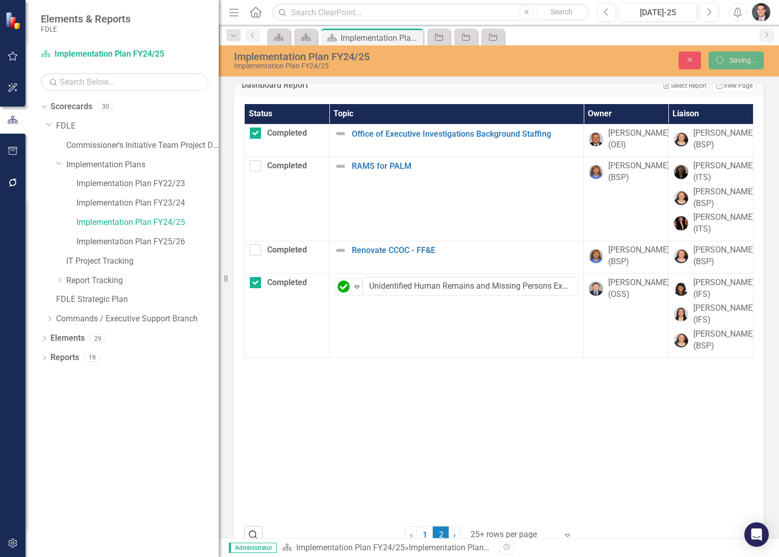
scroll to position [0, 0]
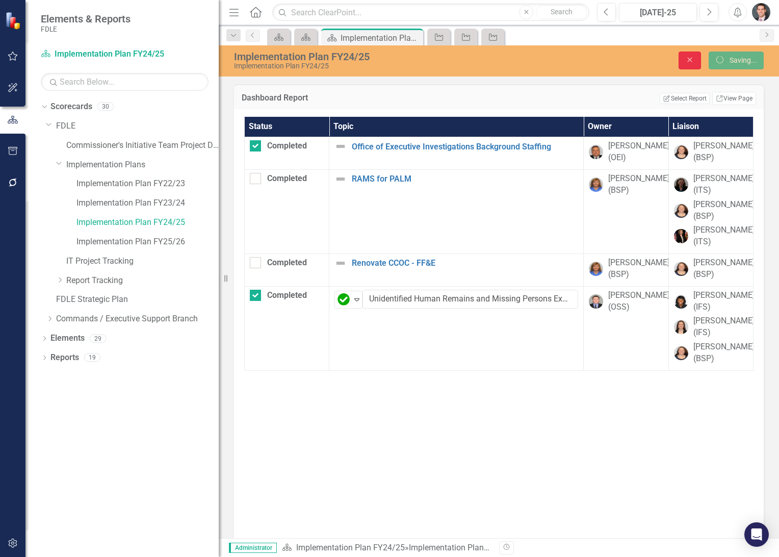
click at [679, 61] on button "Close" at bounding box center [689, 60] width 22 height 18
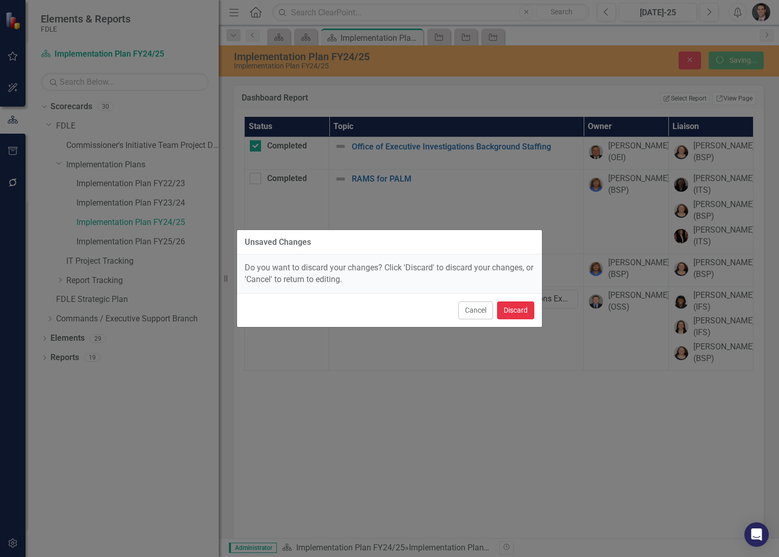
click at [518, 305] on button "Discard" at bounding box center [515, 310] width 37 height 18
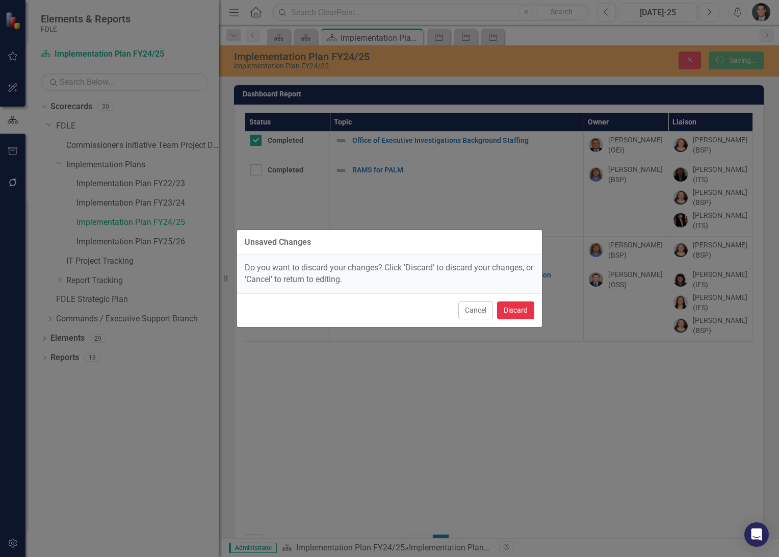
click at [510, 308] on button "Discard" at bounding box center [515, 310] width 37 height 18
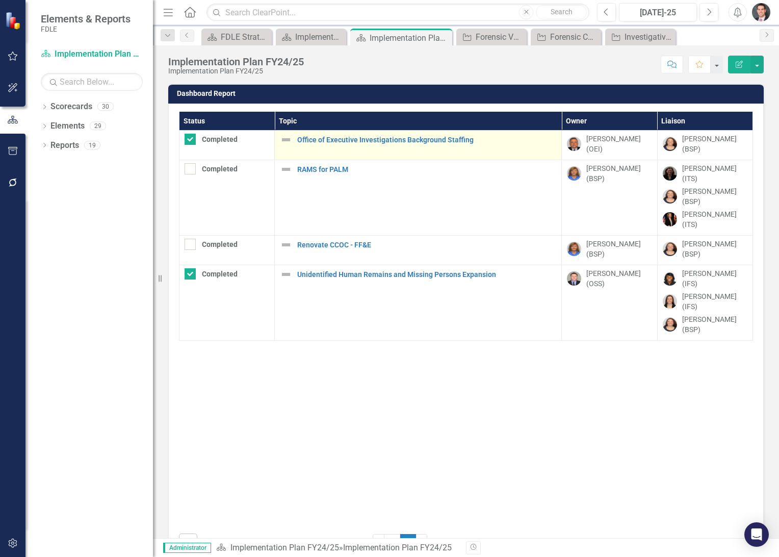
click at [284, 138] on img at bounding box center [286, 140] width 12 height 12
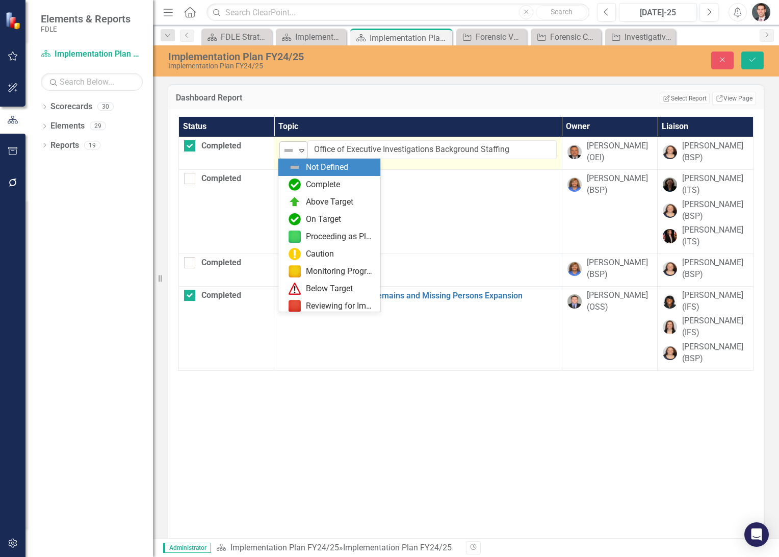
click at [289, 144] on img at bounding box center [288, 150] width 12 height 12
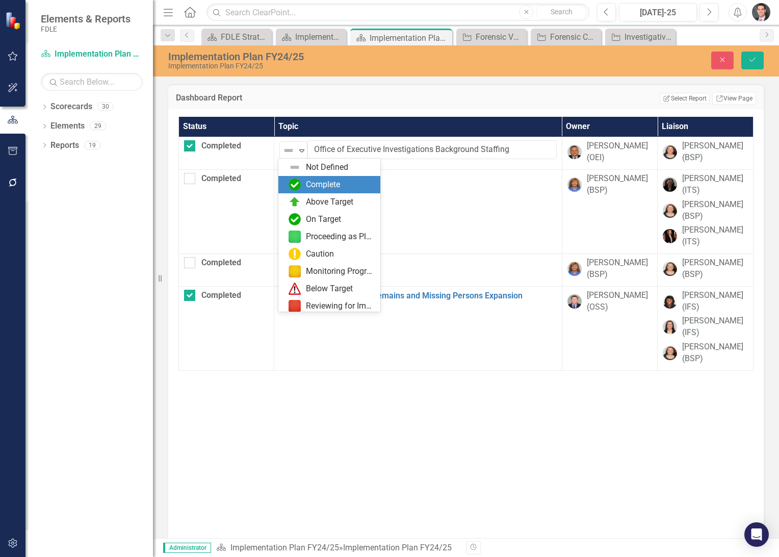
click at [301, 185] on div "Complete" at bounding box center [332, 184] width 86 height 12
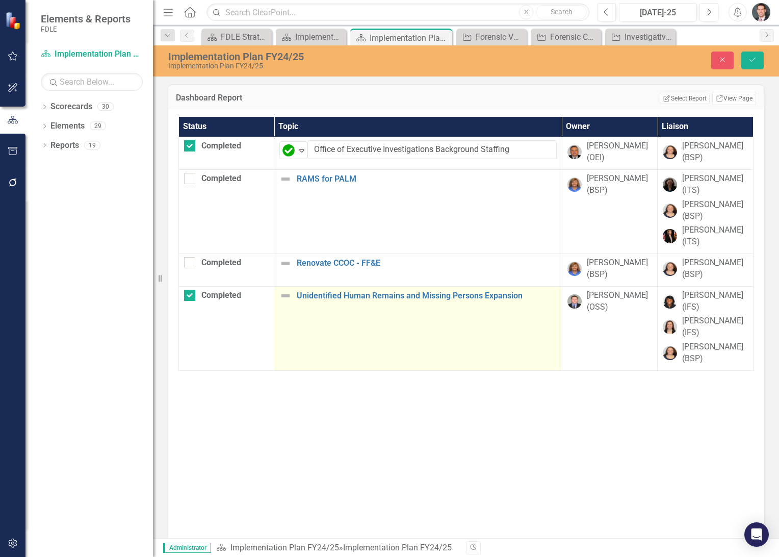
click at [285, 296] on img at bounding box center [285, 296] width 12 height 12
click at [285, 296] on img at bounding box center [288, 299] width 12 height 12
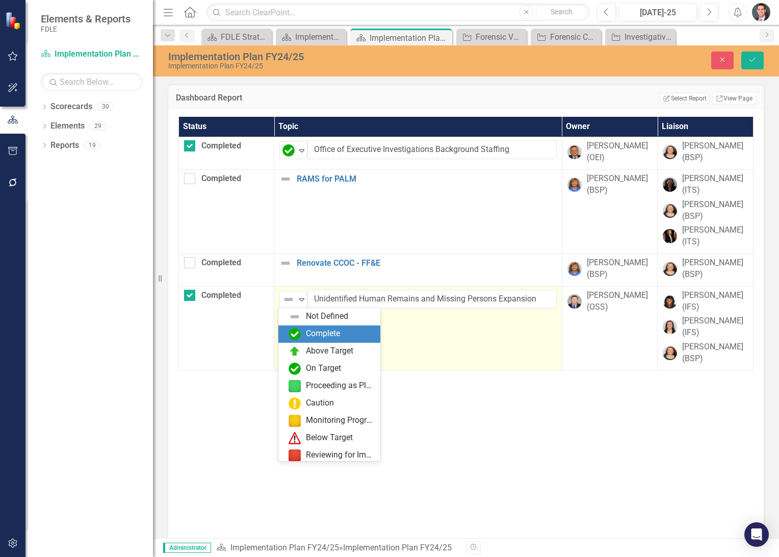
click at [306, 330] on div "Complete" at bounding box center [323, 334] width 34 height 12
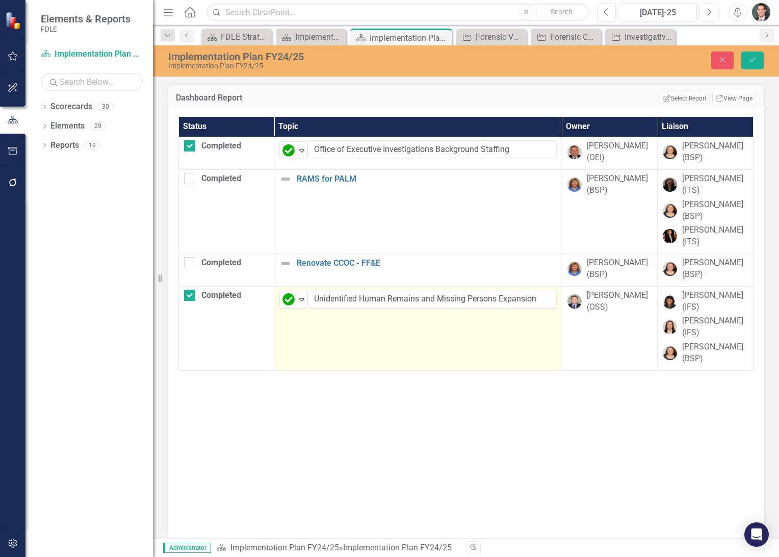
click at [758, 72] on div "Implementation Plan FY24/25 Implementation Plan FY24/25 Close Save" at bounding box center [466, 60] width 626 height 31
click at [756, 60] on button "Save" at bounding box center [752, 60] width 22 height 18
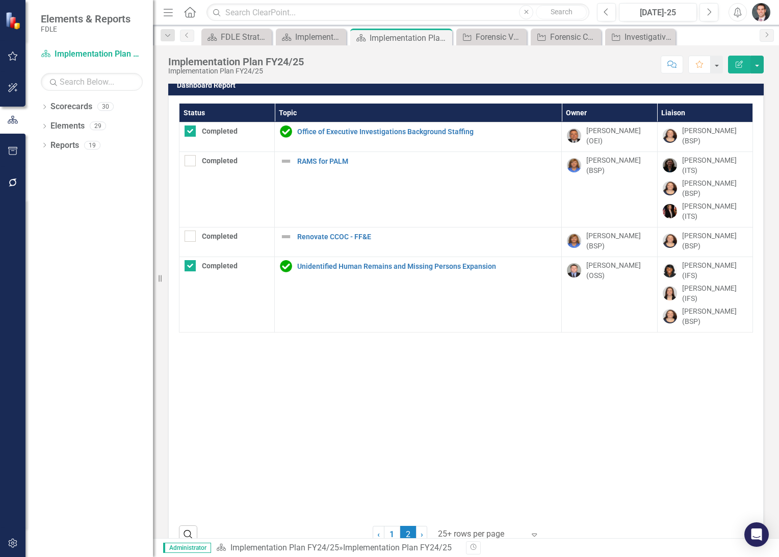
scroll to position [33, 0]
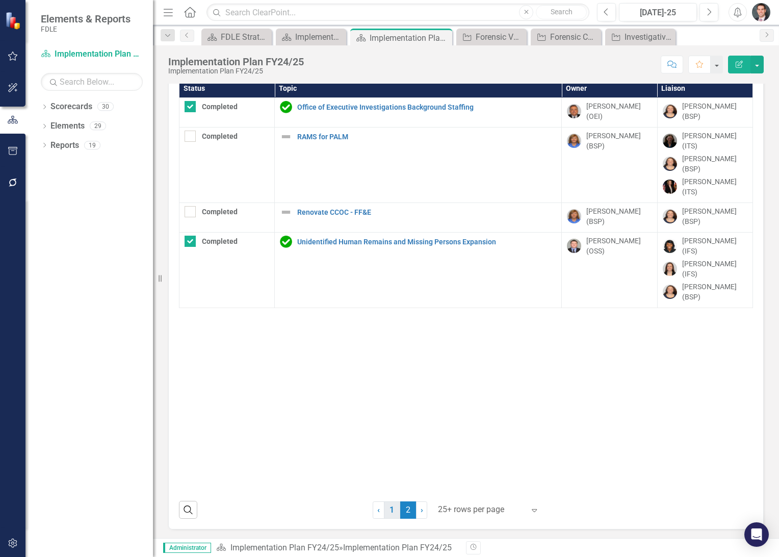
click at [389, 506] on link "1" at bounding box center [392, 509] width 16 height 17
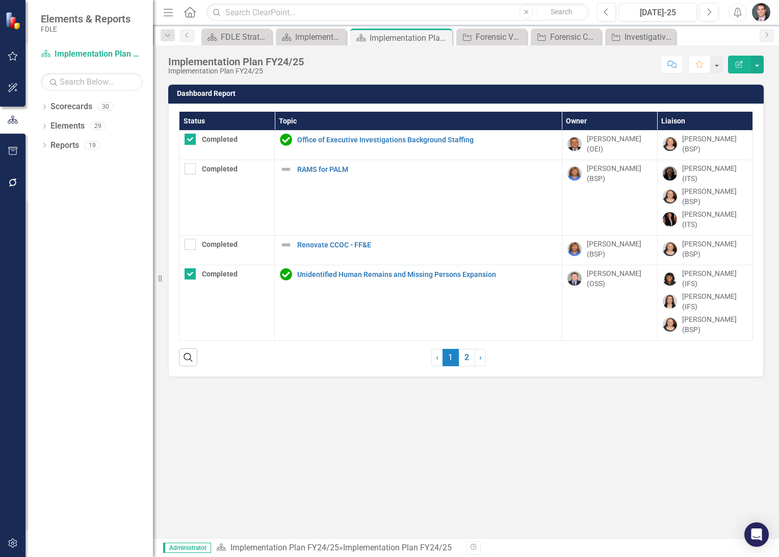
checkbox input "true"
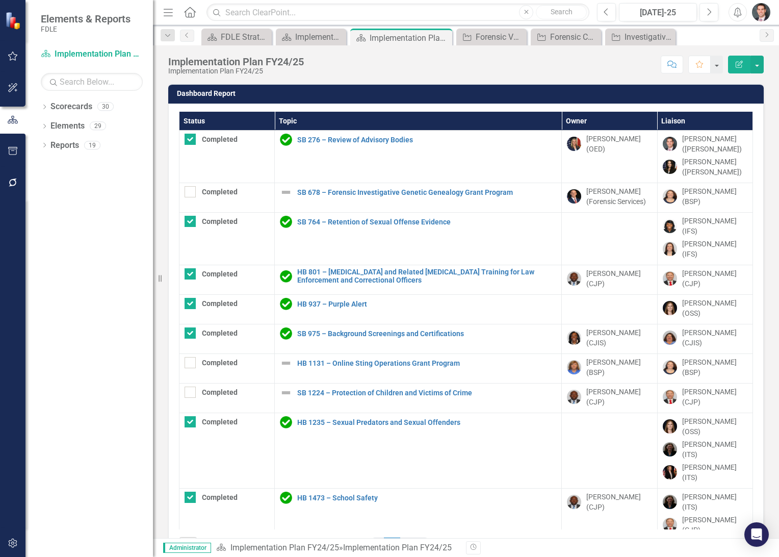
scroll to position [560, 0]
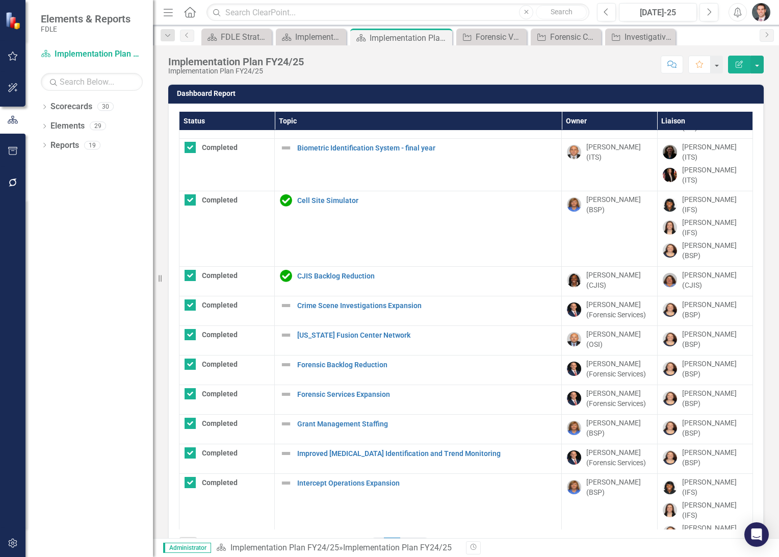
click at [283, 552] on img at bounding box center [286, 558] width 12 height 12
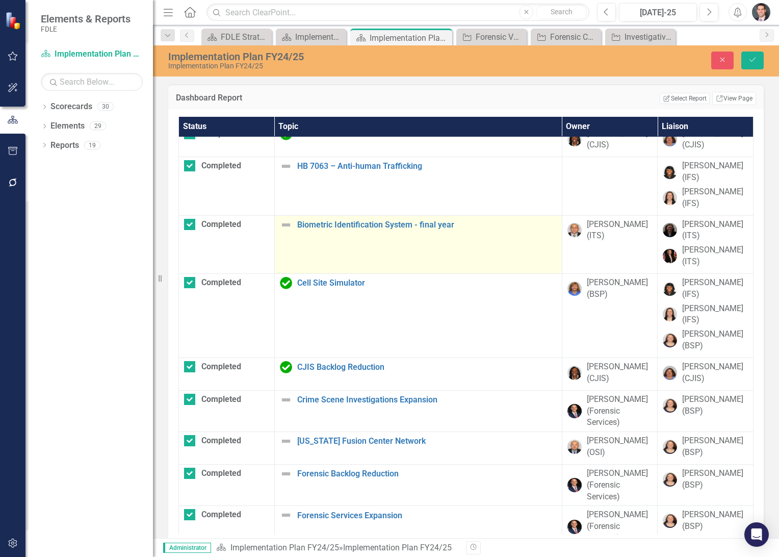
click at [285, 219] on img at bounding box center [286, 225] width 12 height 12
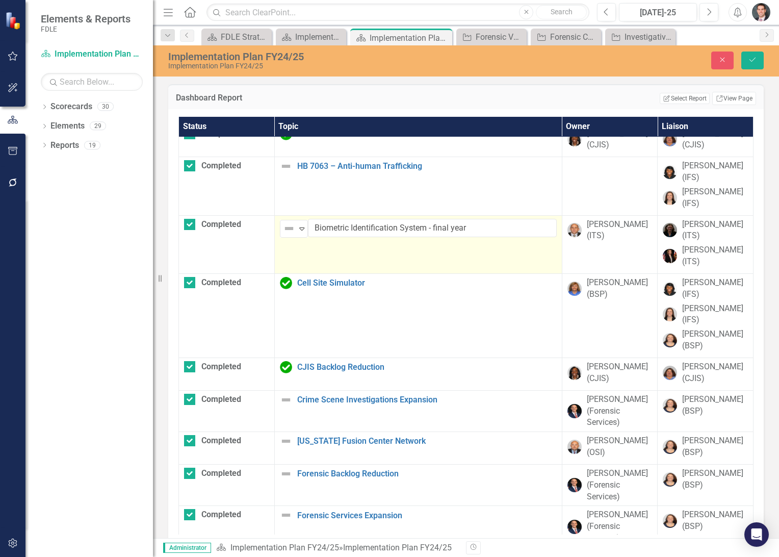
click at [285, 222] on img at bounding box center [289, 228] width 12 height 12
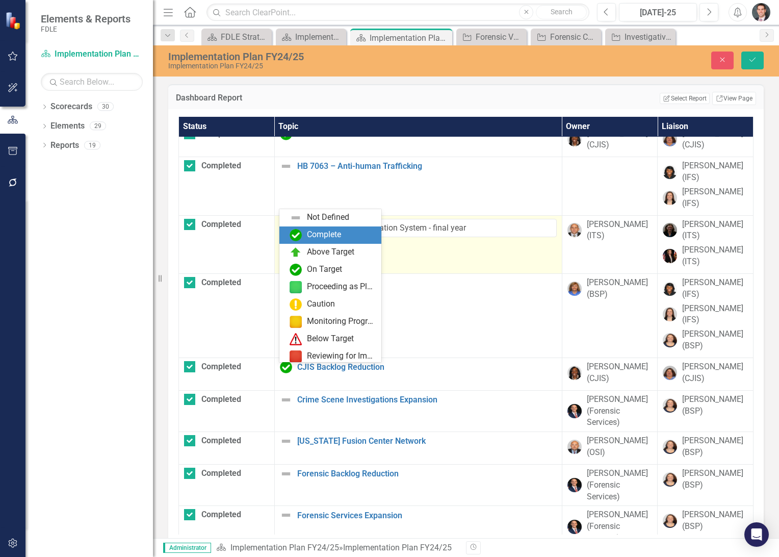
click at [307, 231] on div "Complete" at bounding box center [324, 235] width 34 height 12
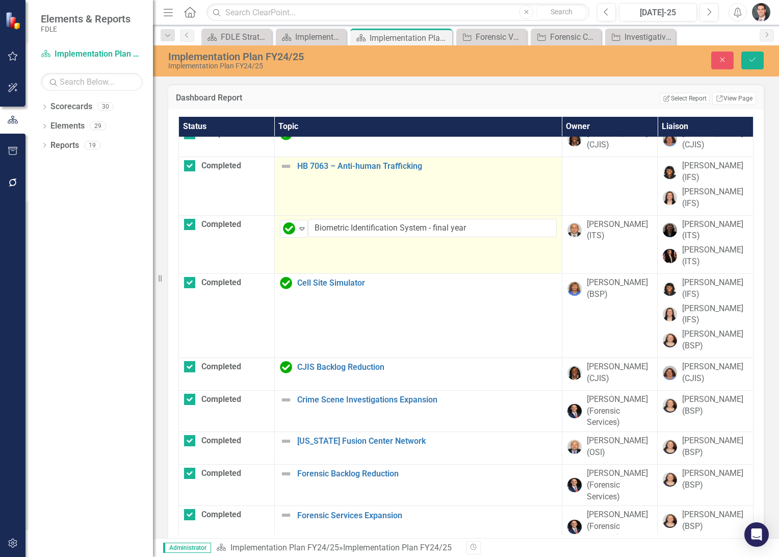
click at [286, 160] on img at bounding box center [286, 166] width 12 height 12
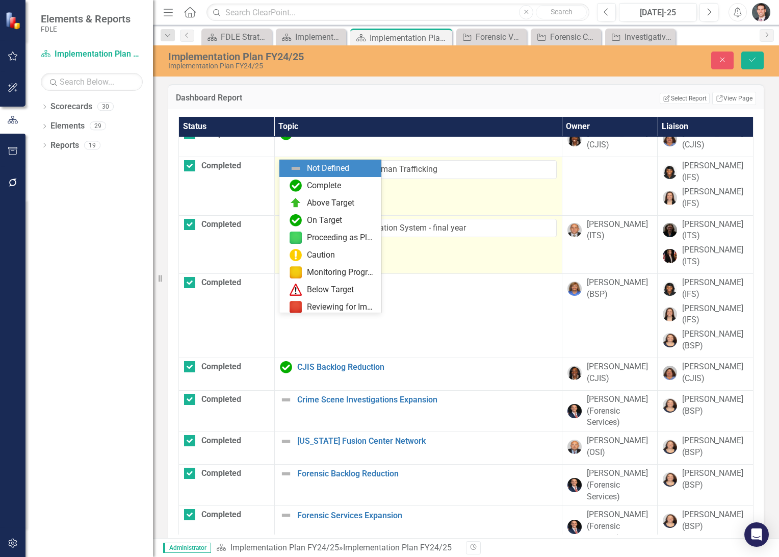
click at [286, 164] on img at bounding box center [289, 170] width 12 height 12
click at [306, 181] on div "Complete" at bounding box center [333, 185] width 86 height 12
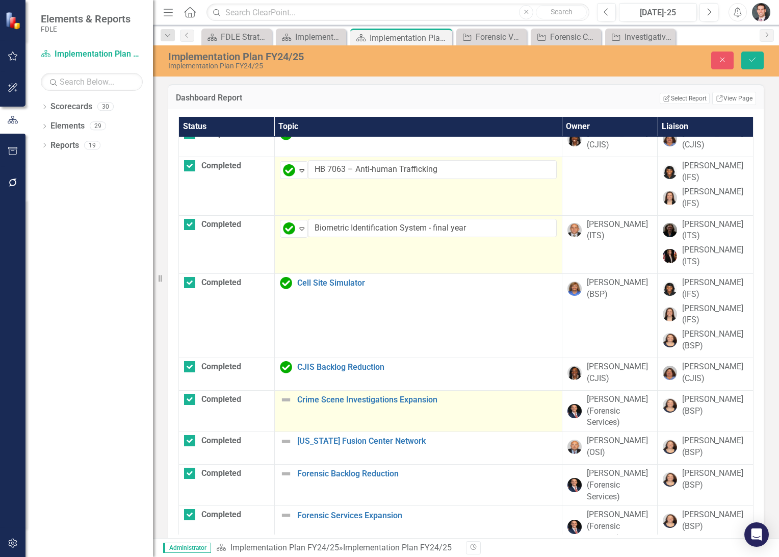
click at [284, 394] on img at bounding box center [286, 400] width 12 height 12
click at [287, 397] on img at bounding box center [289, 403] width 12 height 12
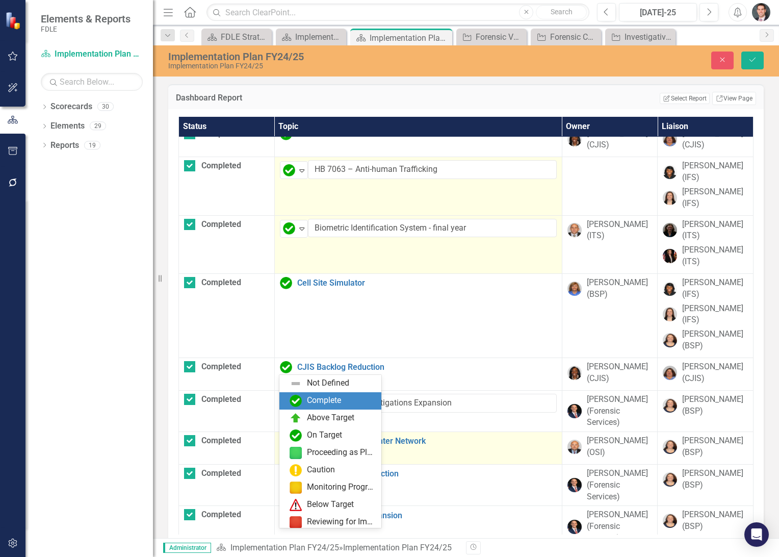
click at [298, 395] on img at bounding box center [296, 401] width 12 height 12
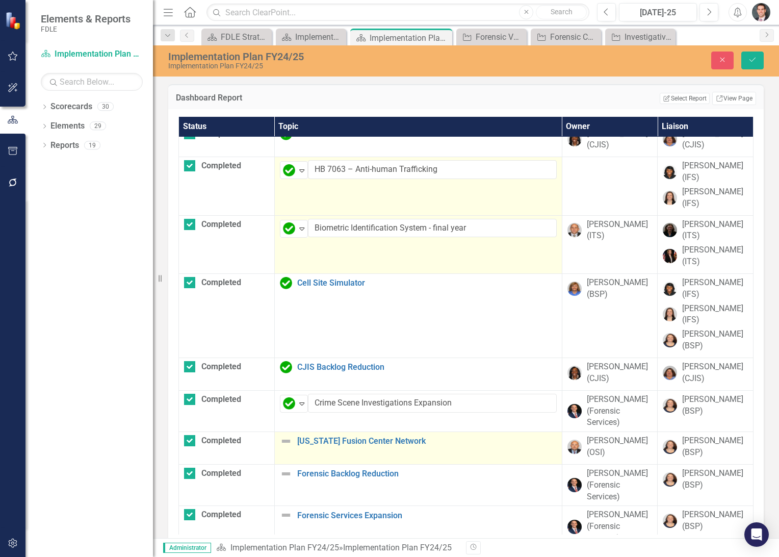
click at [287, 435] on img at bounding box center [286, 441] width 12 height 12
click at [287, 439] on img at bounding box center [289, 445] width 12 height 12
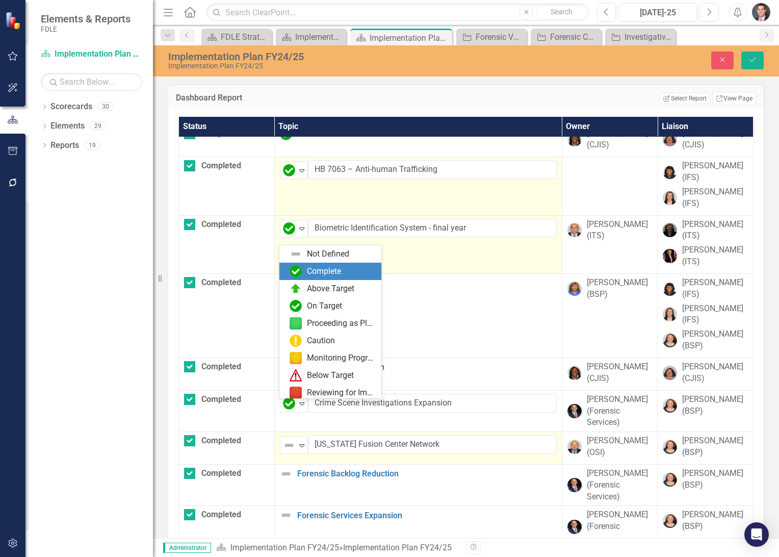
click at [311, 275] on div "Complete" at bounding box center [324, 272] width 34 height 12
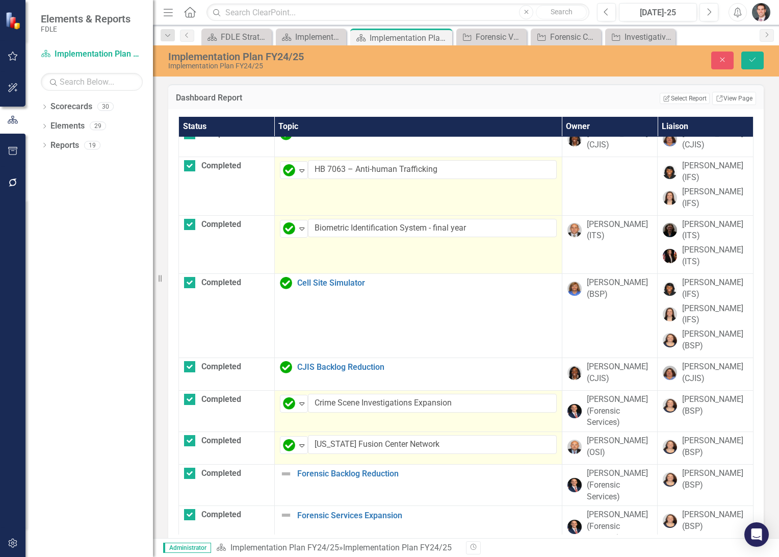
scroll to position [711, 0]
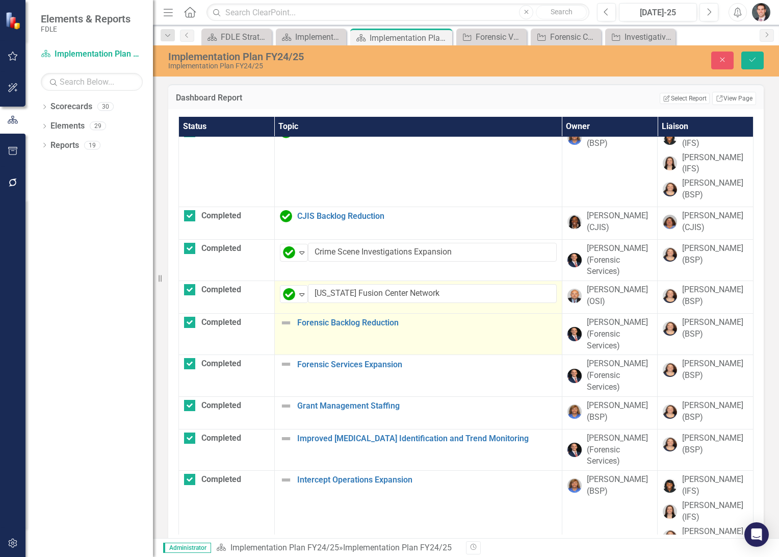
click at [283, 317] on img at bounding box center [286, 323] width 12 height 12
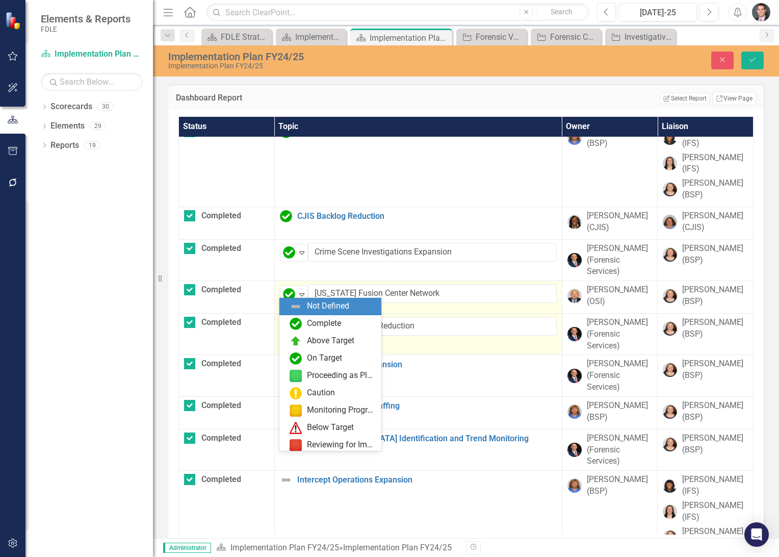
click at [283, 320] on img at bounding box center [289, 326] width 12 height 12
click at [304, 323] on div "Complete" at bounding box center [333, 324] width 86 height 12
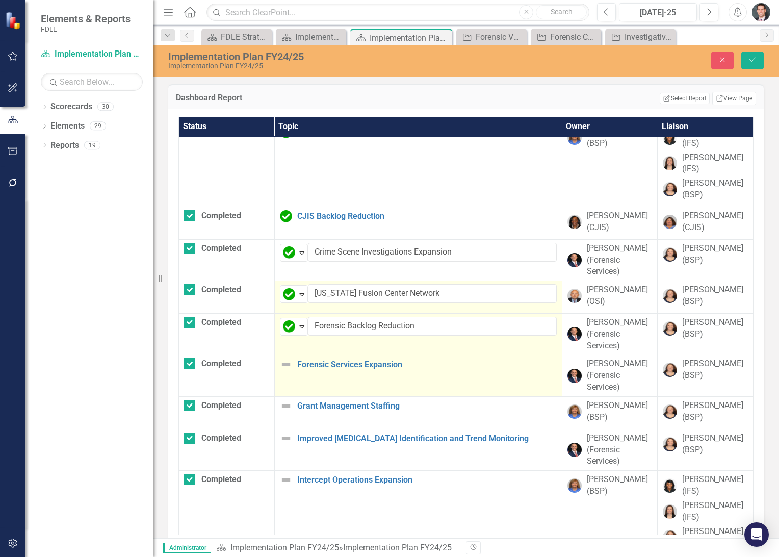
click at [286, 358] on img at bounding box center [286, 364] width 12 height 12
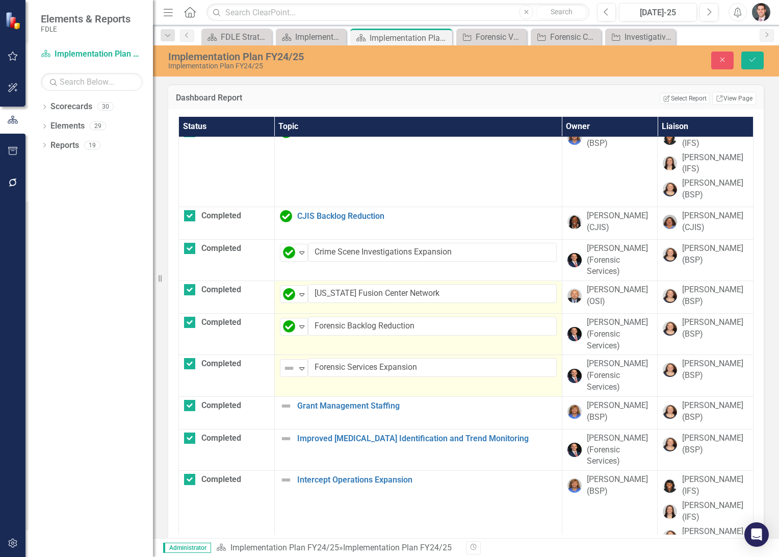
click at [286, 362] on img at bounding box center [289, 368] width 12 height 12
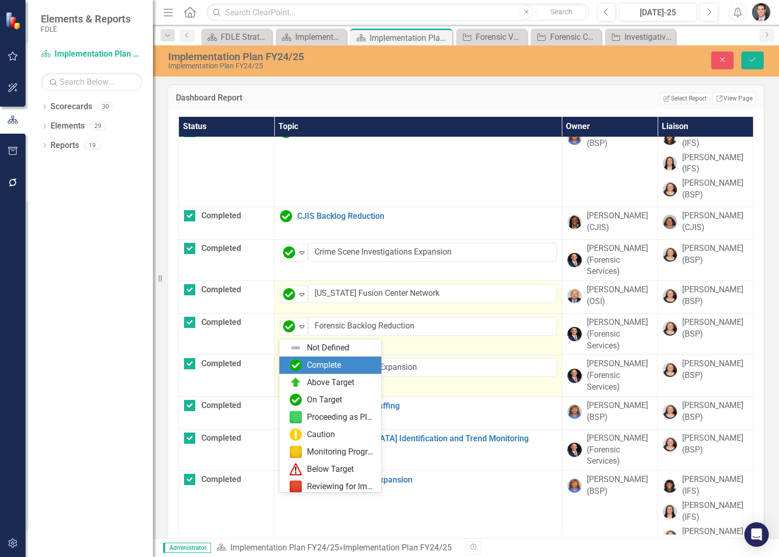
click at [305, 362] on div "Complete" at bounding box center [333, 365] width 86 height 12
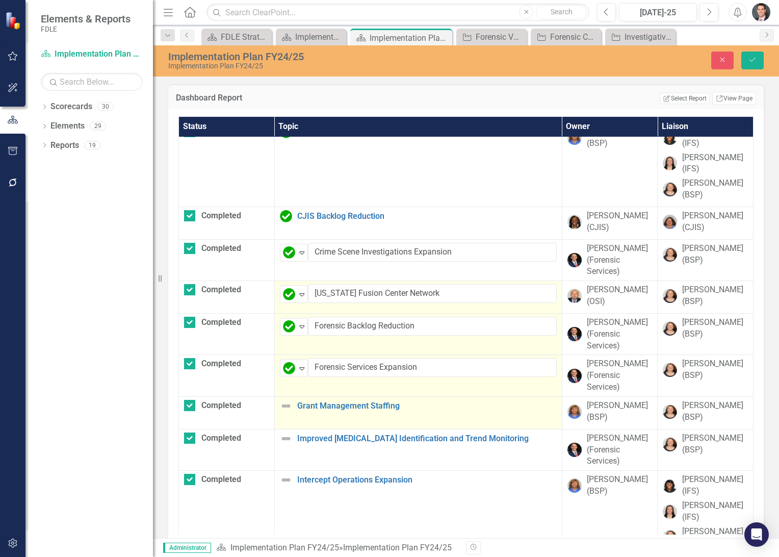
click at [283, 400] on img at bounding box center [286, 406] width 12 height 12
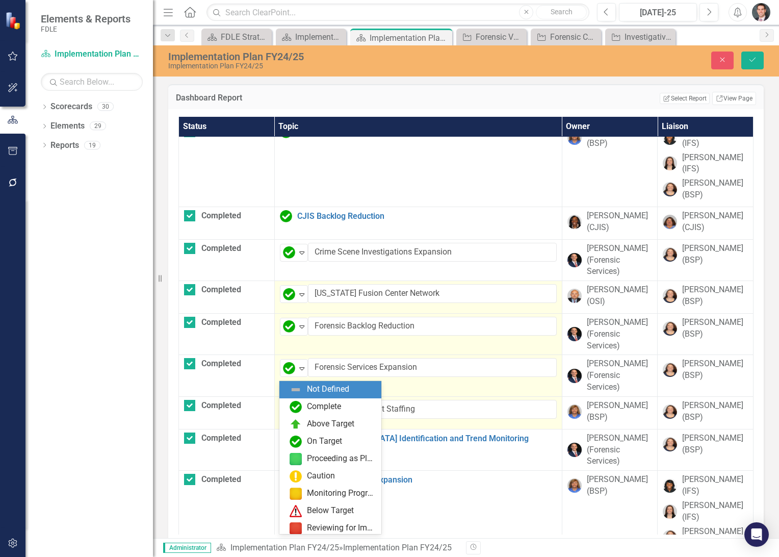
click at [283, 403] on img at bounding box center [289, 409] width 12 height 12
click at [304, 408] on div "Complete" at bounding box center [333, 407] width 86 height 12
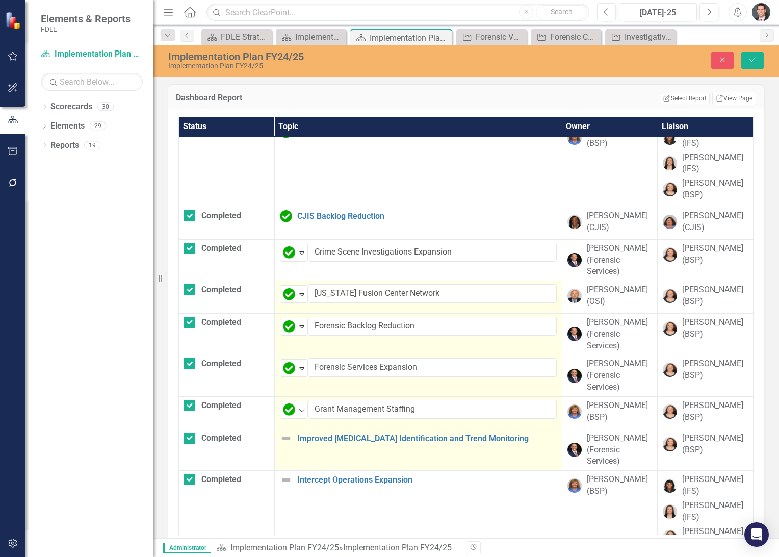
click at [287, 432] on img at bounding box center [286, 438] width 12 height 12
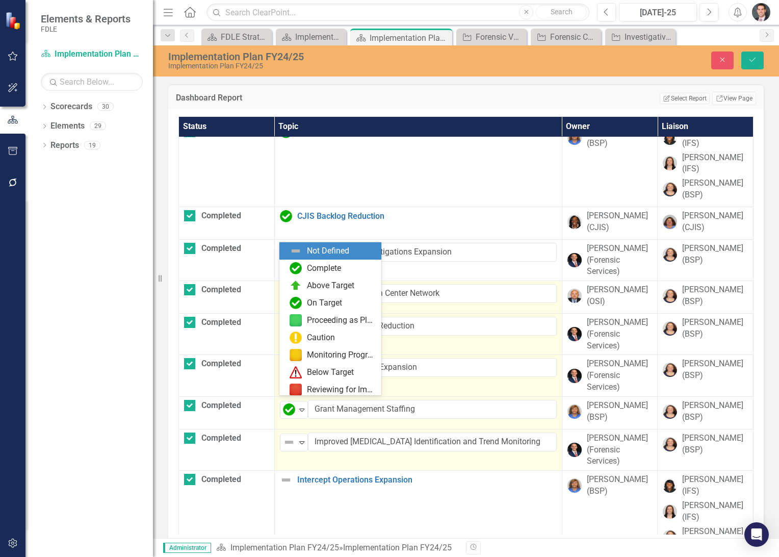
click at [287, 436] on img at bounding box center [289, 442] width 12 height 12
click at [320, 270] on div "Complete" at bounding box center [324, 269] width 34 height 12
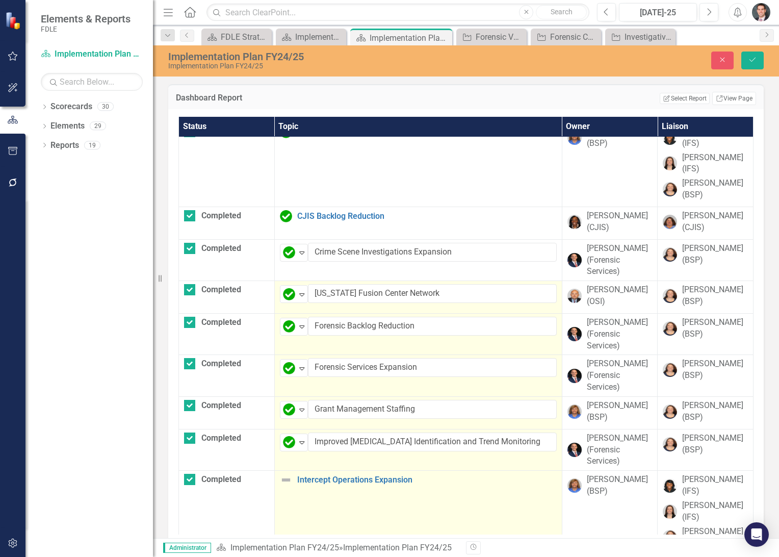
click at [282, 474] on img at bounding box center [286, 480] width 12 height 12
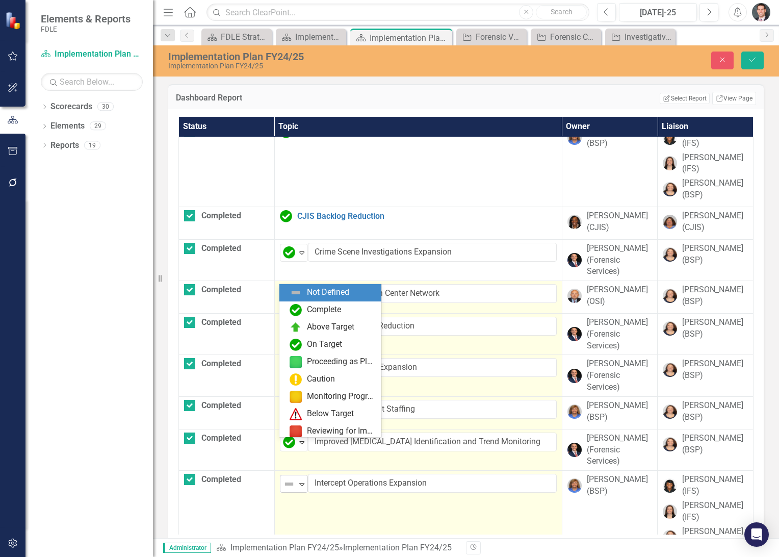
click at [283, 478] on img at bounding box center [289, 484] width 12 height 12
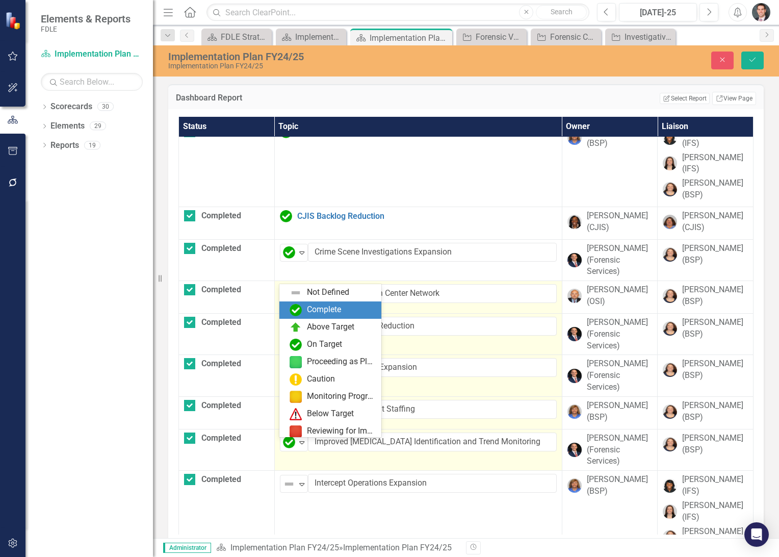
click at [334, 312] on div "Complete" at bounding box center [324, 310] width 34 height 12
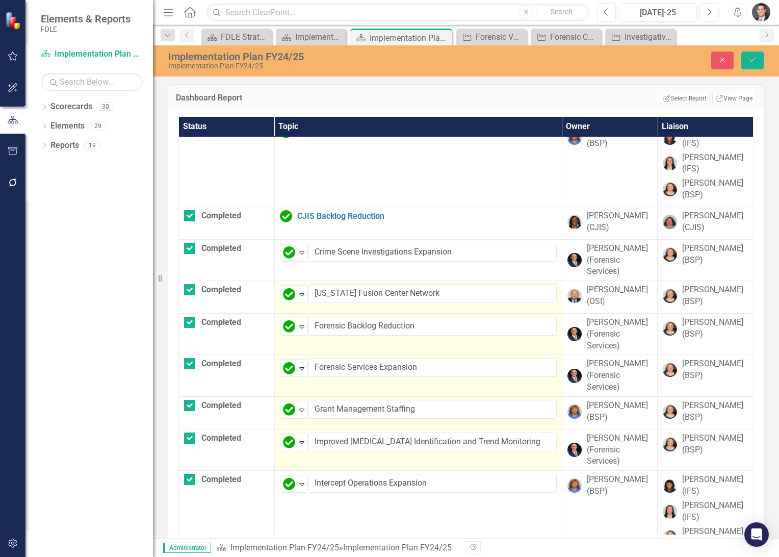
scroll to position [833, 0]
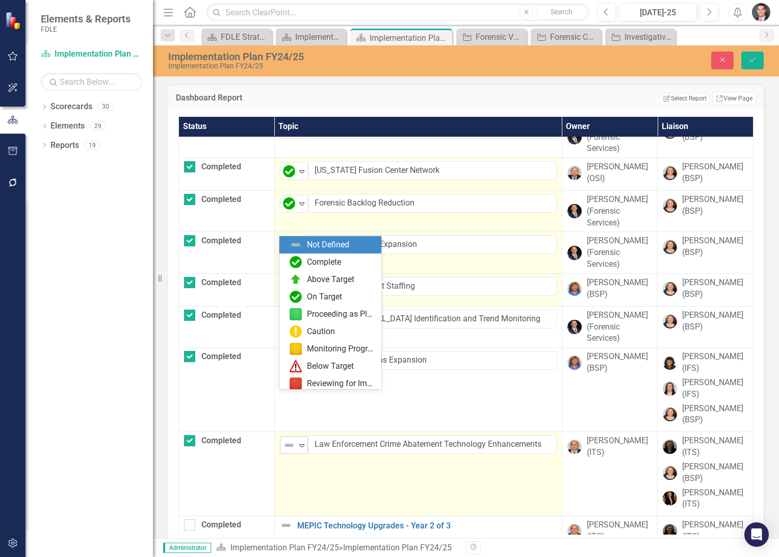
click at [290, 439] on img at bounding box center [289, 445] width 12 height 12
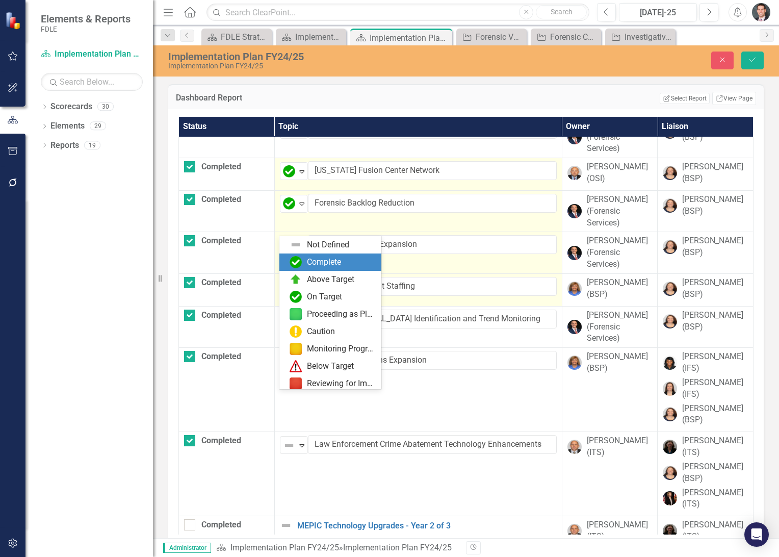
click at [316, 263] on div "Complete" at bounding box center [324, 262] width 34 height 12
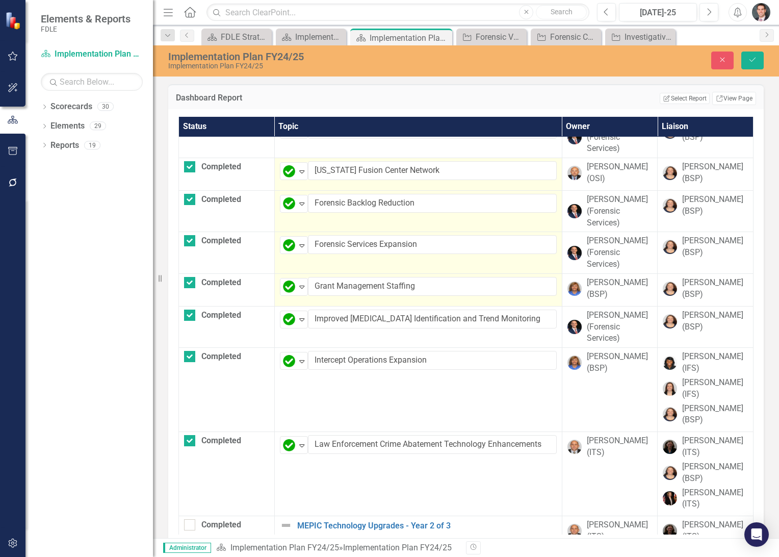
click at [757, 49] on div "Implementation Plan FY24/25 Implementation Plan FY24/25 Close Save" at bounding box center [466, 60] width 626 height 31
click at [756, 63] on icon "Save" at bounding box center [752, 59] width 9 height 7
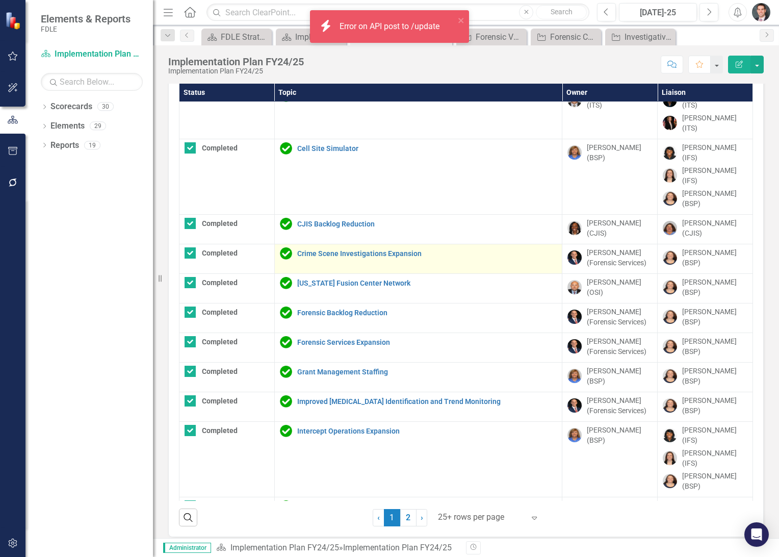
scroll to position [37, 0]
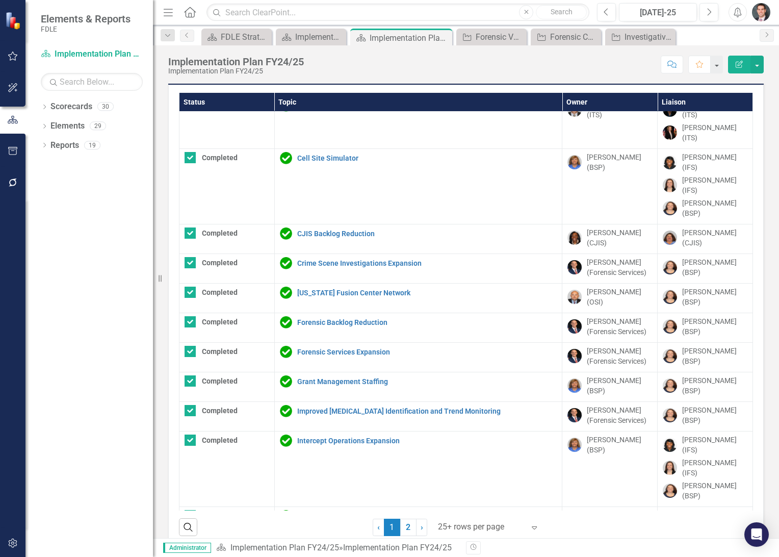
scroll to position [37, 0]
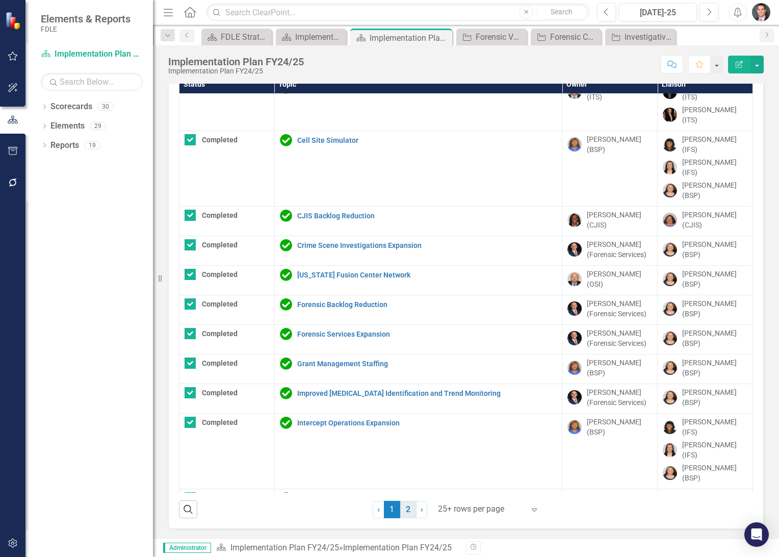
click at [407, 509] on link "2" at bounding box center [408, 509] width 16 height 17
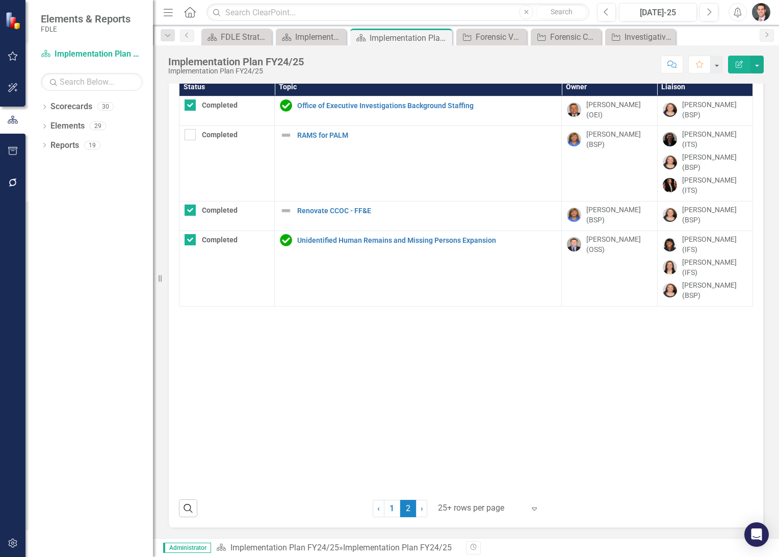
scroll to position [33, 0]
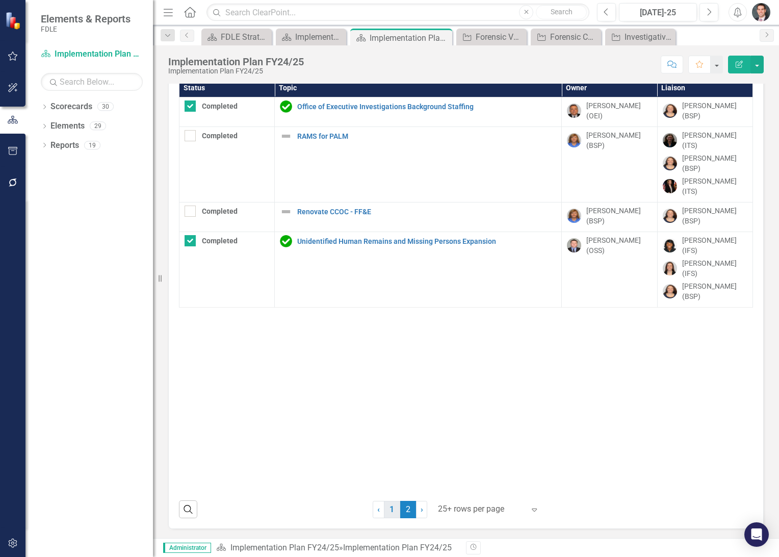
click at [392, 505] on link "1" at bounding box center [392, 509] width 16 height 17
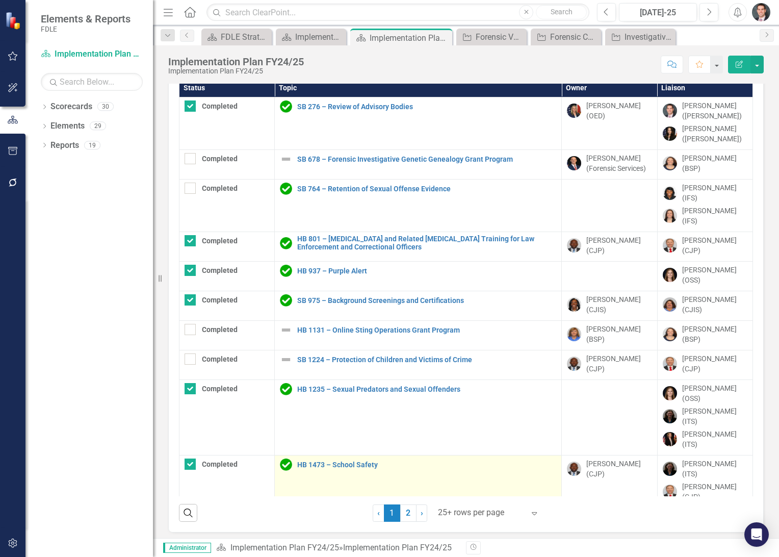
checkbox input "true"
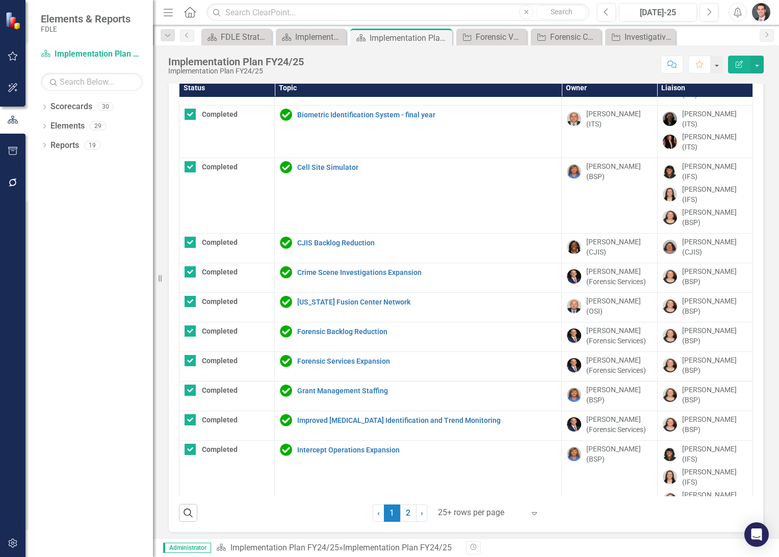
scroll to position [37, 0]
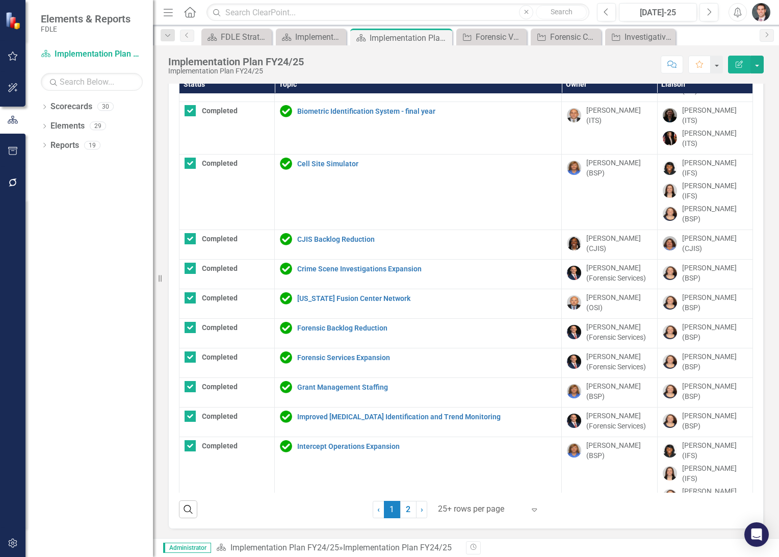
click at [369, 518] on link "Law Enforcement Crime Abatement Technology Enhancements" at bounding box center [426, 522] width 259 height 8
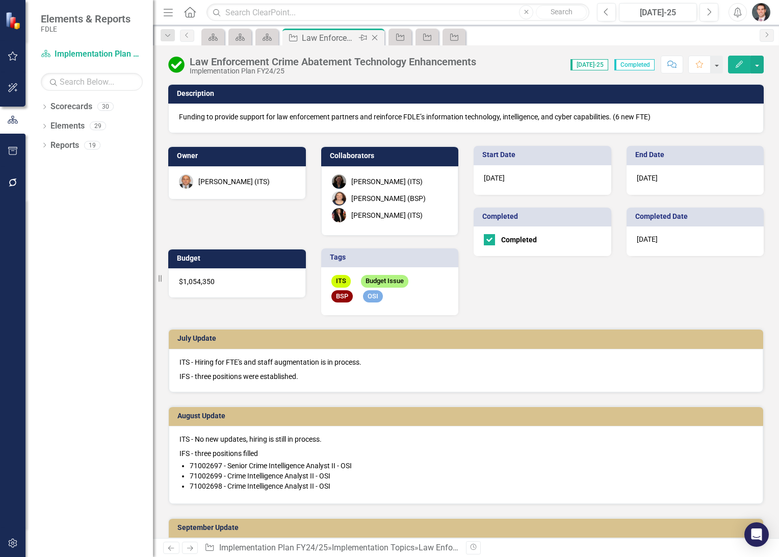
click at [374, 34] on icon "Close" at bounding box center [375, 38] width 10 height 8
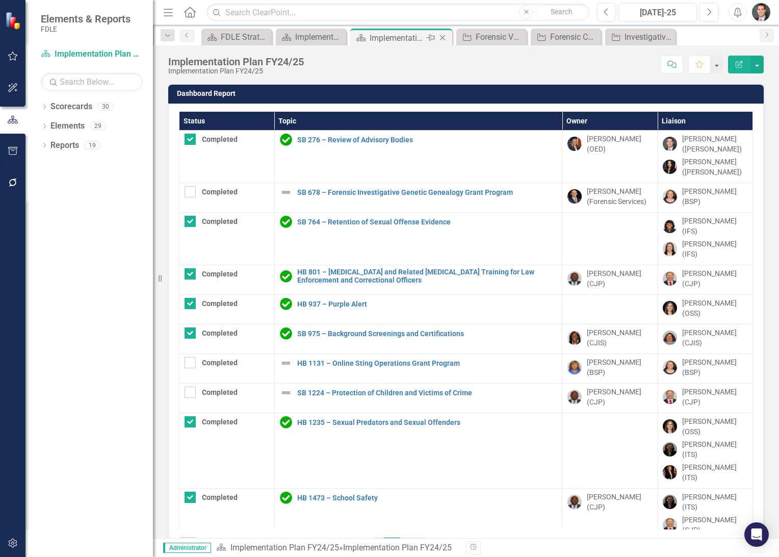
click at [443, 38] on icon at bounding box center [443, 38] width 6 height 6
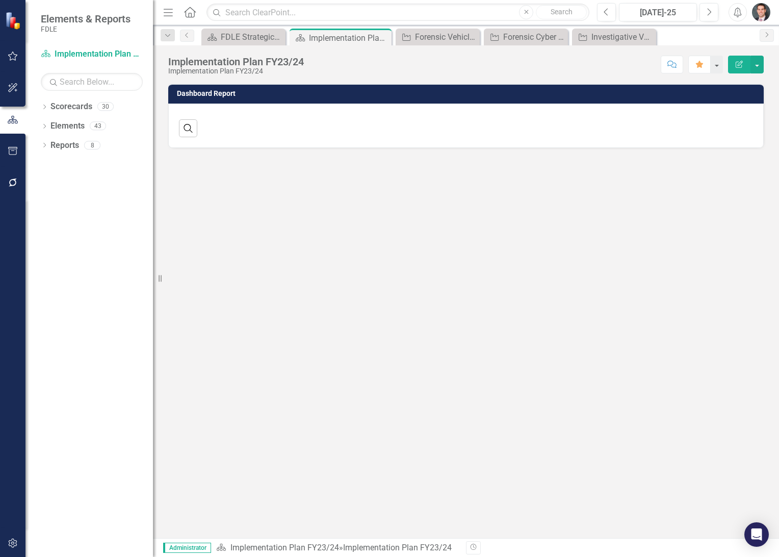
drag, startPoint x: 381, startPoint y: 37, endPoint x: 40, endPoint y: 92, distance: 345.9
click at [0, 0] on icon at bounding box center [0, 0] width 0 height 0
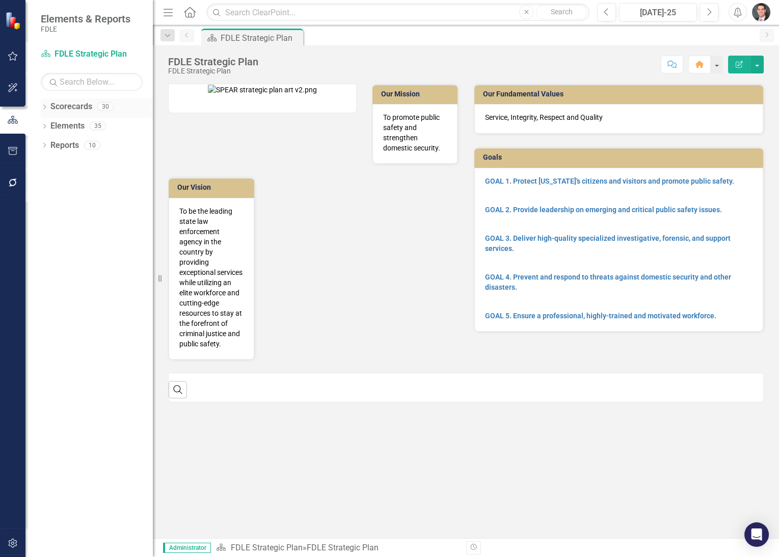
click at [44, 104] on div "Dropdown" at bounding box center [44, 107] width 7 height 9
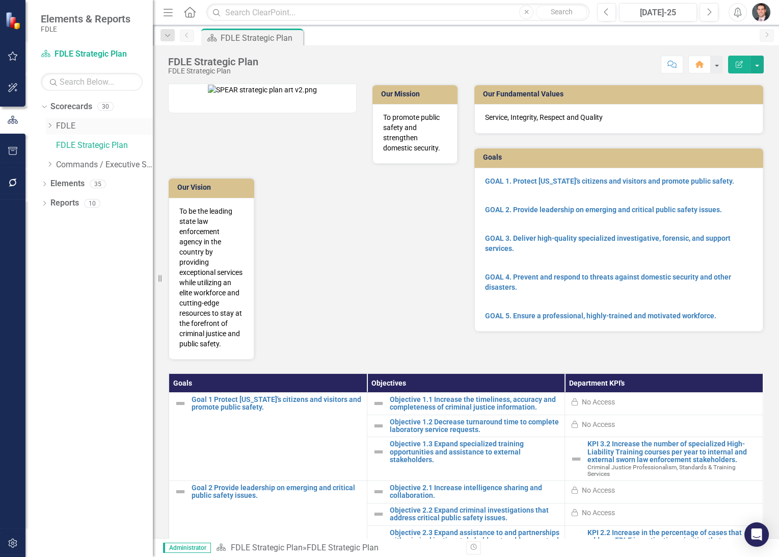
click at [49, 122] on div "Dropdown" at bounding box center [50, 126] width 8 height 9
click at [59, 164] on icon "Dropdown" at bounding box center [60, 164] width 8 height 6
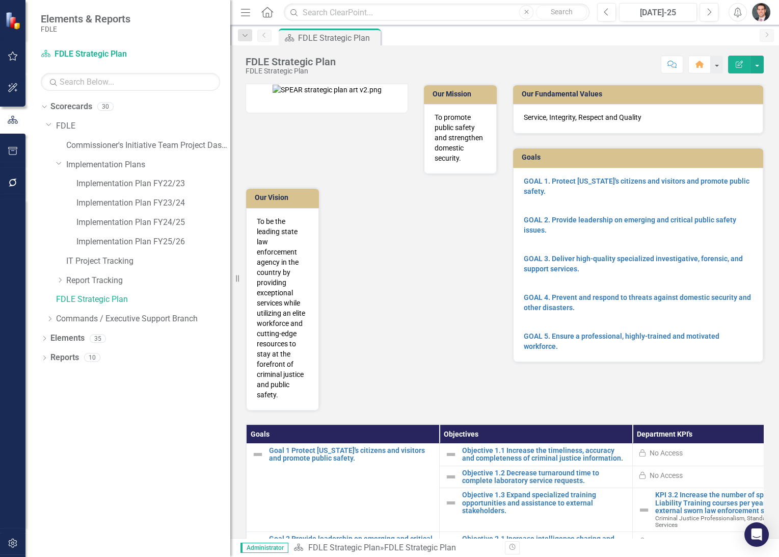
drag, startPoint x: 154, startPoint y: 213, endPoint x: 224, endPoint y: 212, distance: 70.4
click at [230, 212] on div "Resize" at bounding box center [234, 278] width 8 height 557
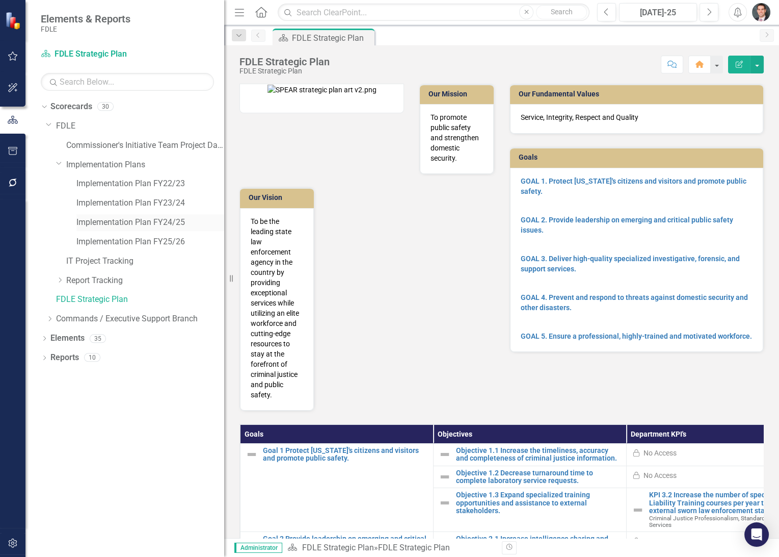
click at [172, 220] on link "Implementation Plan FY24/25" at bounding box center [150, 223] width 148 height 12
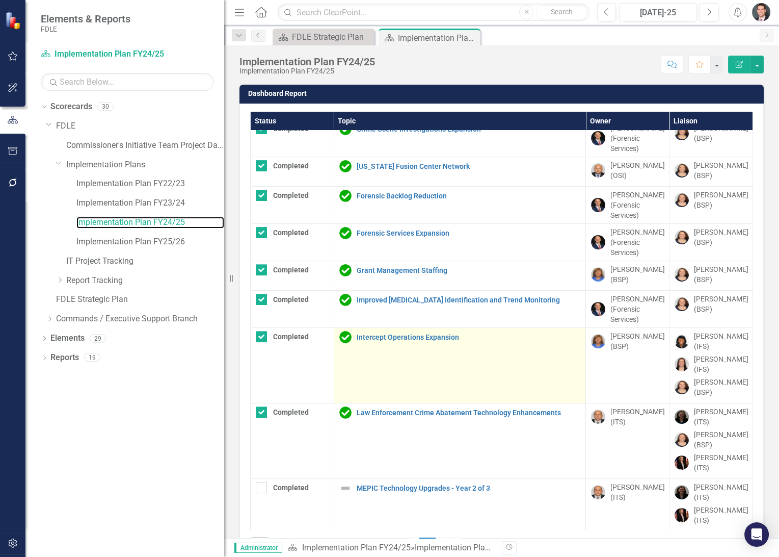
scroll to position [37, 0]
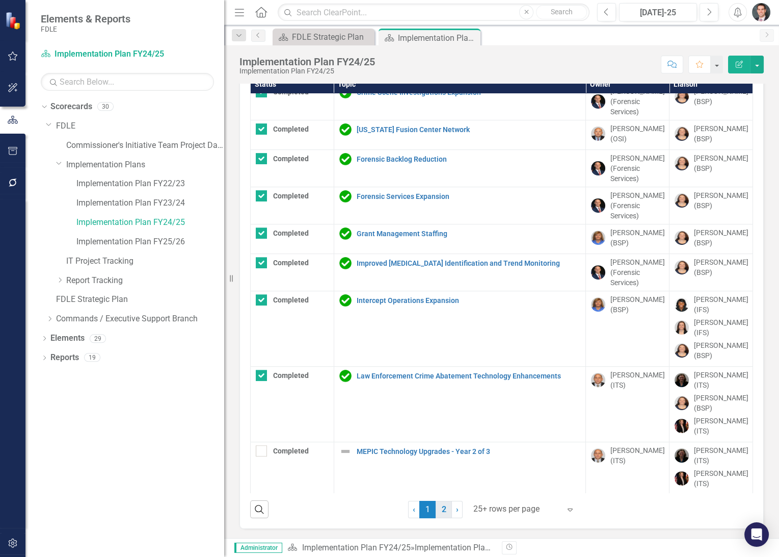
click at [444, 507] on link "2" at bounding box center [444, 509] width 16 height 17
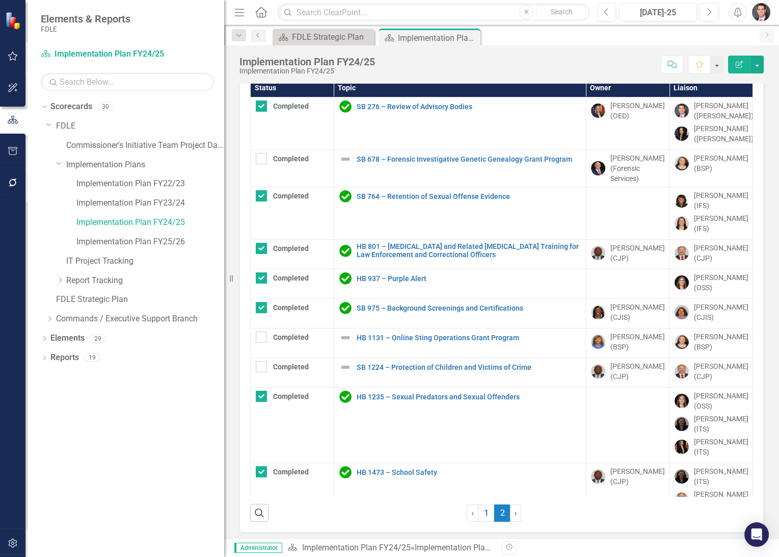
checkbox input "false"
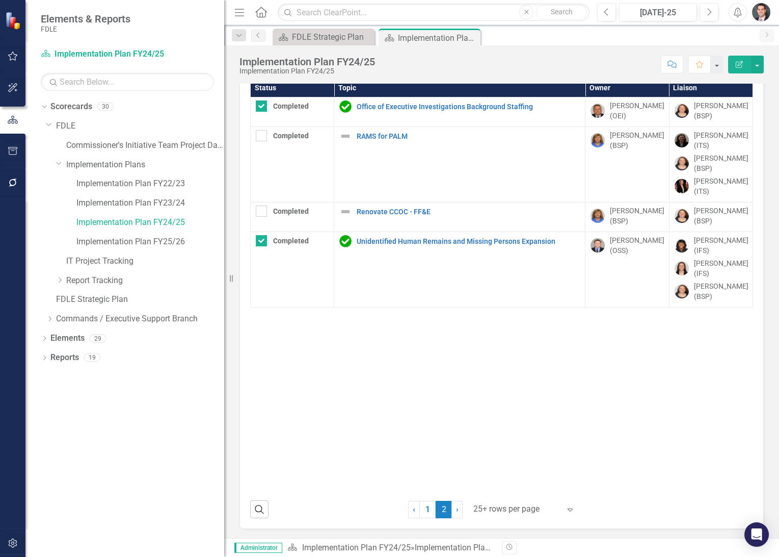
scroll to position [33, 0]
click at [175, 187] on link "Implementation Plan FY22/23" at bounding box center [150, 184] width 148 height 12
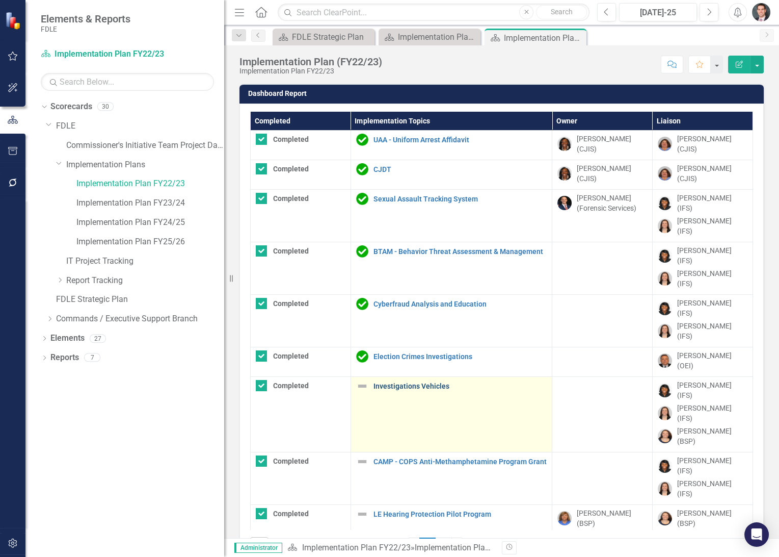
click at [415, 382] on link "Investigations Vehicles" at bounding box center [460, 386] width 173 height 8
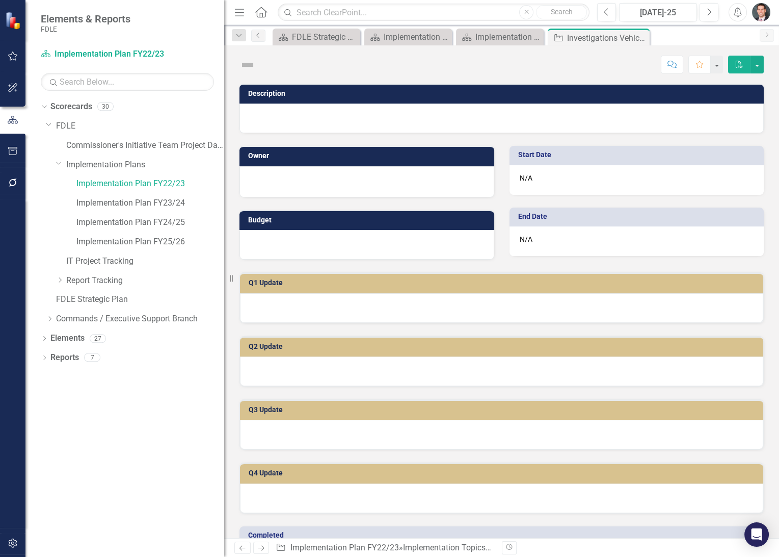
checkbox input "true"
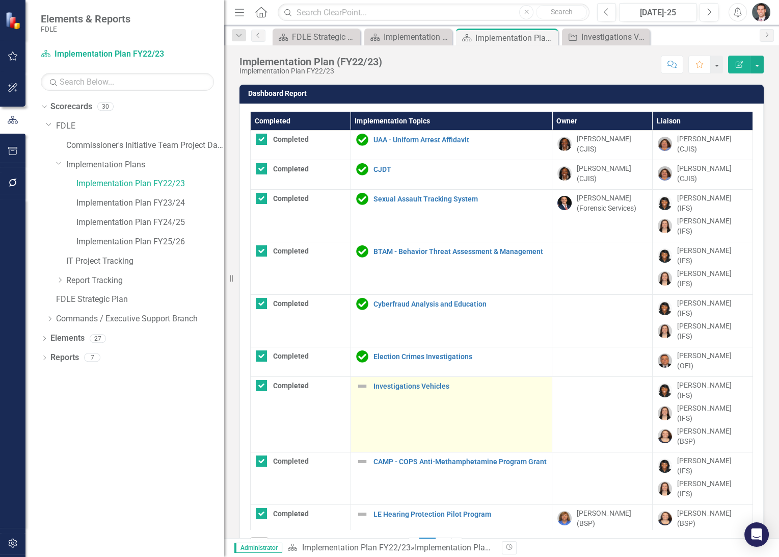
click at [359, 380] on img at bounding box center [362, 386] width 12 height 12
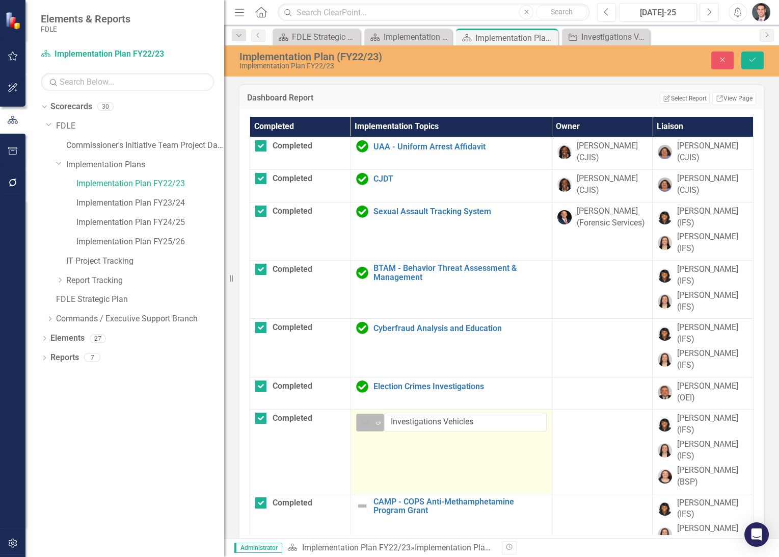
click at [367, 416] on img at bounding box center [365, 422] width 12 height 12
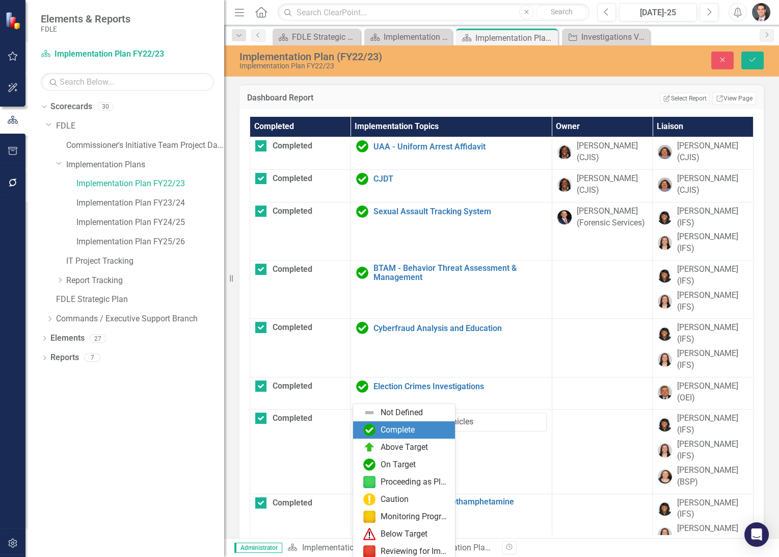
click at [386, 429] on div "Complete" at bounding box center [398, 430] width 34 height 12
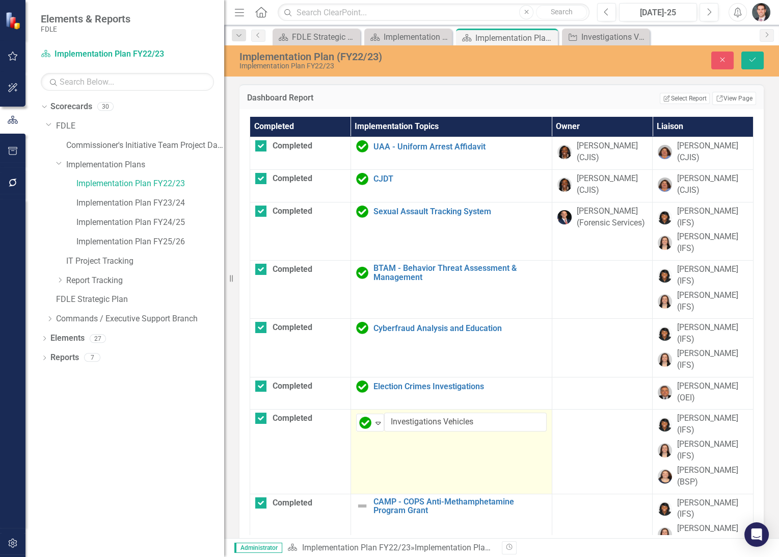
scroll to position [75, 0]
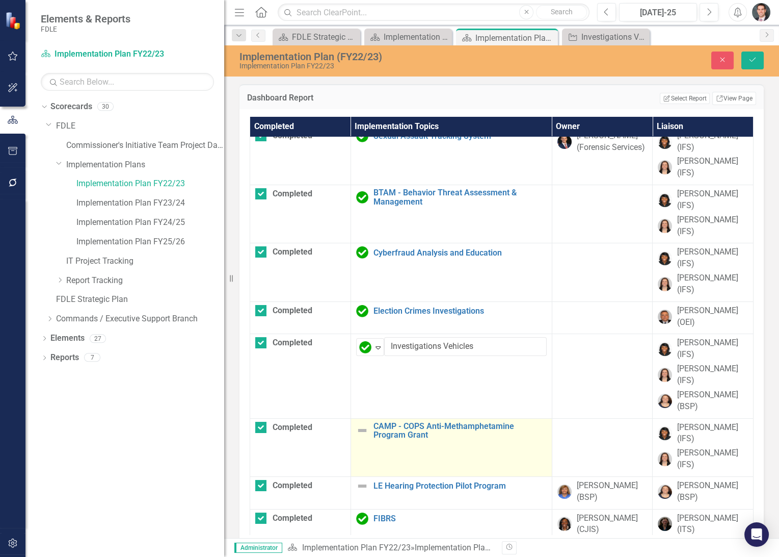
click at [363, 424] on img at bounding box center [362, 430] width 12 height 12
click at [362, 425] on img at bounding box center [365, 431] width 12 height 12
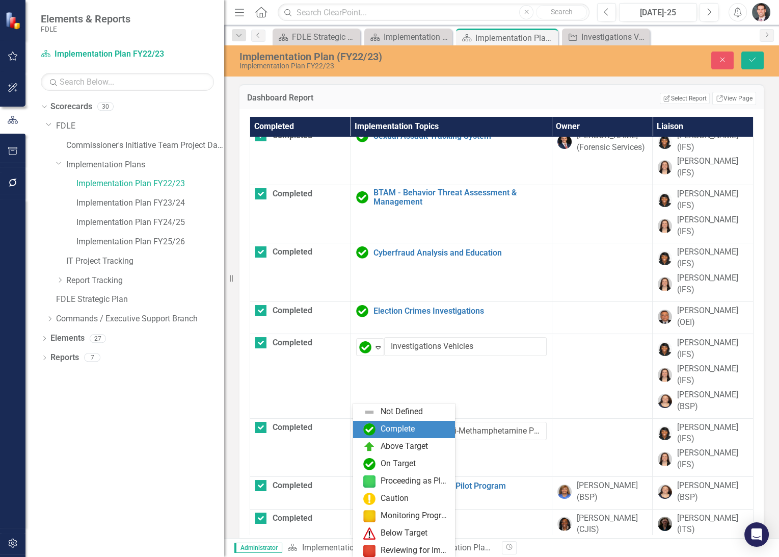
click at [374, 426] on img at bounding box center [369, 429] width 12 height 12
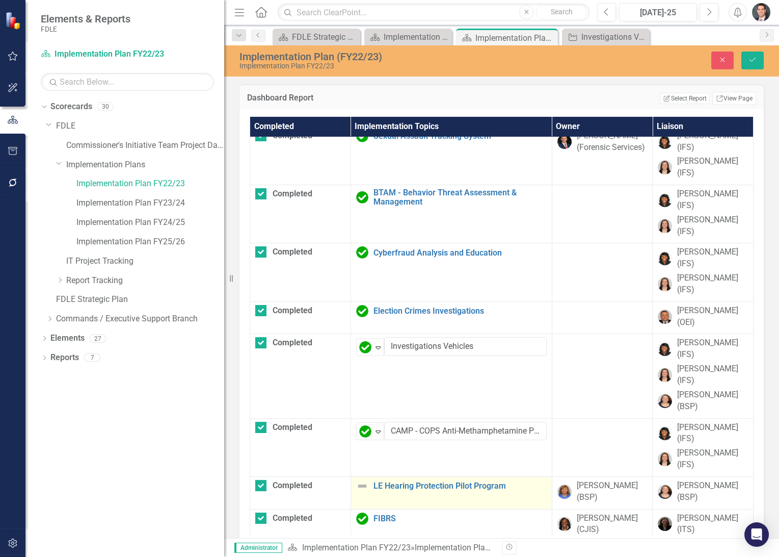
click at [360, 480] on img at bounding box center [362, 486] width 12 height 12
click at [360, 483] on img at bounding box center [365, 489] width 12 height 12
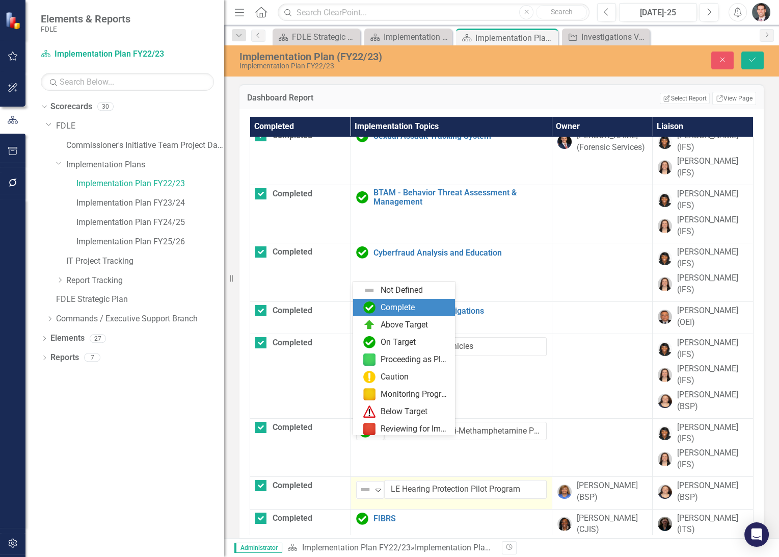
click at [385, 309] on div "Complete" at bounding box center [398, 308] width 34 height 12
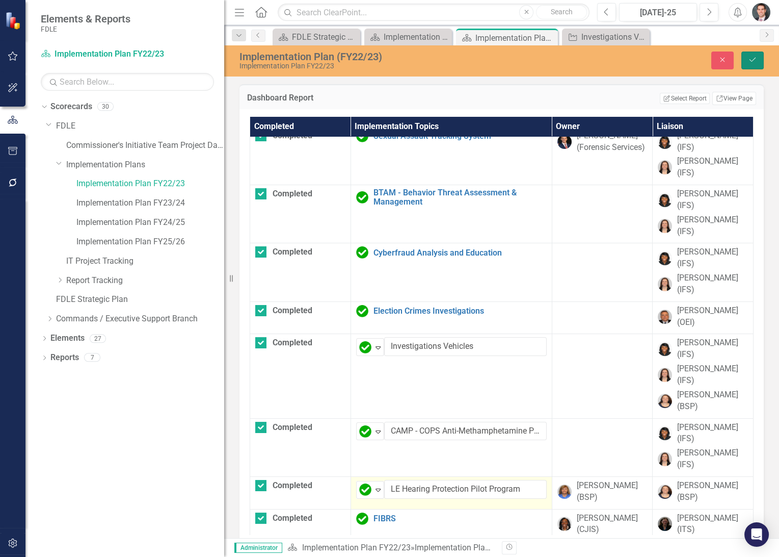
click at [752, 59] on icon "Save" at bounding box center [752, 59] width 9 height 7
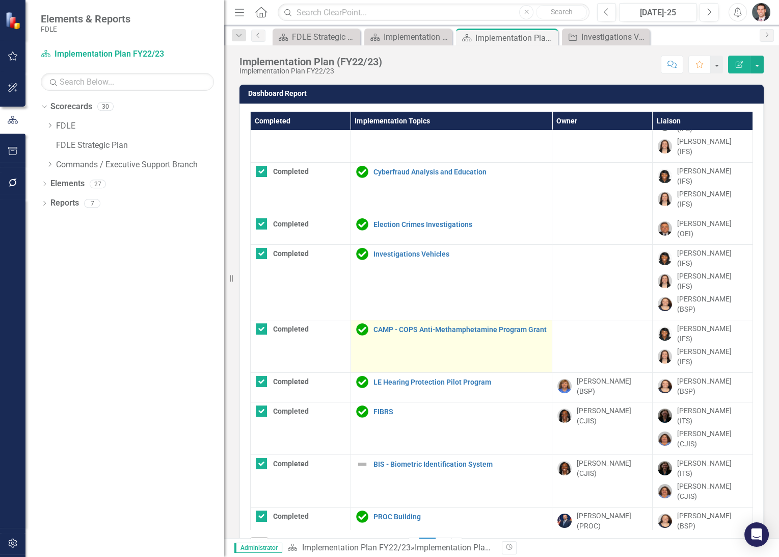
scroll to position [151, 0]
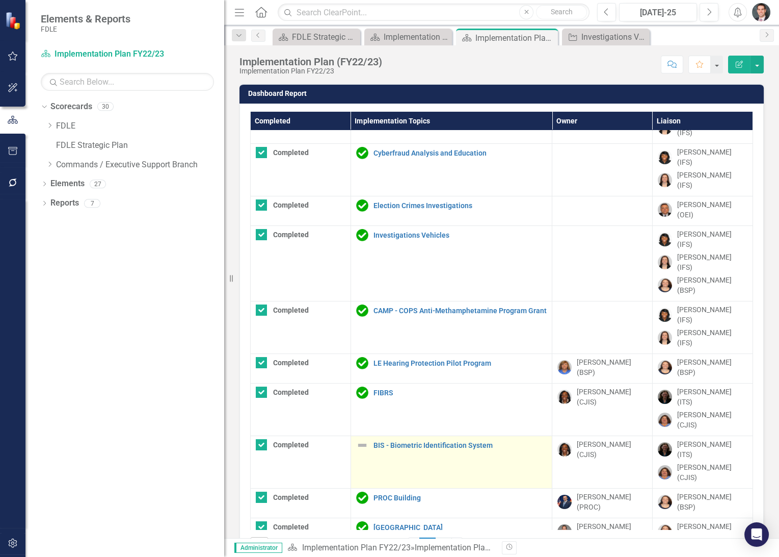
click at [359, 439] on img at bounding box center [362, 445] width 12 height 12
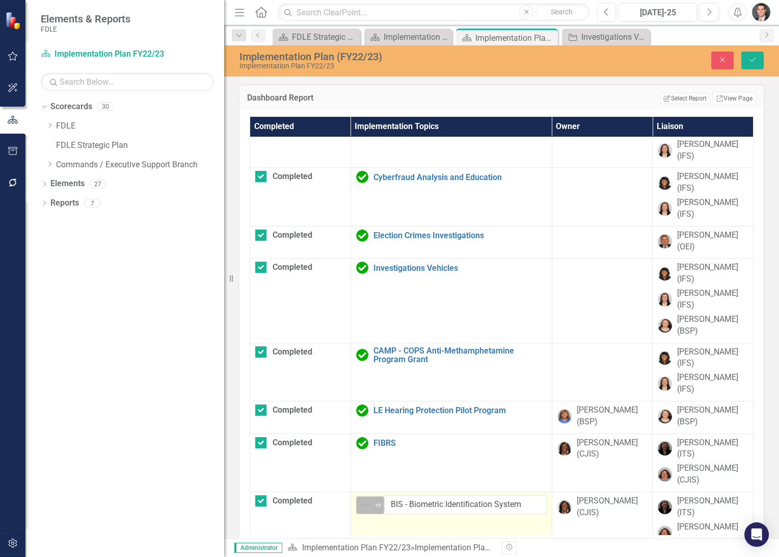
click at [369, 499] on div "Not Defined" at bounding box center [365, 505] width 13 height 12
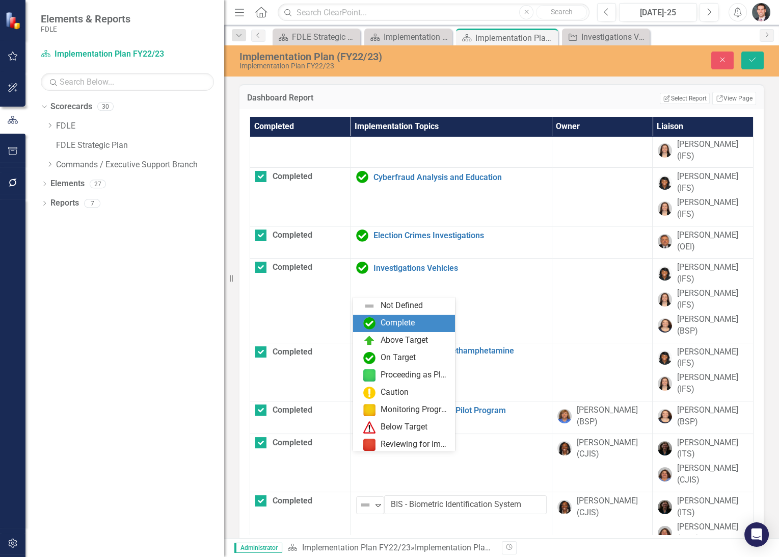
click at [384, 327] on div "Complete" at bounding box center [398, 323] width 34 height 12
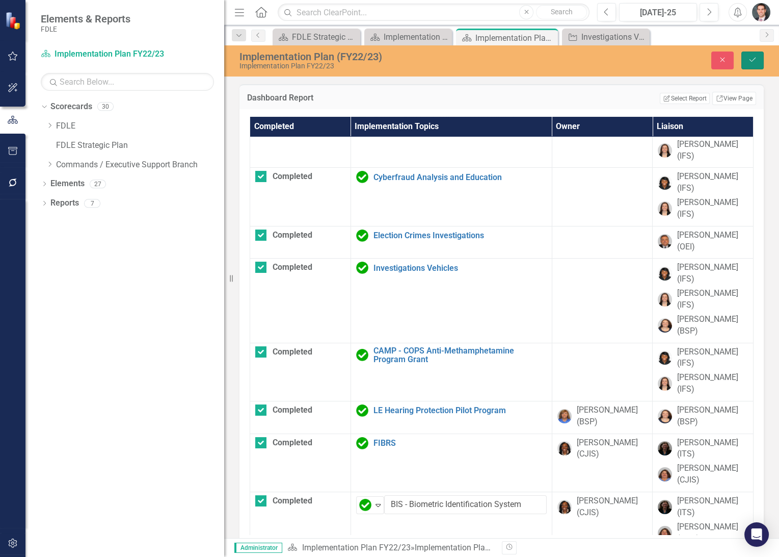
click at [748, 51] on button "Save" at bounding box center [753, 60] width 22 height 18
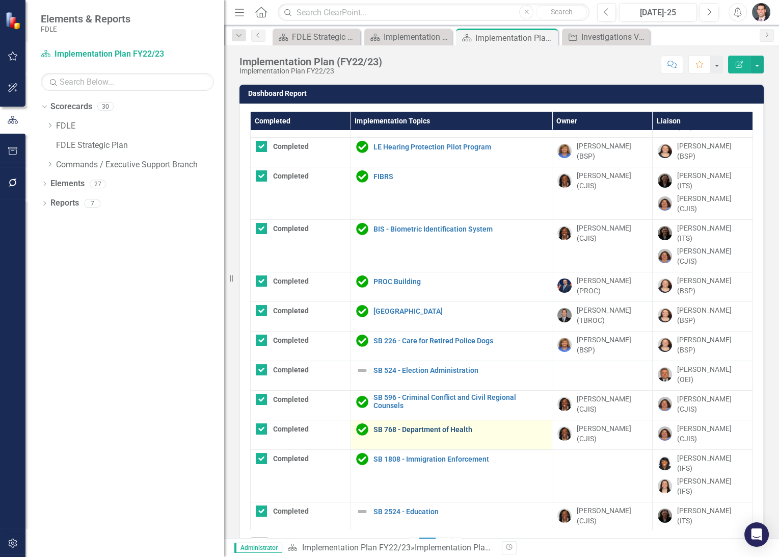
scroll to position [377, 0]
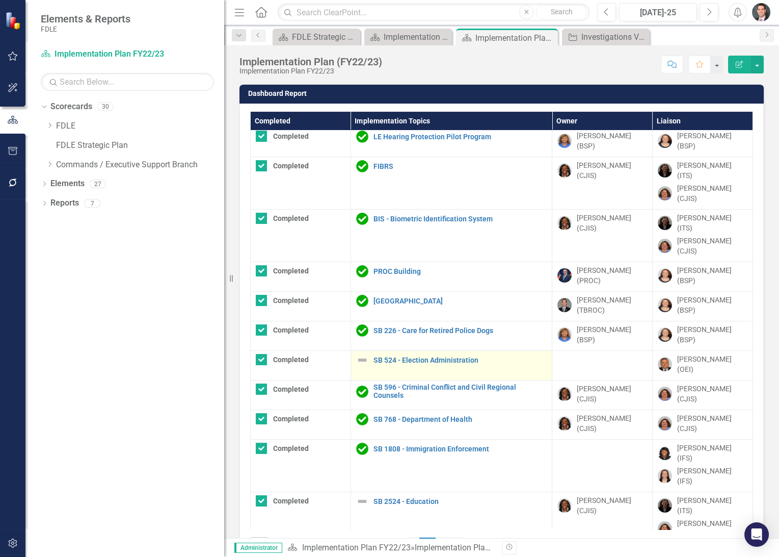
click at [357, 354] on img at bounding box center [362, 360] width 12 height 12
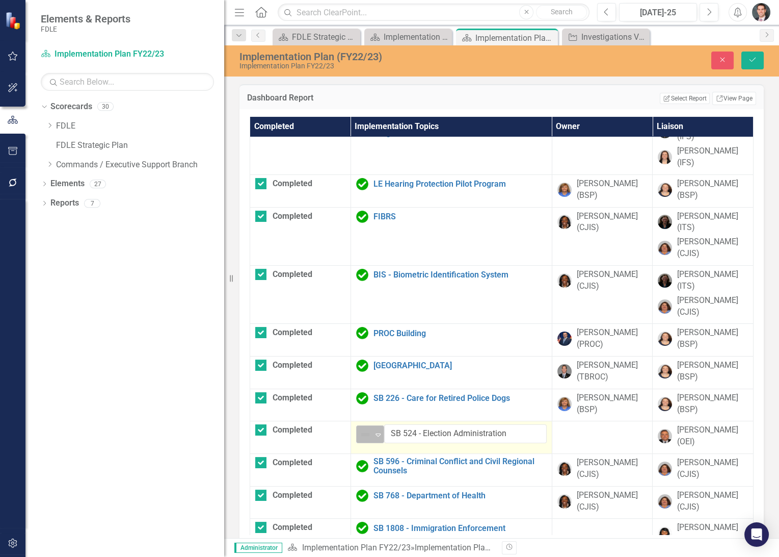
click at [362, 428] on img at bounding box center [365, 434] width 12 height 12
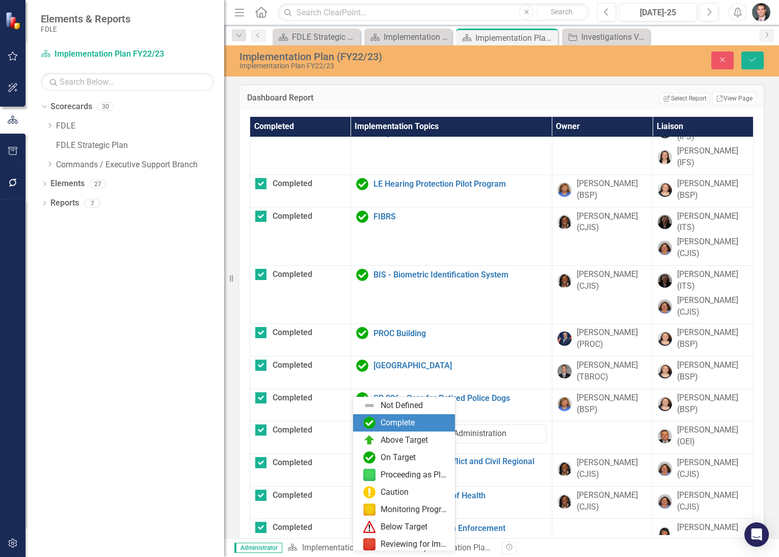
click at [381, 416] on div "Complete" at bounding box center [406, 422] width 86 height 12
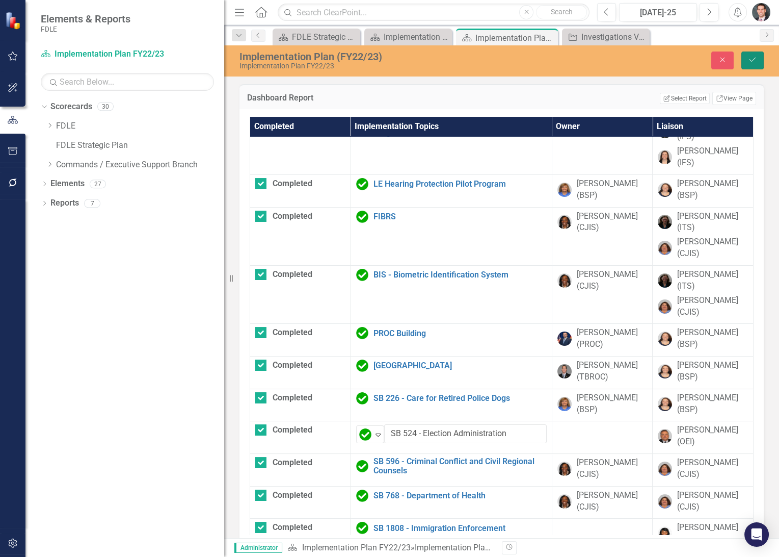
click at [749, 58] on icon "Save" at bounding box center [752, 59] width 9 height 7
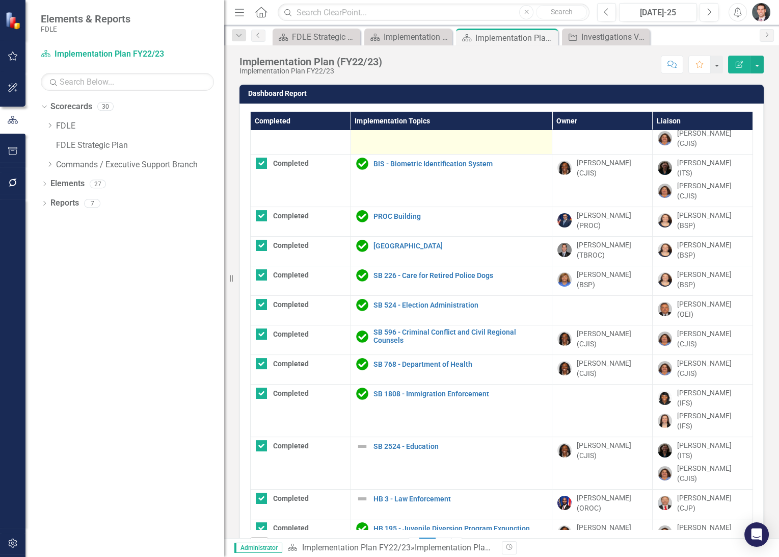
scroll to position [37, 0]
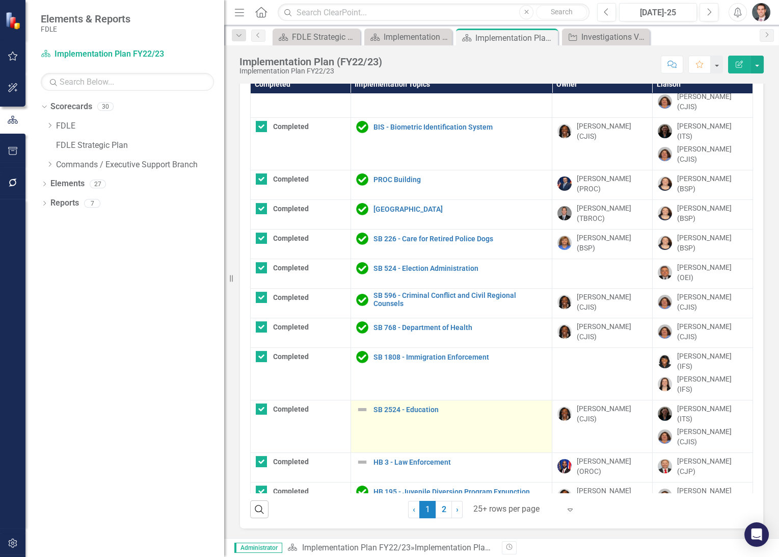
click at [358, 403] on img at bounding box center [362, 409] width 12 height 12
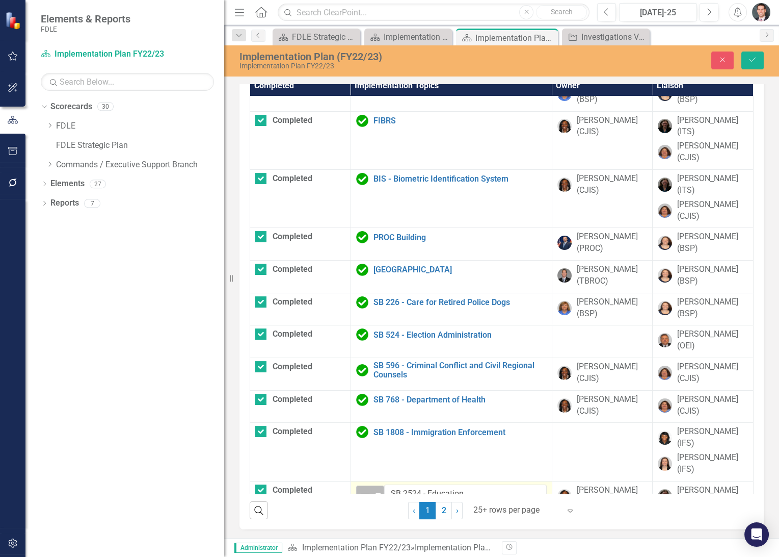
click at [365, 488] on img at bounding box center [365, 494] width 12 height 12
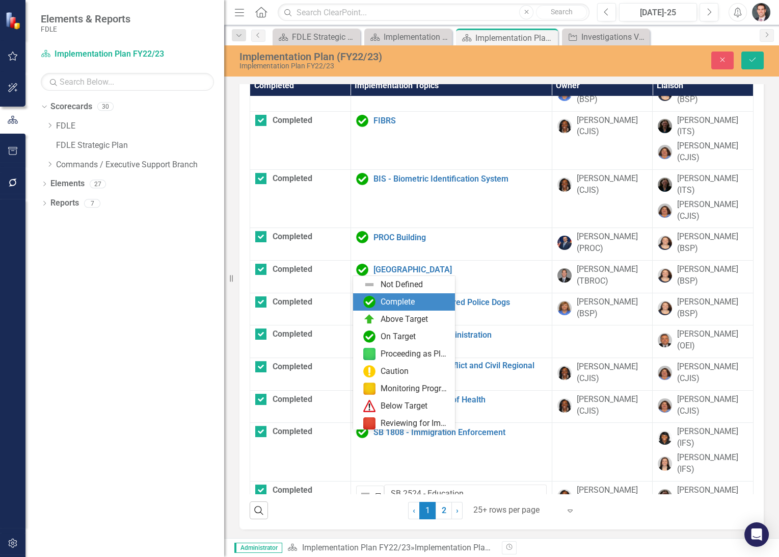
click at [400, 304] on div "Complete" at bounding box center [398, 302] width 34 height 12
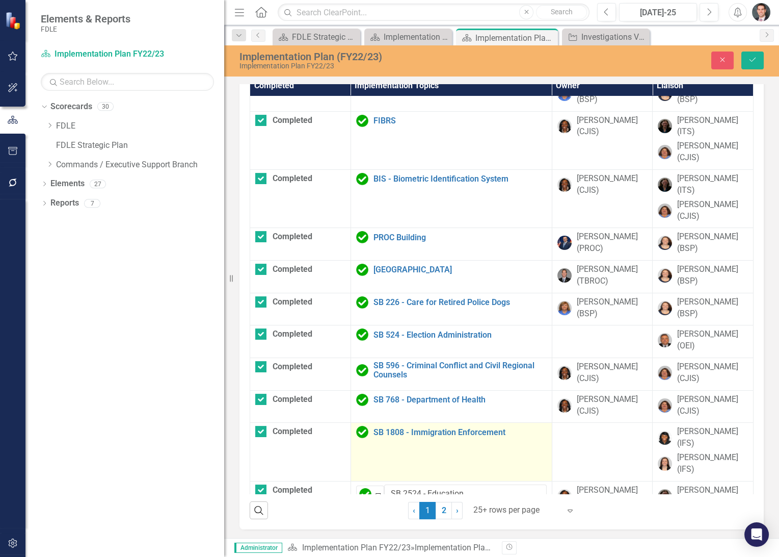
scroll to position [617, 0]
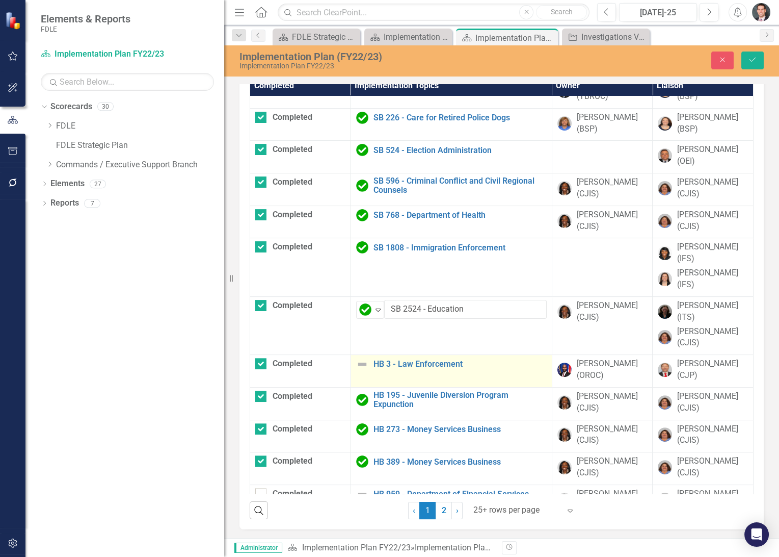
click at [355, 355] on td "HB 3 - Law Enforcement Link Map View Link Map Edit Edit Implementation Topic Li…" at bounding box center [451, 371] width 201 height 33
click at [356, 358] on img at bounding box center [362, 364] width 12 height 12
click at [362, 362] on img at bounding box center [365, 368] width 12 height 12
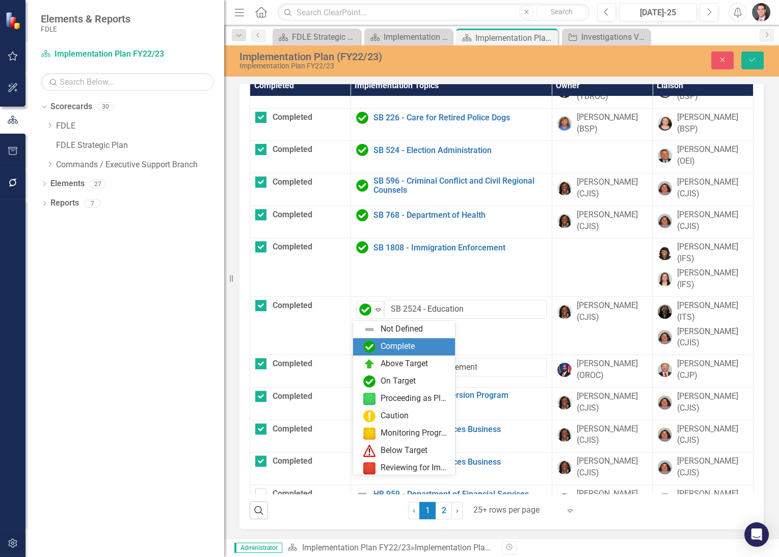
click at [384, 345] on div "Complete" at bounding box center [398, 347] width 34 height 12
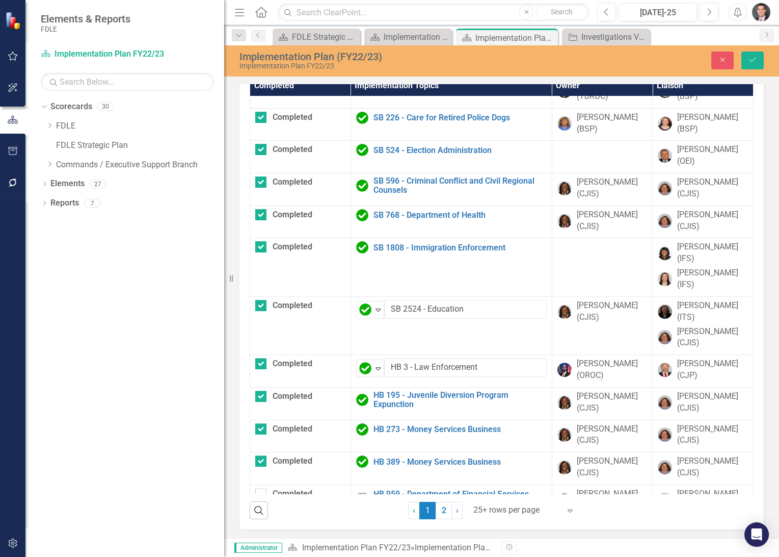
click at [359, 523] on img at bounding box center [362, 529] width 12 height 12
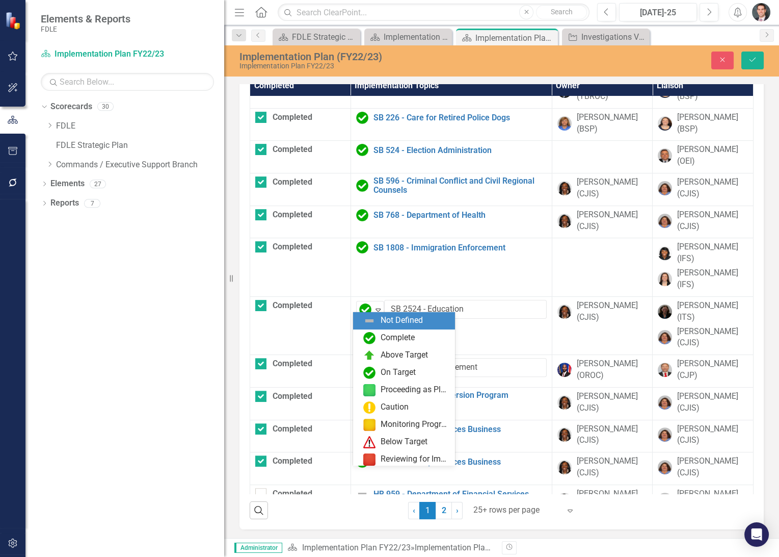
click at [359, 524] on img at bounding box center [365, 530] width 12 height 12
click at [406, 342] on div "Complete" at bounding box center [398, 338] width 34 height 12
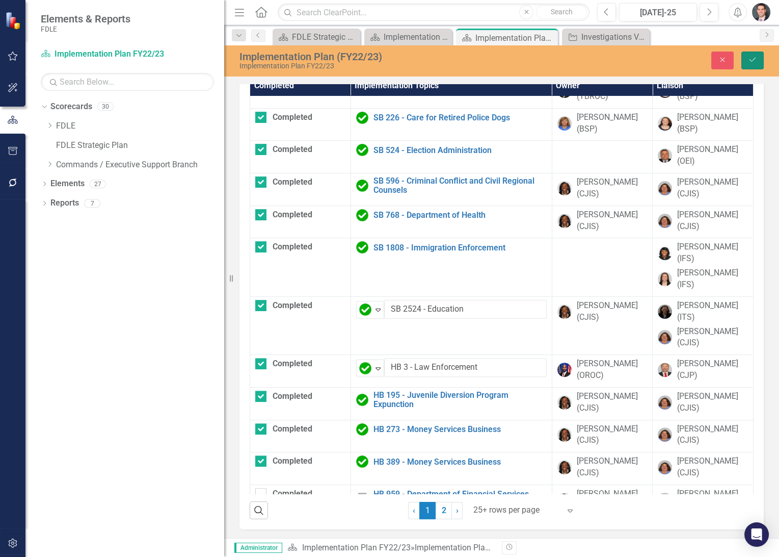
click at [748, 56] on icon "Save" at bounding box center [752, 59] width 9 height 7
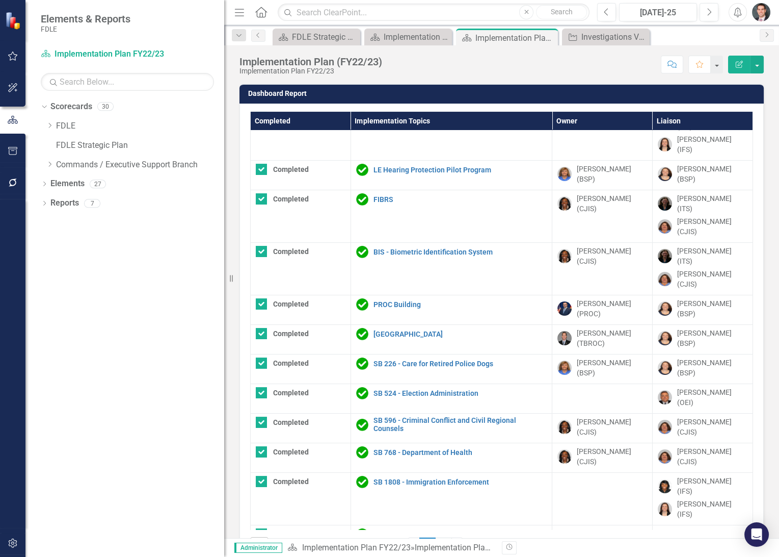
scroll to position [432, 0]
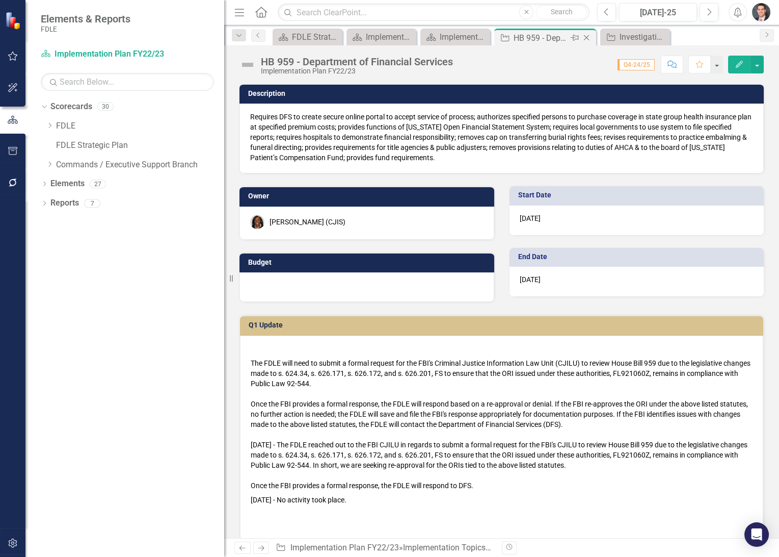
click at [585, 36] on icon at bounding box center [587, 38] width 6 height 6
